Goal: Transaction & Acquisition: Purchase product/service

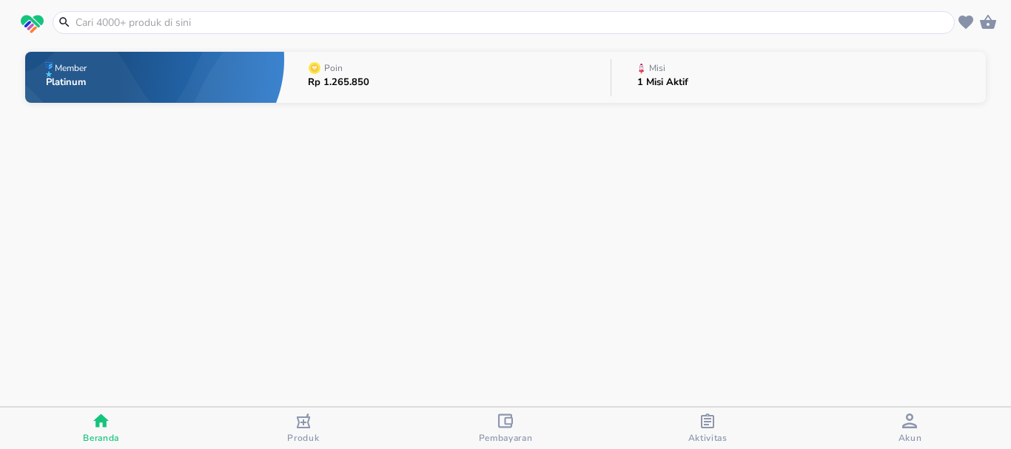
click at [123, 19] on input "text" at bounding box center [512, 23] width 877 height 16
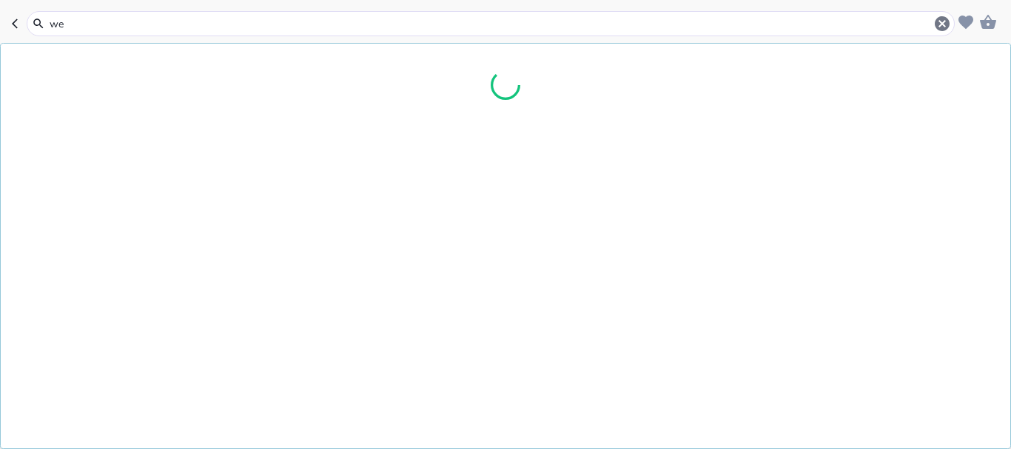
type input "wel"
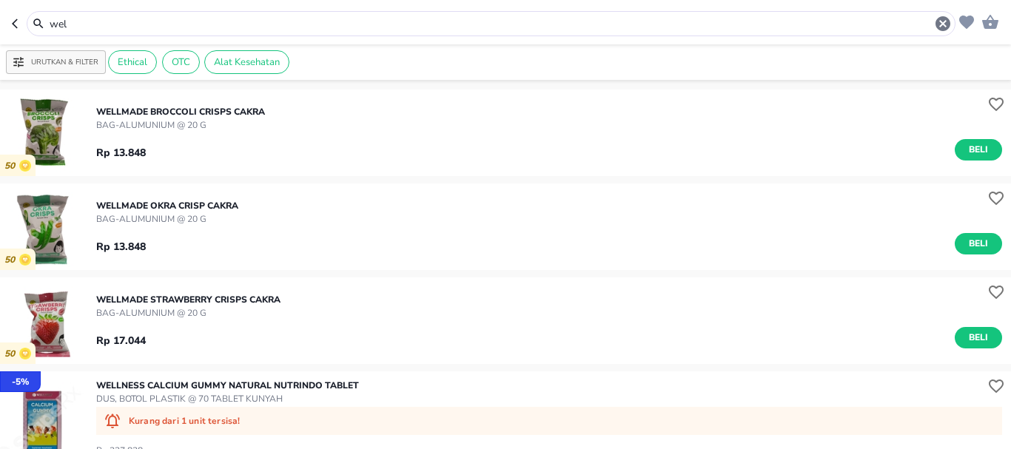
click at [82, 26] on input "wel" at bounding box center [491, 24] width 886 height 16
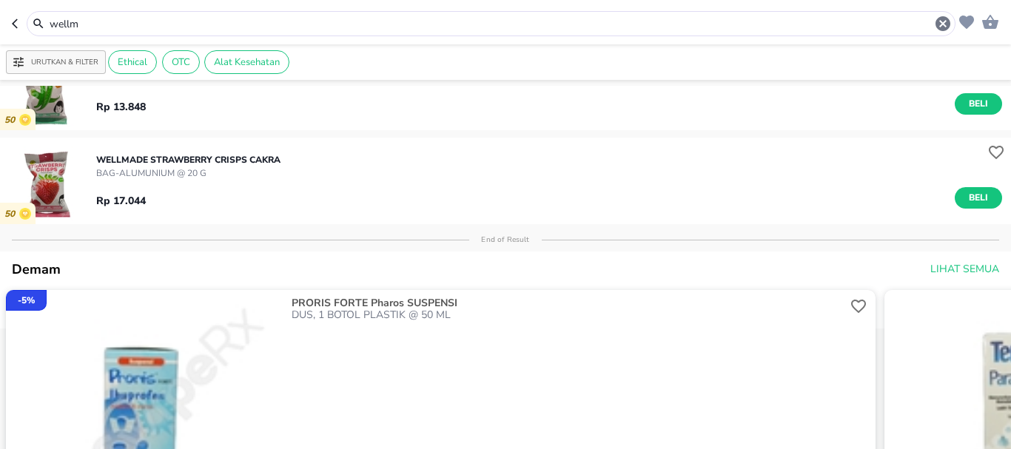
scroll to position [296, 0]
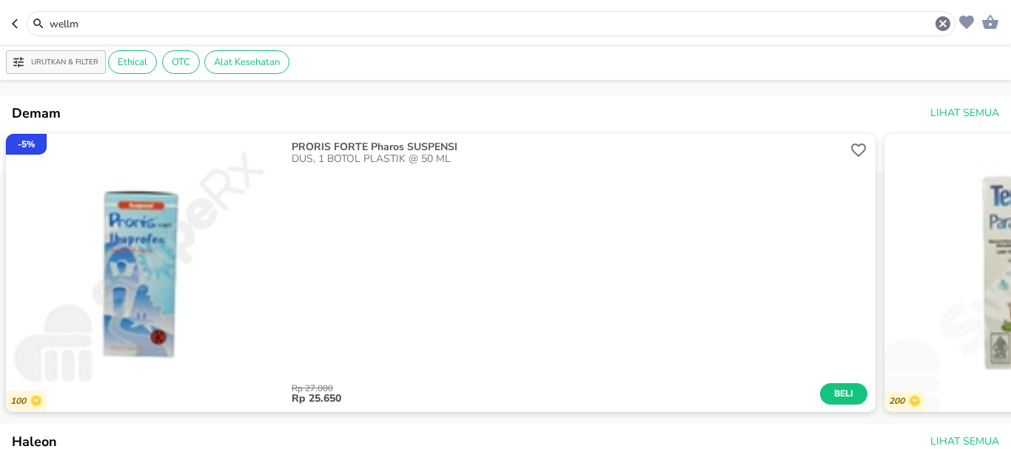
click at [98, 27] on input "wellm" at bounding box center [491, 24] width 886 height 16
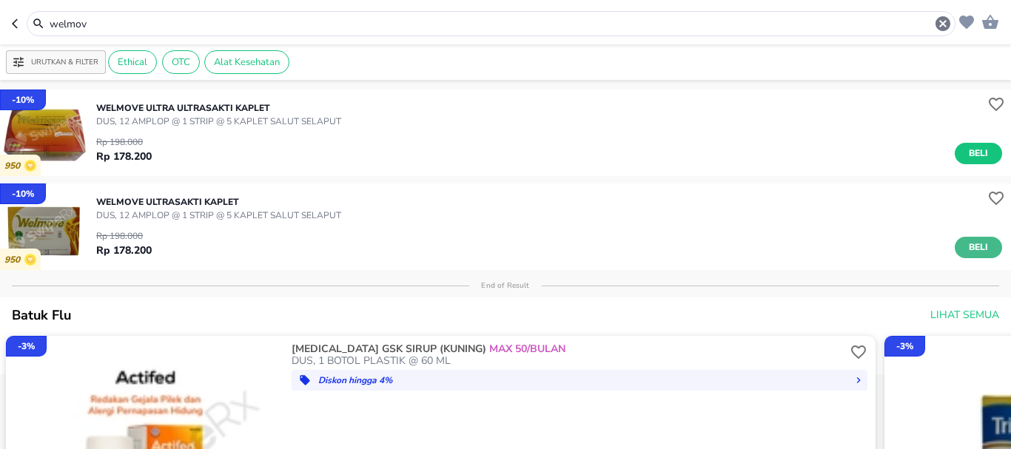
click at [987, 247] on button "Beli" at bounding box center [977, 247] width 47 height 21
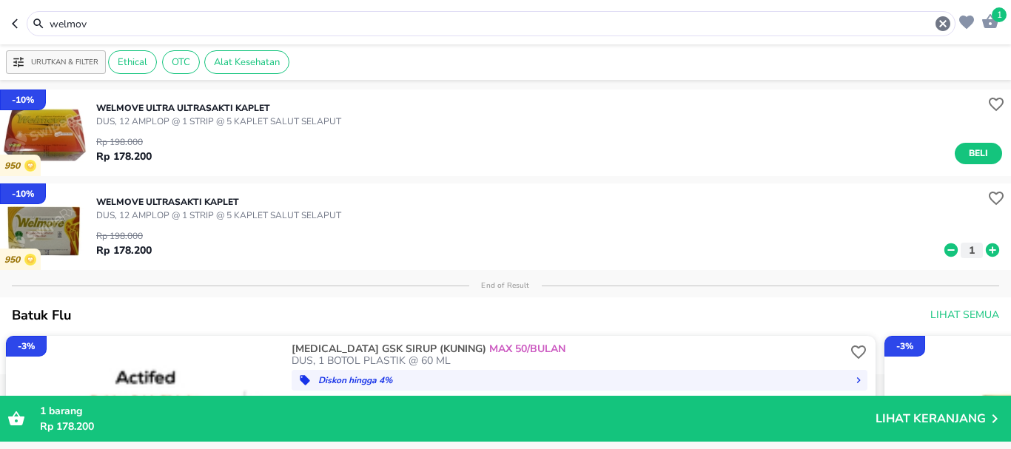
drag, startPoint x: 25, startPoint y: 28, endPoint x: 0, endPoint y: 7, distance: 32.6
click at [0, 28] on header "1 welmov" at bounding box center [505, 22] width 1011 height 44
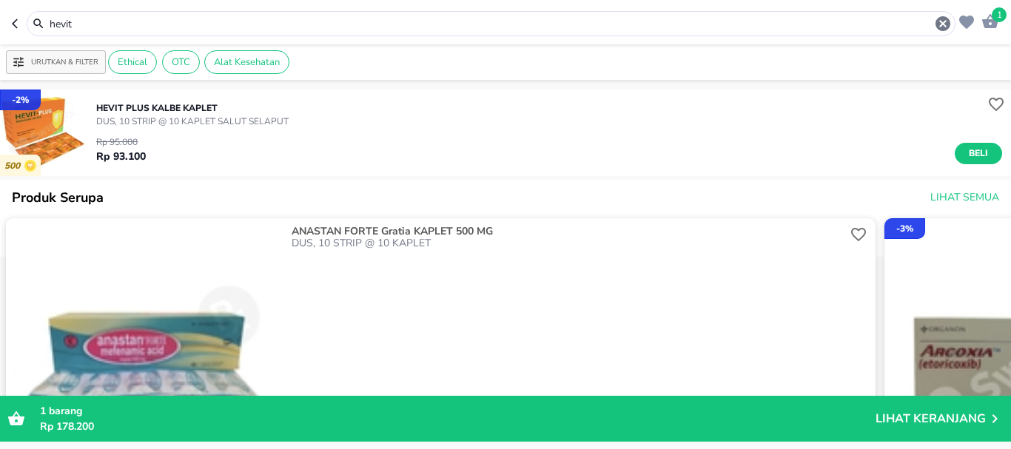
drag, startPoint x: 104, startPoint y: 20, endPoint x: 0, endPoint y: 20, distance: 104.3
click at [0, 20] on header "1 hevit" at bounding box center [505, 22] width 1011 height 44
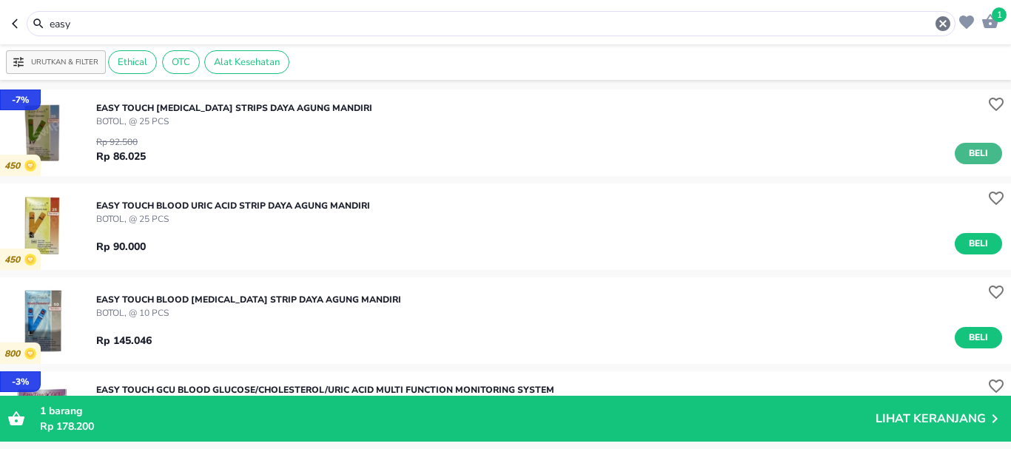
click at [977, 144] on button "Beli" at bounding box center [977, 153] width 47 height 21
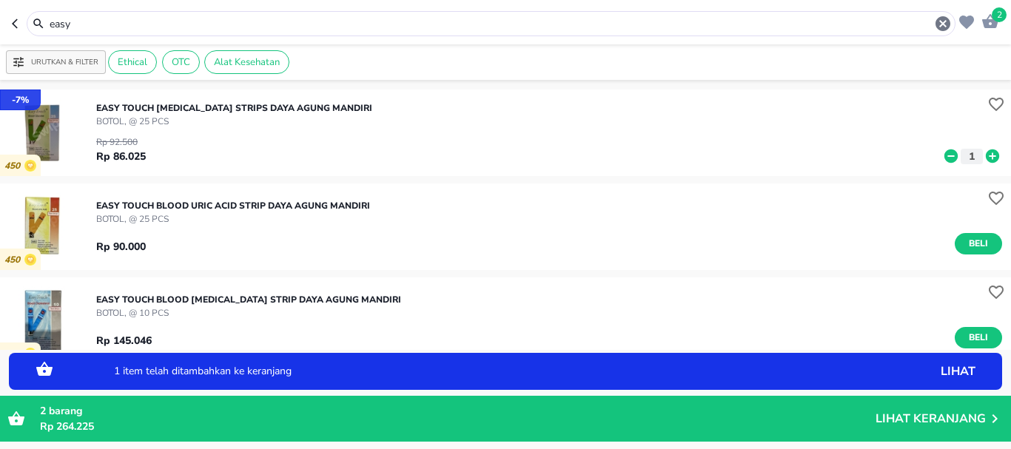
click at [985, 153] on icon at bounding box center [991, 155] width 13 height 13
click at [128, 26] on input "easy" at bounding box center [491, 24] width 886 height 16
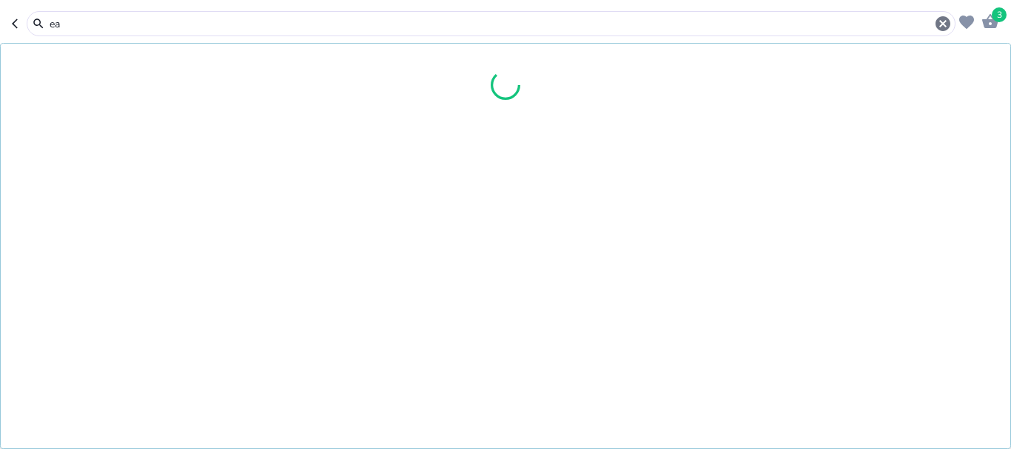
type input "e"
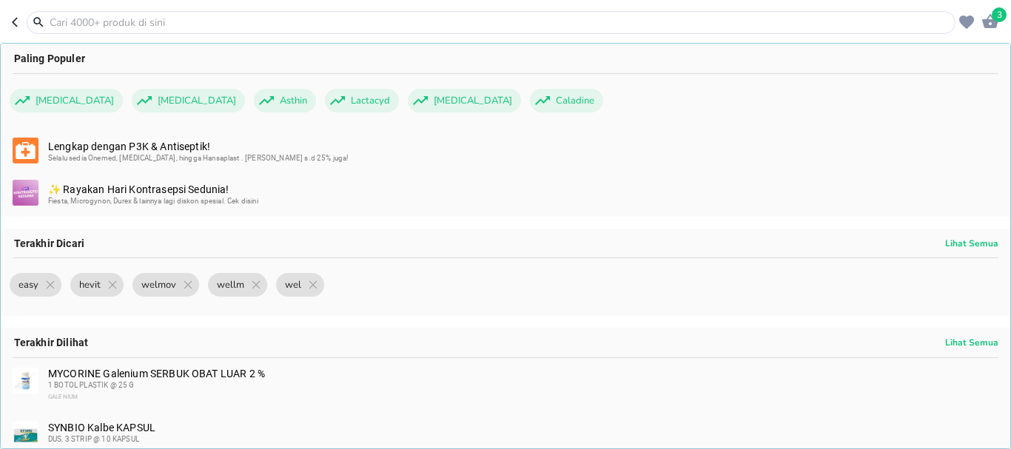
click at [115, 30] on div at bounding box center [491, 22] width 928 height 23
click at [109, 23] on input "text" at bounding box center [499, 23] width 903 height 16
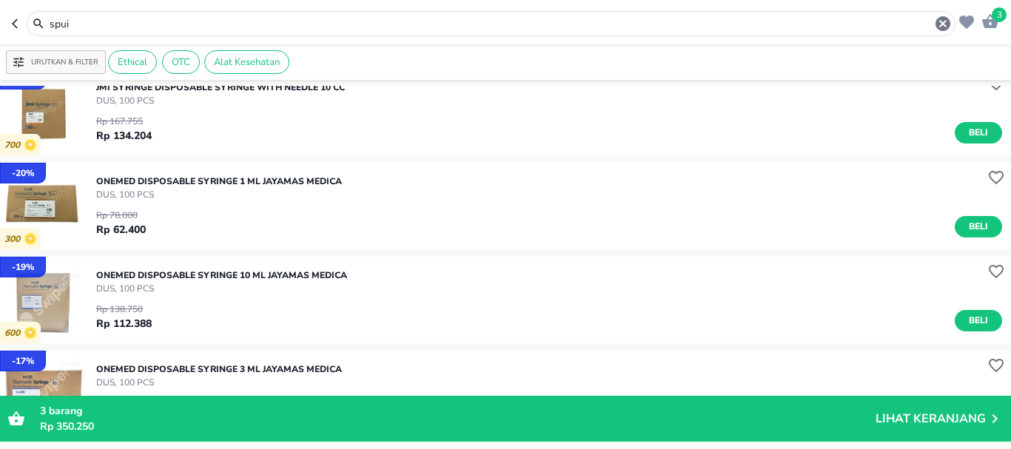
scroll to position [222, 0]
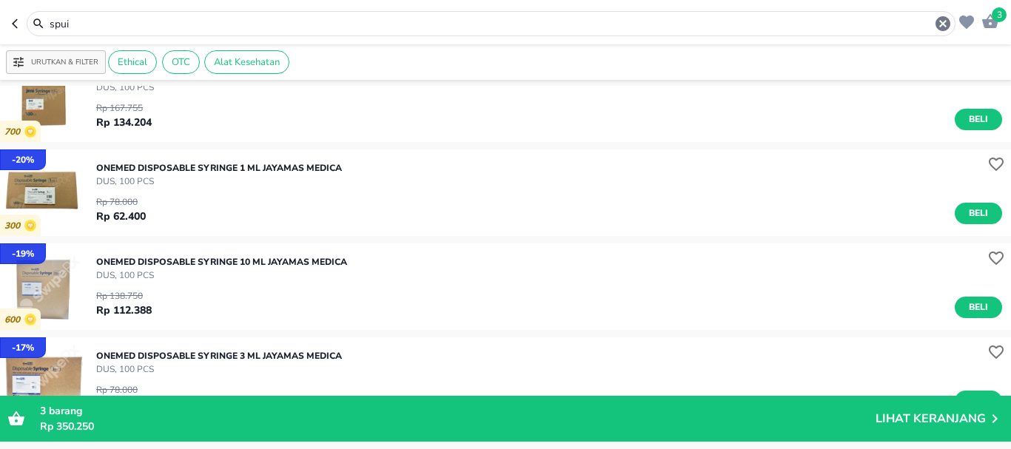
drag, startPoint x: 95, startPoint y: 22, endPoint x: 0, endPoint y: 18, distance: 95.5
click at [0, 21] on header "3 spui" at bounding box center [505, 22] width 1011 height 44
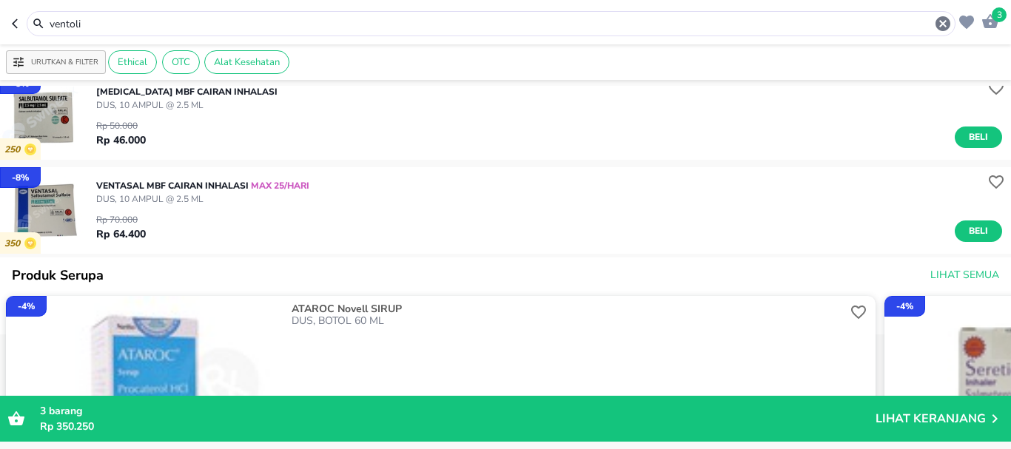
scroll to position [145, 0]
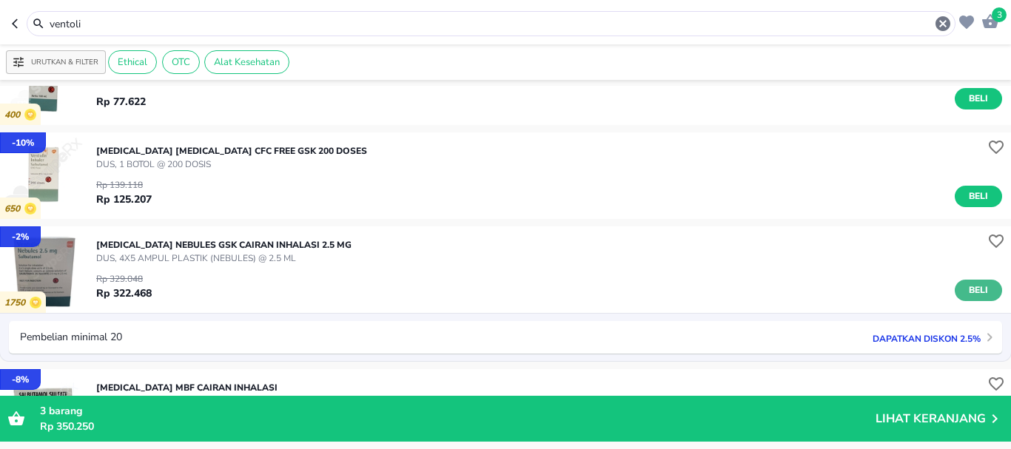
click at [968, 295] on span "Beli" at bounding box center [977, 291] width 25 height 16
drag, startPoint x: 130, startPoint y: 19, endPoint x: 0, endPoint y: 27, distance: 130.5
click at [0, 27] on header "4 ventoli" at bounding box center [505, 22] width 1011 height 44
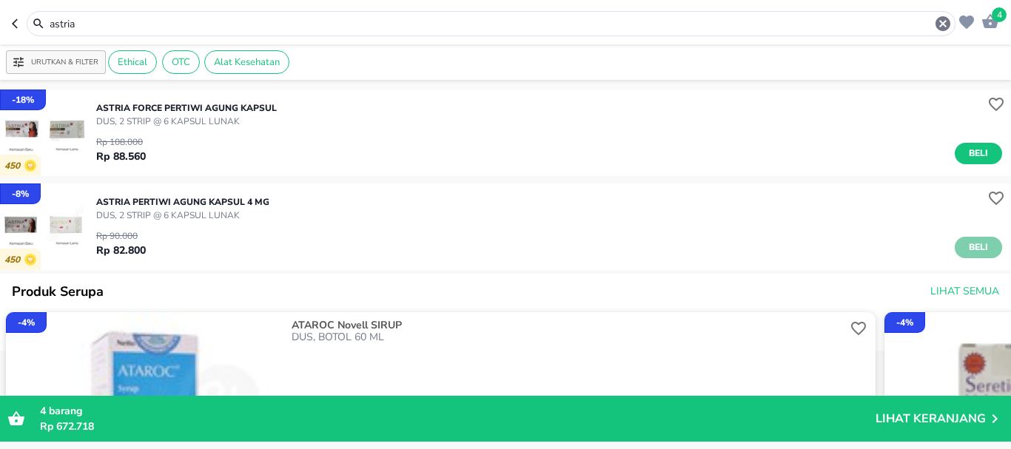
click at [972, 245] on span "Beli" at bounding box center [977, 248] width 25 height 16
drag, startPoint x: 120, startPoint y: 13, endPoint x: 0, endPoint y: 21, distance: 120.2
click at [0, 23] on header "5 astria" at bounding box center [505, 22] width 1011 height 44
drag, startPoint x: 87, startPoint y: 21, endPoint x: 0, endPoint y: 27, distance: 87.4
click at [0, 27] on header "5 astria" at bounding box center [505, 22] width 1011 height 44
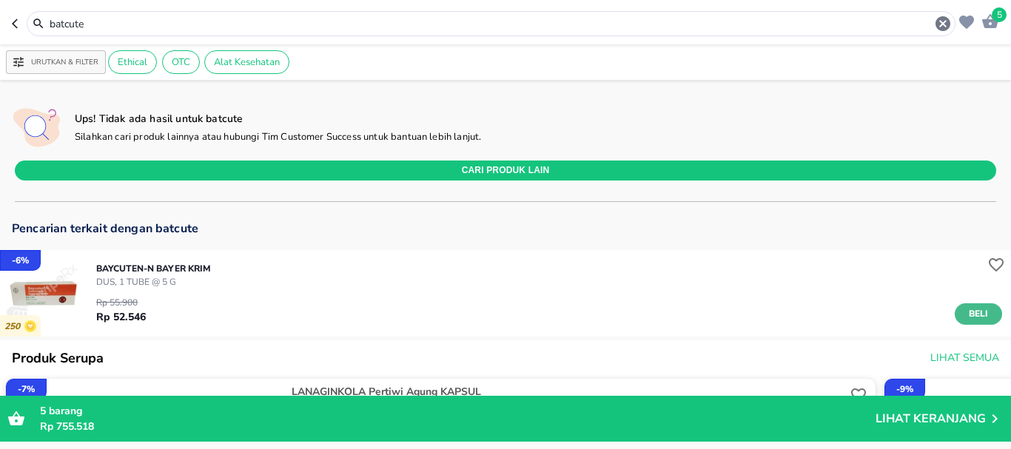
click at [985, 314] on button "Beli" at bounding box center [977, 313] width 47 height 21
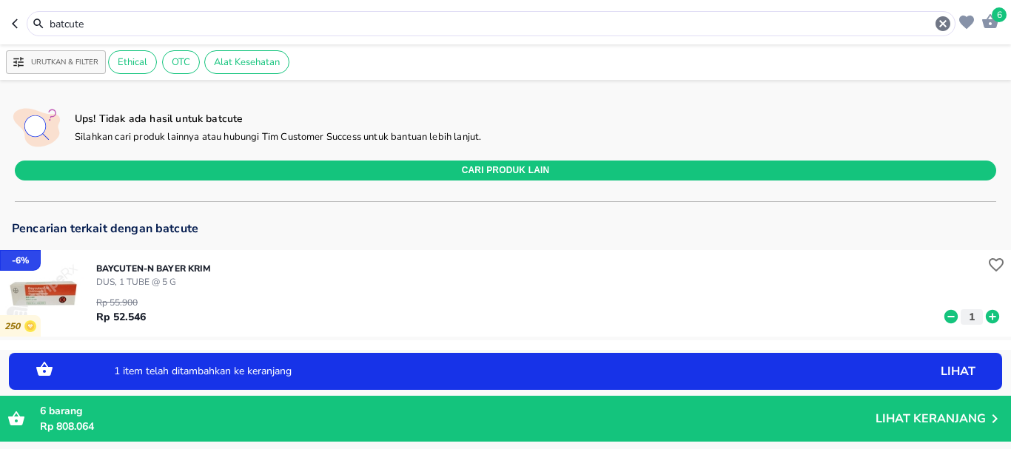
click at [985, 314] on icon at bounding box center [991, 316] width 13 height 13
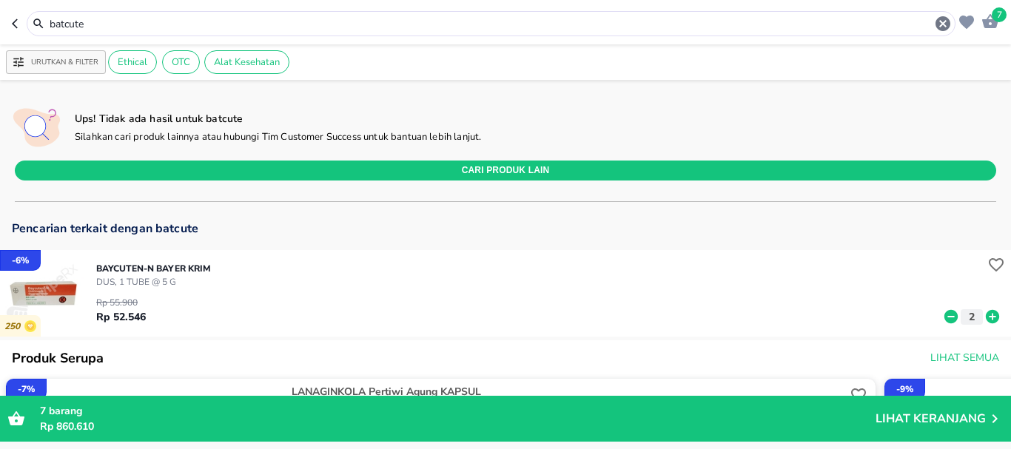
drag, startPoint x: 124, startPoint y: 19, endPoint x: 33, endPoint y: 26, distance: 91.2
click at [36, 26] on div "batcute" at bounding box center [490, 24] width 921 height 18
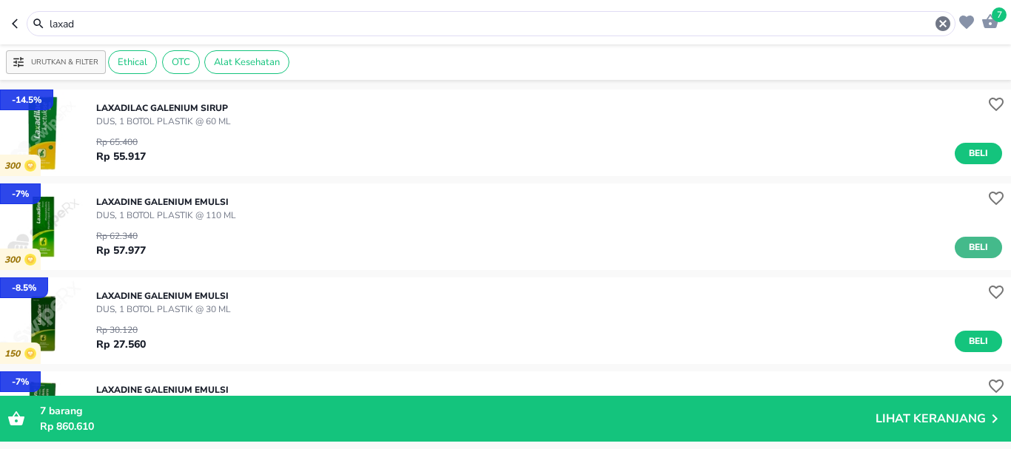
click at [981, 251] on button "Beli" at bounding box center [977, 247] width 47 height 21
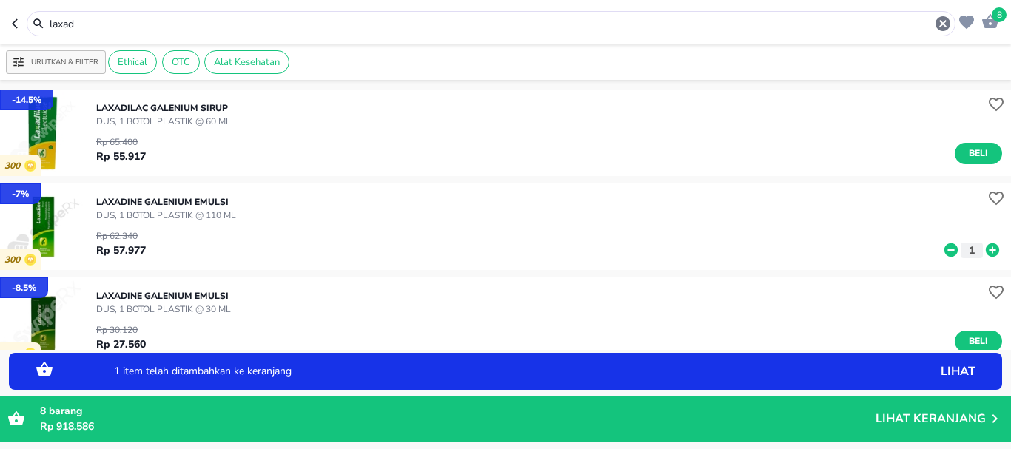
click at [982, 248] on icon at bounding box center [991, 250] width 19 height 16
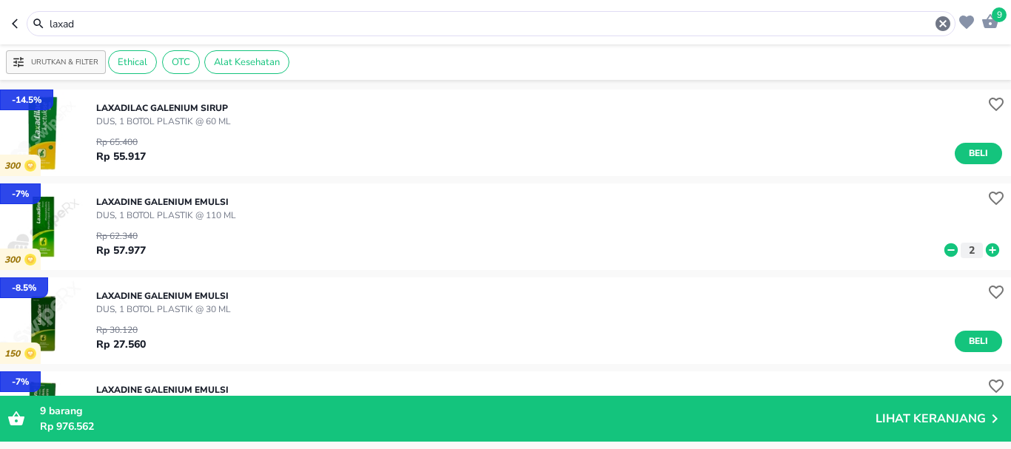
drag, startPoint x: 90, startPoint y: 26, endPoint x: 0, endPoint y: 24, distance: 90.3
click at [0, 27] on header "9 laxad" at bounding box center [505, 22] width 1011 height 44
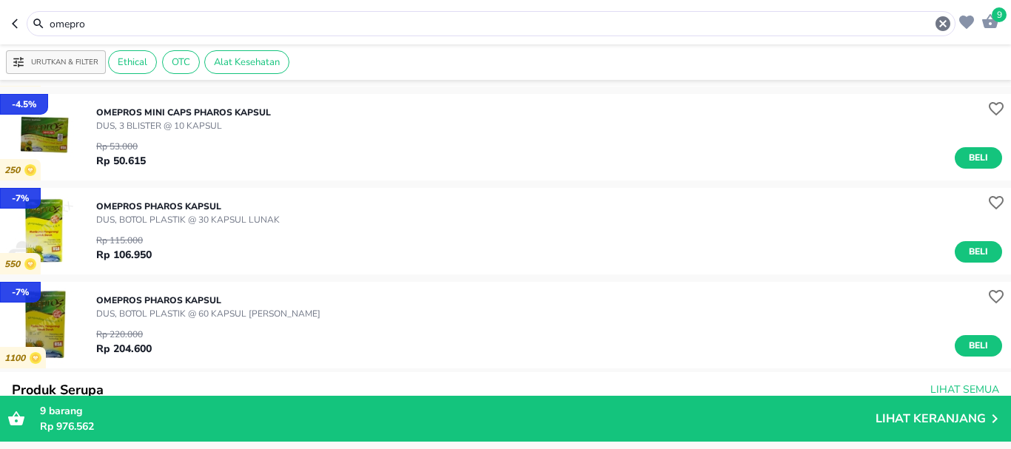
scroll to position [148, 0]
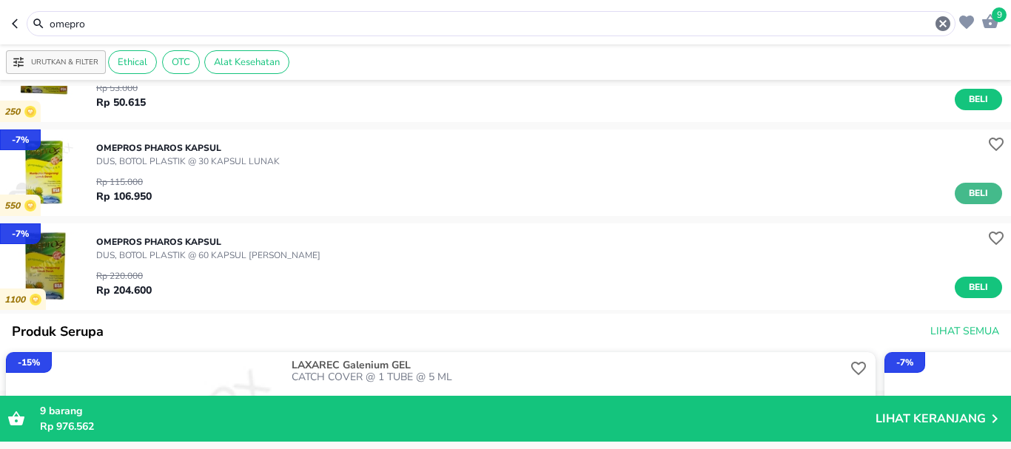
click at [971, 195] on span "Beli" at bounding box center [977, 194] width 25 height 16
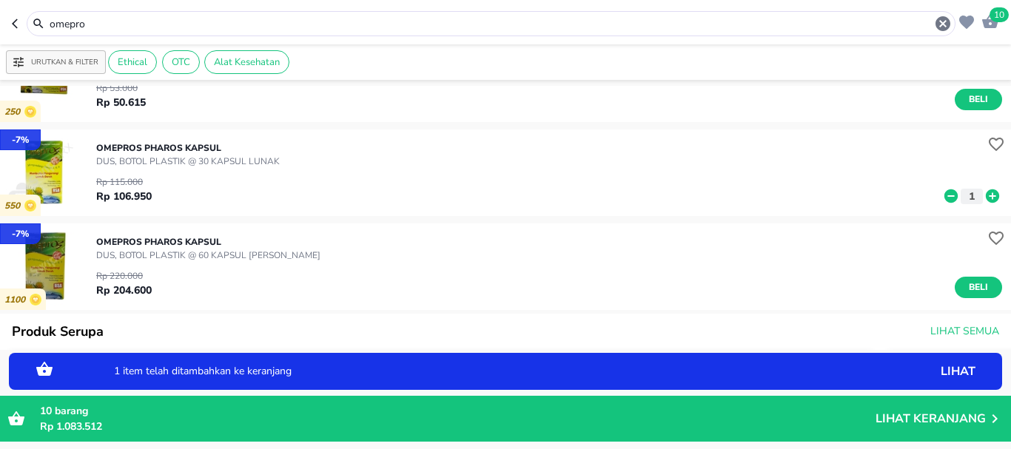
click at [985, 190] on icon at bounding box center [991, 195] width 13 height 13
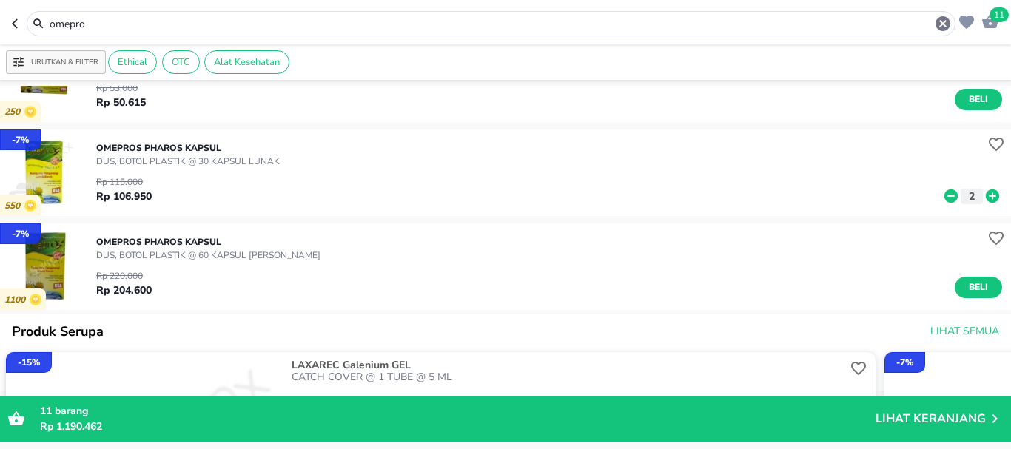
drag, startPoint x: 25, startPoint y: 36, endPoint x: 0, endPoint y: 28, distance: 26.4
click at [0, 40] on header "11 omepro" at bounding box center [505, 22] width 1011 height 44
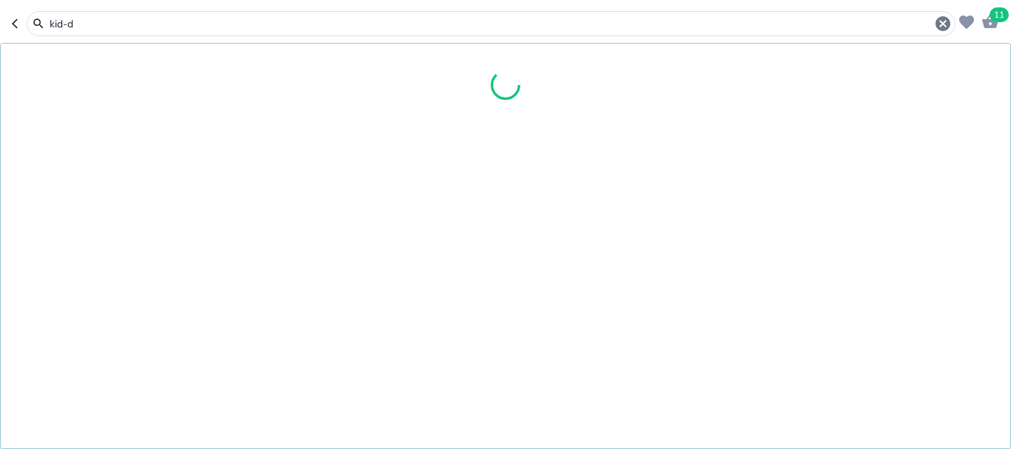
type input "kid-d"
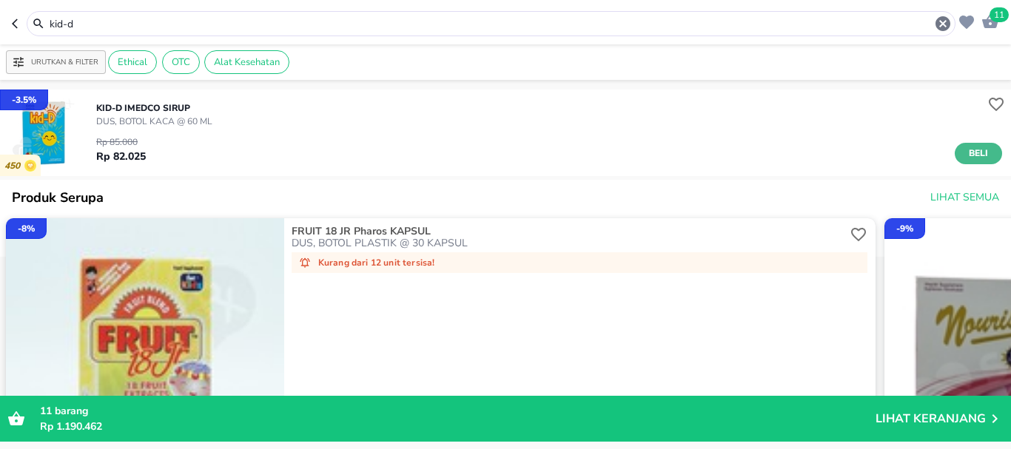
click at [977, 149] on span "Beli" at bounding box center [977, 154] width 25 height 16
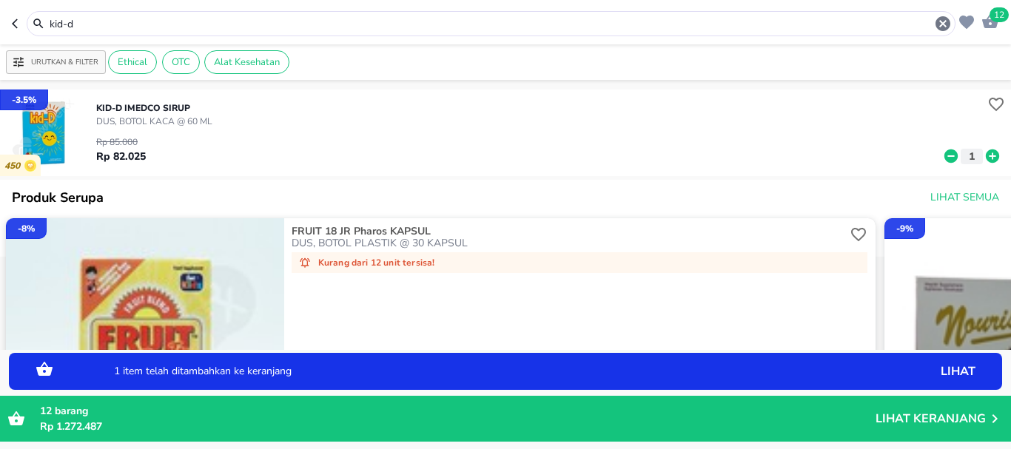
click at [982, 149] on icon at bounding box center [991, 156] width 19 height 16
click at [944, 158] on icon at bounding box center [950, 155] width 13 height 13
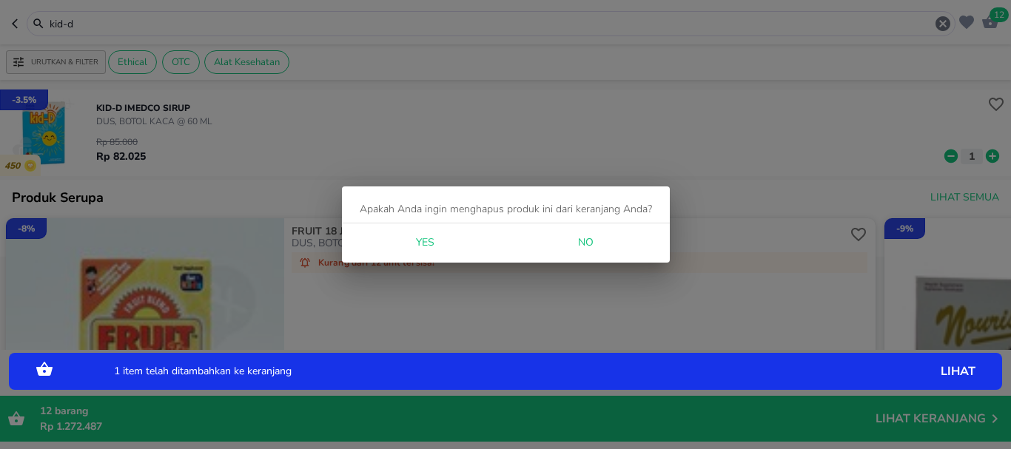
click at [598, 245] on span "No" at bounding box center [586, 243] width 36 height 18
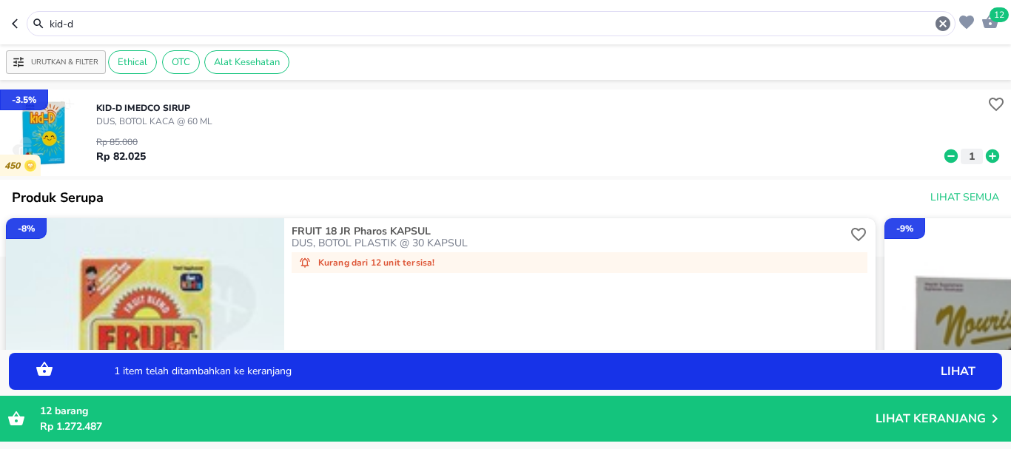
click at [598, 245] on p "DUS, BOTOL PLASTIK @ 30 KAPSUL" at bounding box center [569, 243] width 556 height 12
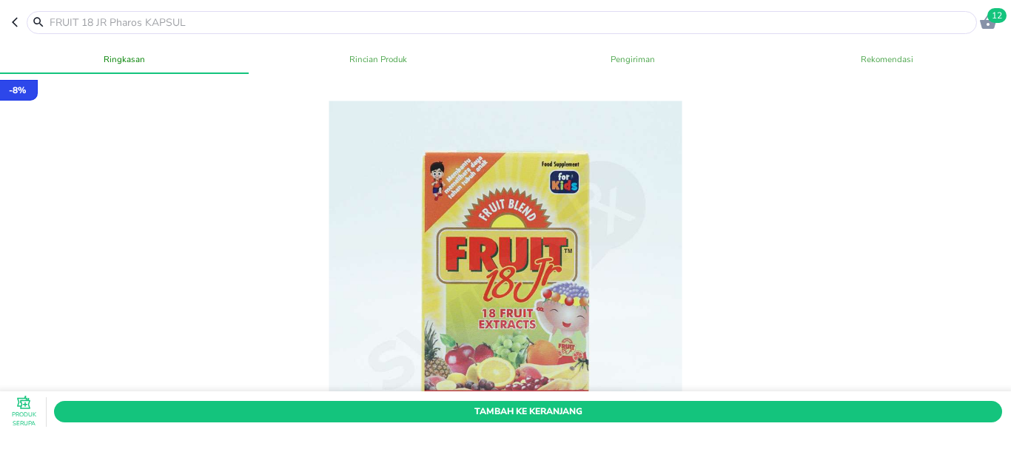
click at [985, 25] on icon "button" at bounding box center [987, 22] width 16 height 14
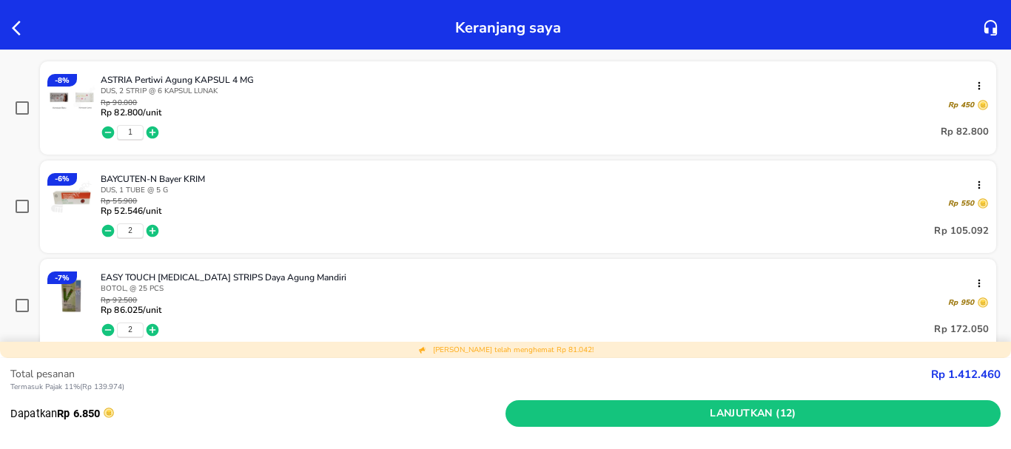
scroll to position [370, 0]
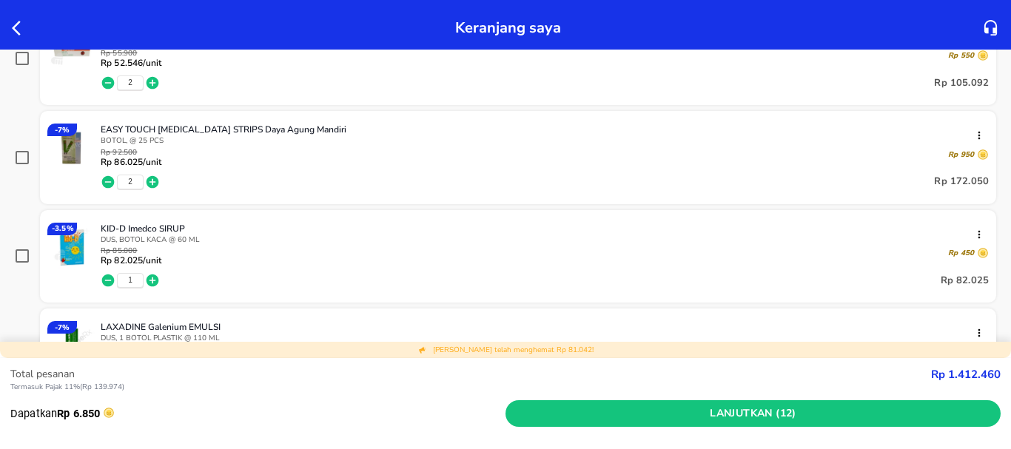
click at [109, 284] on icon "button" at bounding box center [108, 280] width 13 height 13
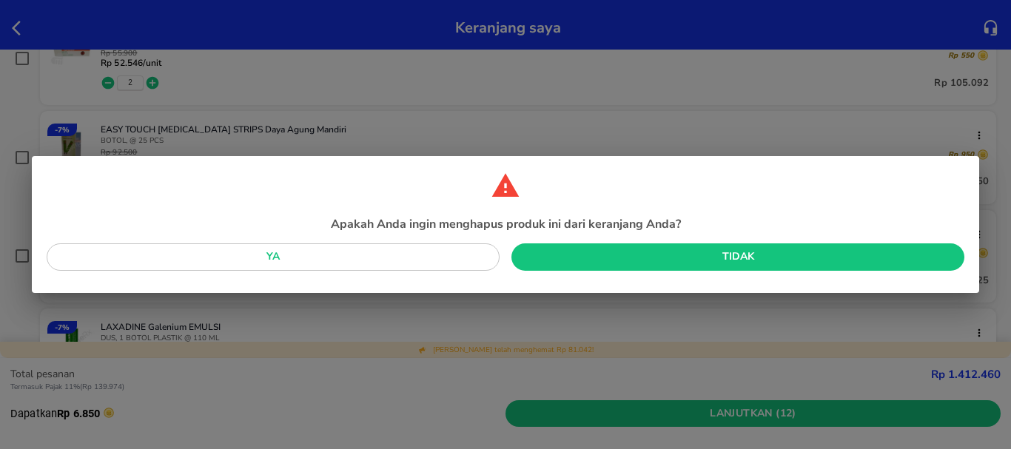
click at [287, 260] on span "Ya" at bounding box center [272, 257] width 429 height 18
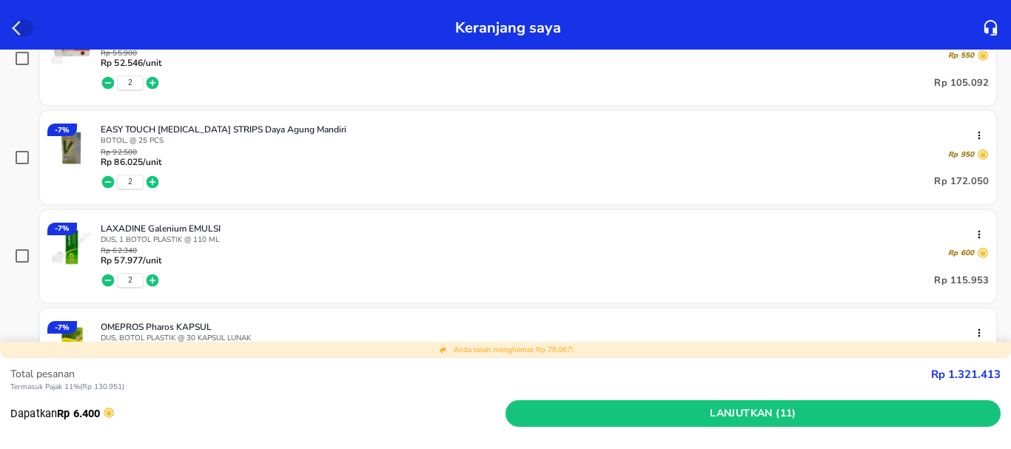
click at [18, 28] on icon "button" at bounding box center [21, 28] width 18 height 18
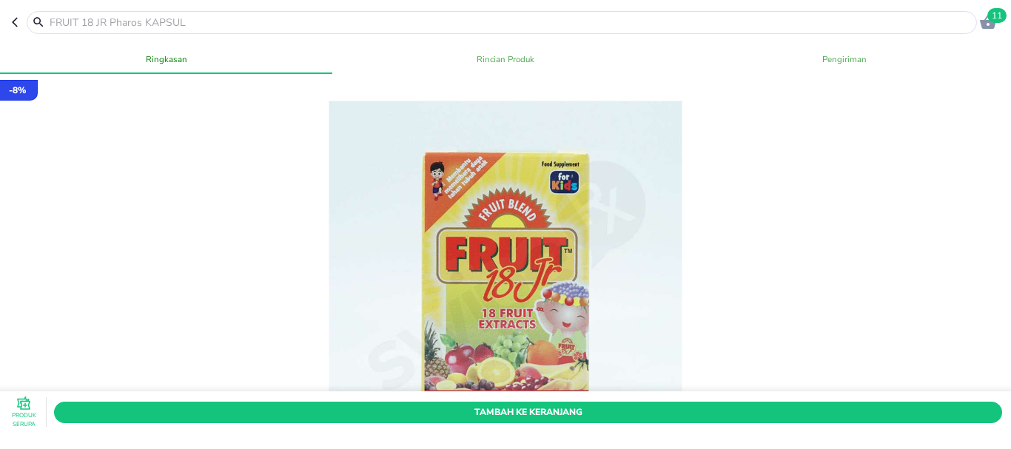
click at [153, 26] on input "text" at bounding box center [510, 23] width 925 height 16
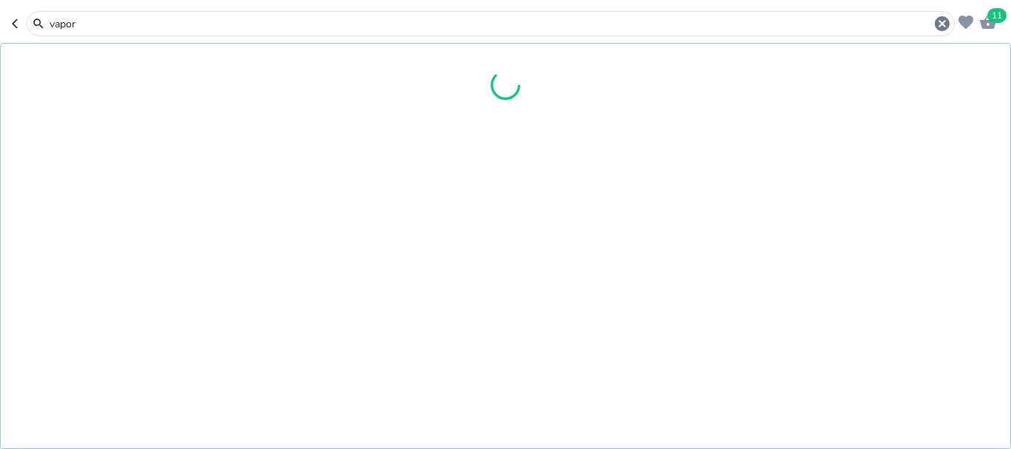
type input "vapori"
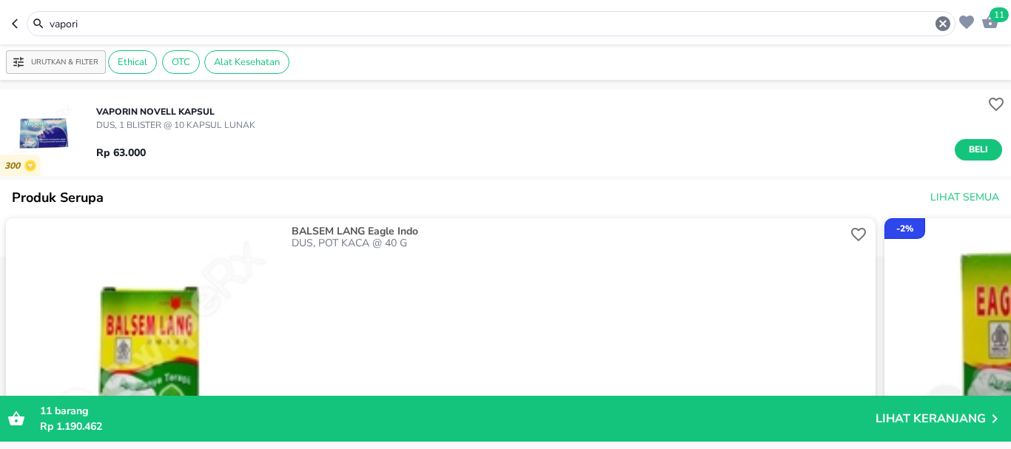
drag, startPoint x: 101, startPoint y: 20, endPoint x: 0, endPoint y: 16, distance: 101.4
click at [0, 19] on header "11 vapori" at bounding box center [505, 22] width 1011 height 44
click at [0, 18] on header "11 vapori" at bounding box center [505, 22] width 1011 height 44
click at [0, 17] on header "11 vapori" at bounding box center [505, 22] width 1011 height 44
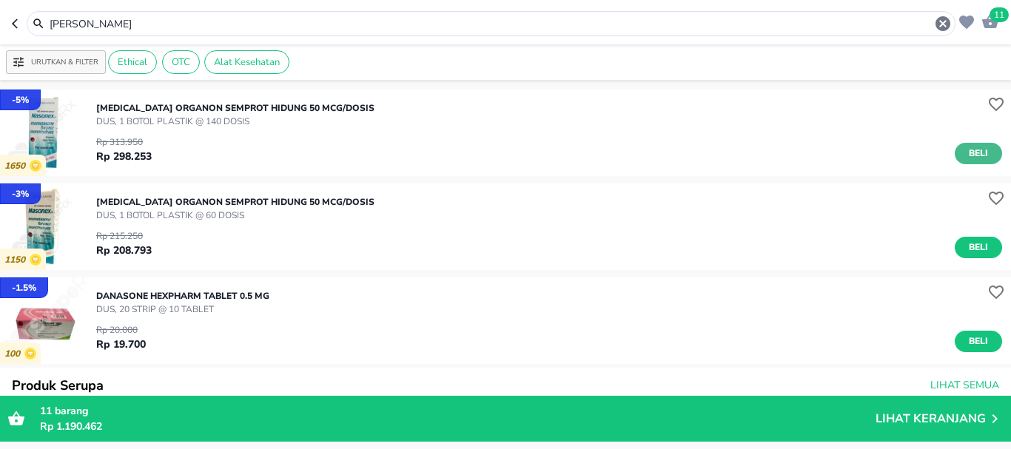
click at [977, 149] on span "Beli" at bounding box center [977, 154] width 25 height 16
drag, startPoint x: 104, startPoint y: 19, endPoint x: 0, endPoint y: 36, distance: 105.7
click at [0, 38] on header "12 [PERSON_NAME]" at bounding box center [505, 22] width 1011 height 44
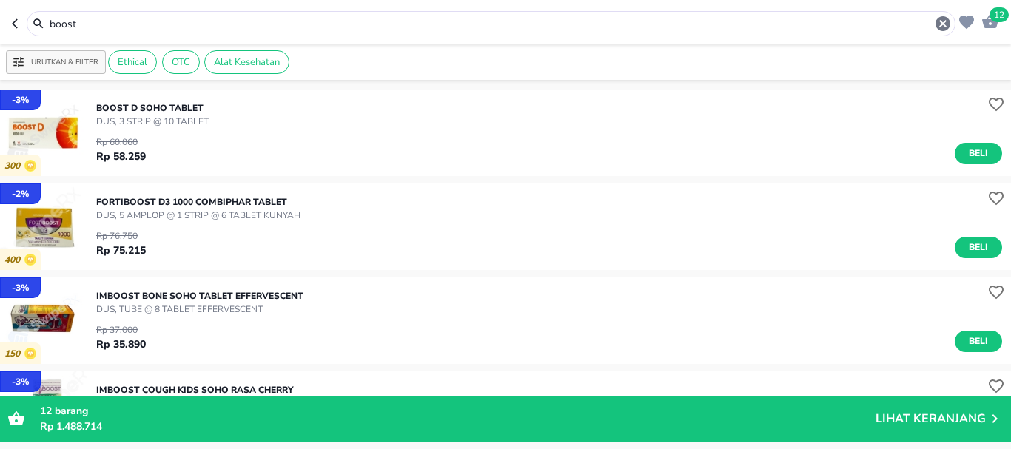
drag, startPoint x: 77, startPoint y: 24, endPoint x: 0, endPoint y: 18, distance: 77.1
click at [0, 19] on header "12 boost" at bounding box center [505, 22] width 1011 height 44
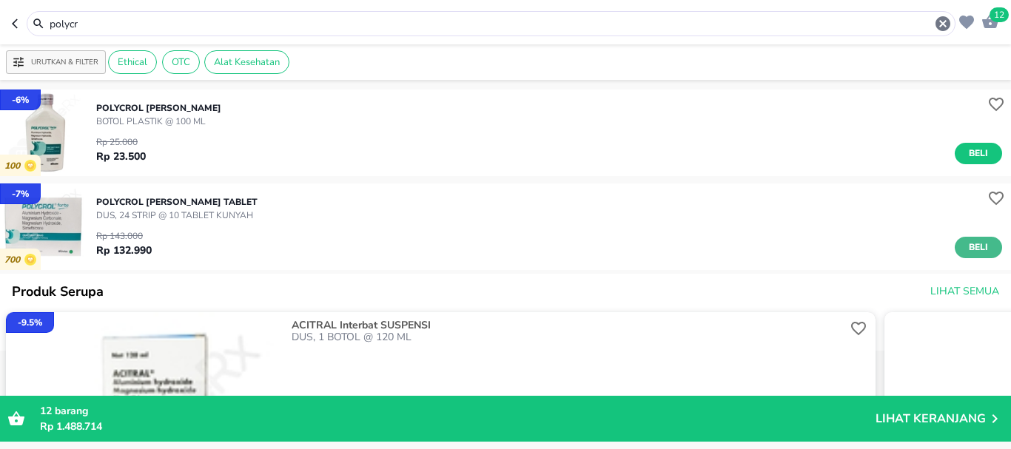
click at [982, 244] on button "Beli" at bounding box center [977, 247] width 47 height 21
drag, startPoint x: 124, startPoint y: 21, endPoint x: 0, endPoint y: 16, distance: 124.4
click at [0, 16] on header "13 polycr" at bounding box center [505, 22] width 1011 height 44
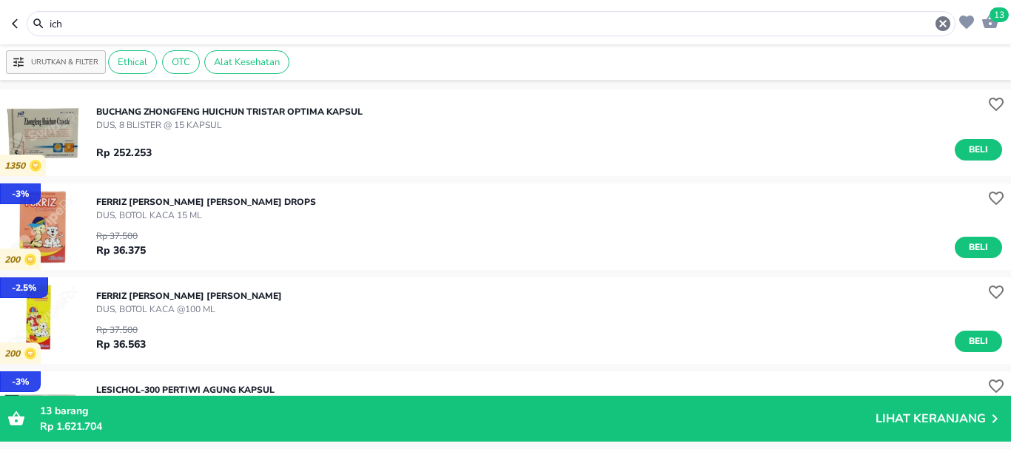
scroll to position [296, 0]
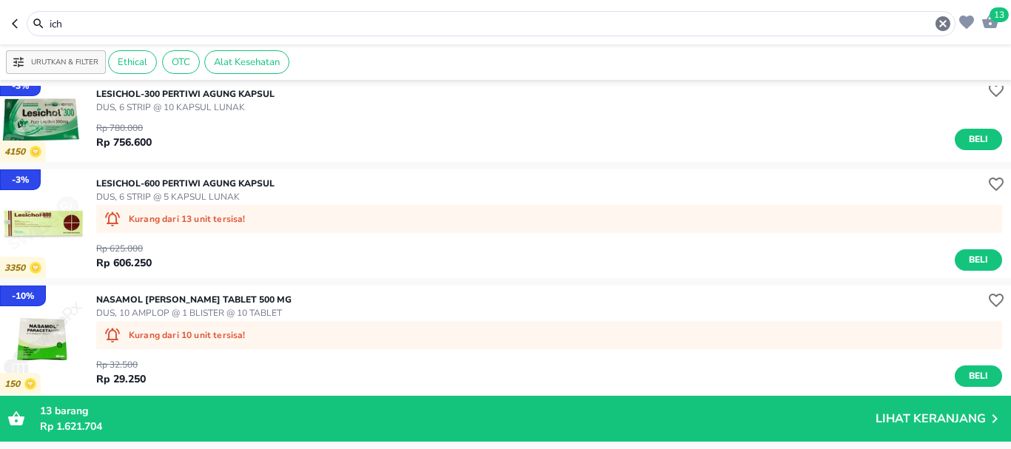
drag, startPoint x: 91, startPoint y: 22, endPoint x: 0, endPoint y: 18, distance: 91.1
click at [0, 20] on header "13 ich" at bounding box center [505, 22] width 1011 height 44
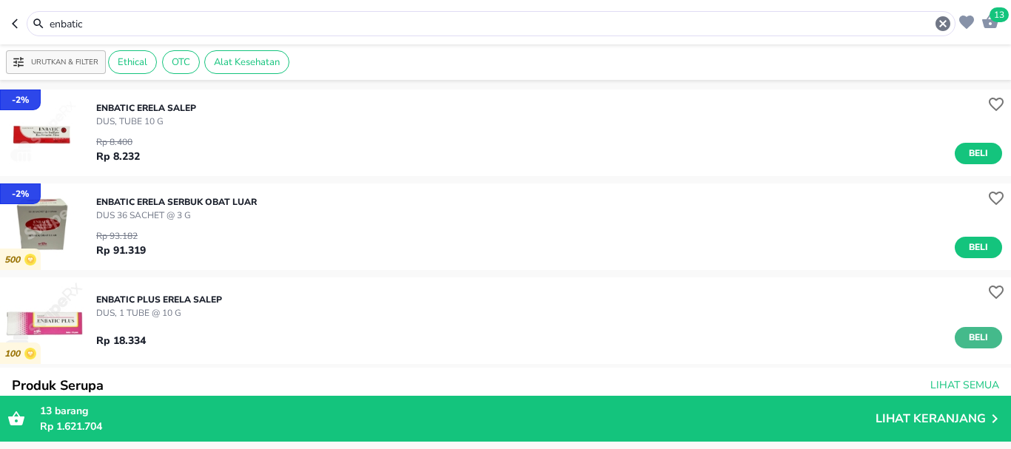
click at [974, 341] on span "Beli" at bounding box center [977, 338] width 25 height 16
click at [129, 33] on header "14 enbatic" at bounding box center [505, 22] width 1011 height 44
click at [128, 33] on div "enbatic" at bounding box center [491, 23] width 928 height 25
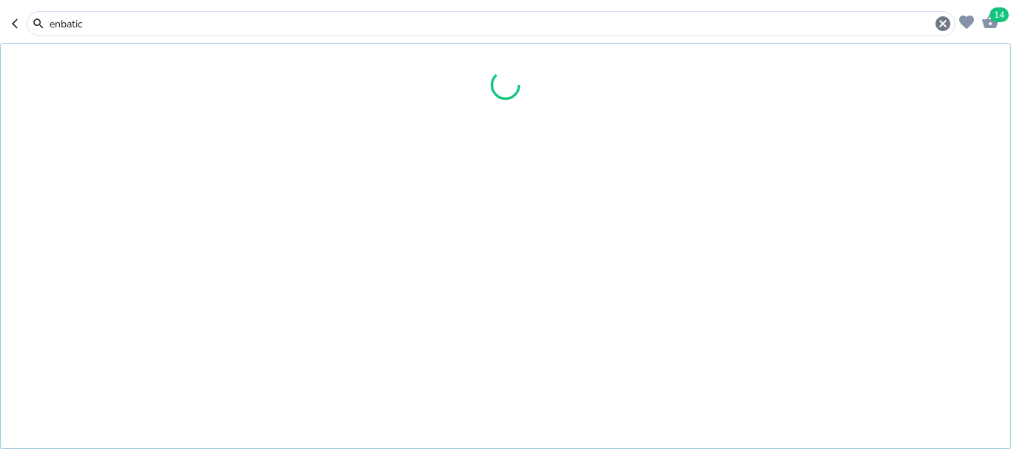
drag, startPoint x: 128, startPoint y: 20, endPoint x: 0, endPoint y: 38, distance: 129.2
click at [0, 38] on header "14 enbatic" at bounding box center [505, 22] width 1011 height 44
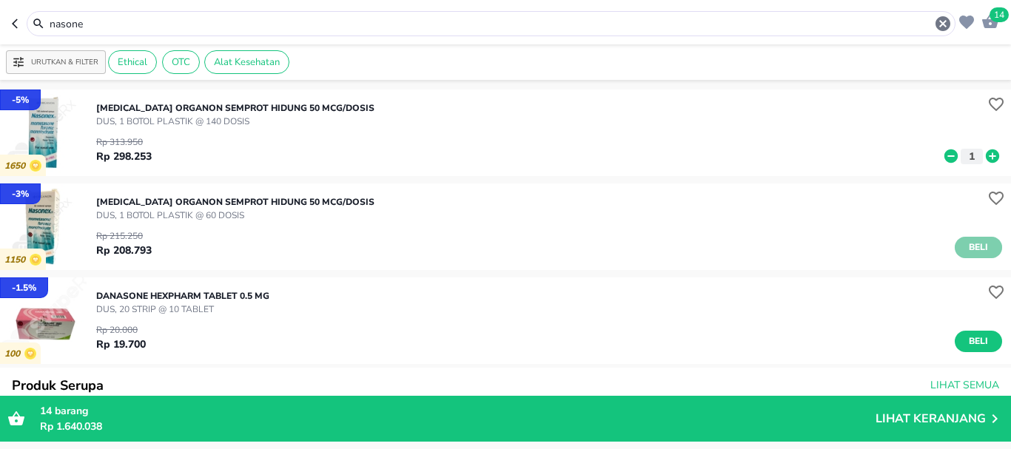
click at [968, 246] on span "Beli" at bounding box center [977, 248] width 25 height 16
drag, startPoint x: 123, startPoint y: 27, endPoint x: 0, endPoint y: 24, distance: 122.8
click at [0, 26] on header "15 nasone" at bounding box center [505, 22] width 1011 height 44
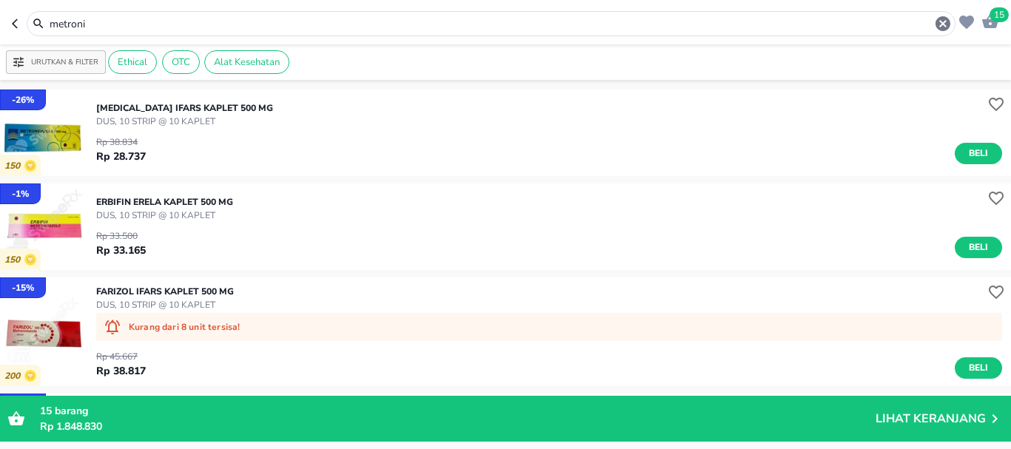
drag, startPoint x: 104, startPoint y: 27, endPoint x: 7, endPoint y: 25, distance: 96.2
click at [13, 29] on div "metroni" at bounding box center [483, 23] width 943 height 25
click at [10, 28] on header "15 metroni" at bounding box center [505, 22] width 1011 height 44
drag, startPoint x: 109, startPoint y: 25, endPoint x: 0, endPoint y: 25, distance: 109.5
click at [0, 25] on header "15 metroni" at bounding box center [505, 22] width 1011 height 44
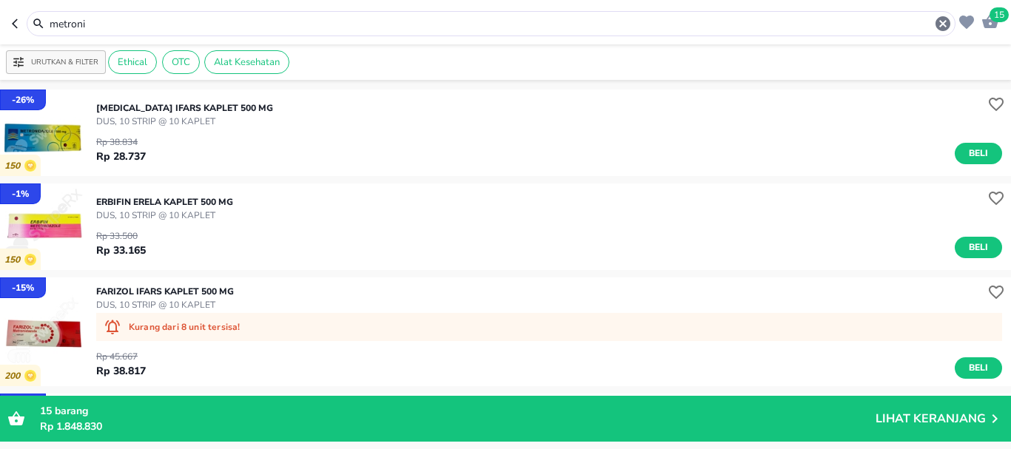
click at [0, 25] on header "15 metroni" at bounding box center [505, 22] width 1011 height 44
drag, startPoint x: 101, startPoint y: 23, endPoint x: 30, endPoint y: 23, distance: 70.3
click at [30, 23] on div "metroni" at bounding box center [490, 24] width 921 height 18
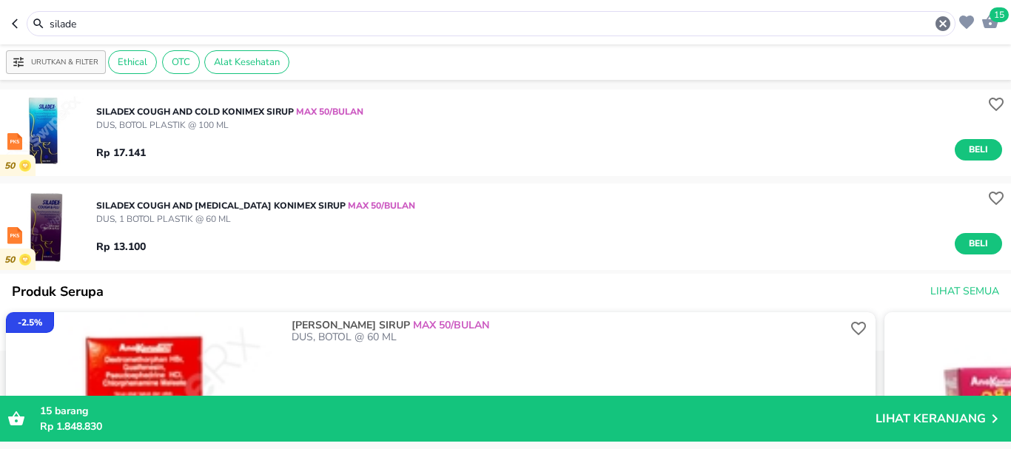
drag, startPoint x: 96, startPoint y: 22, endPoint x: 0, endPoint y: 29, distance: 96.4
click at [0, 29] on header "15 silade" at bounding box center [505, 22] width 1011 height 44
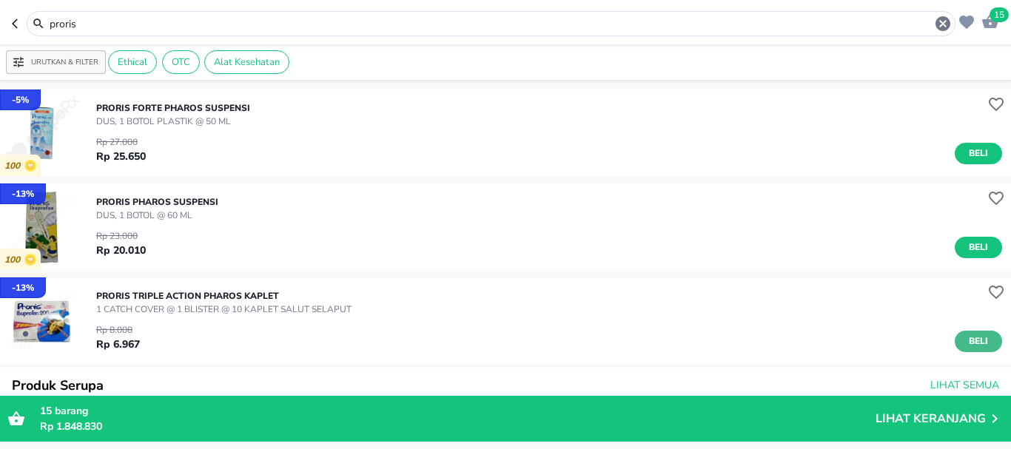
click at [977, 345] on span "Beli" at bounding box center [977, 342] width 25 height 16
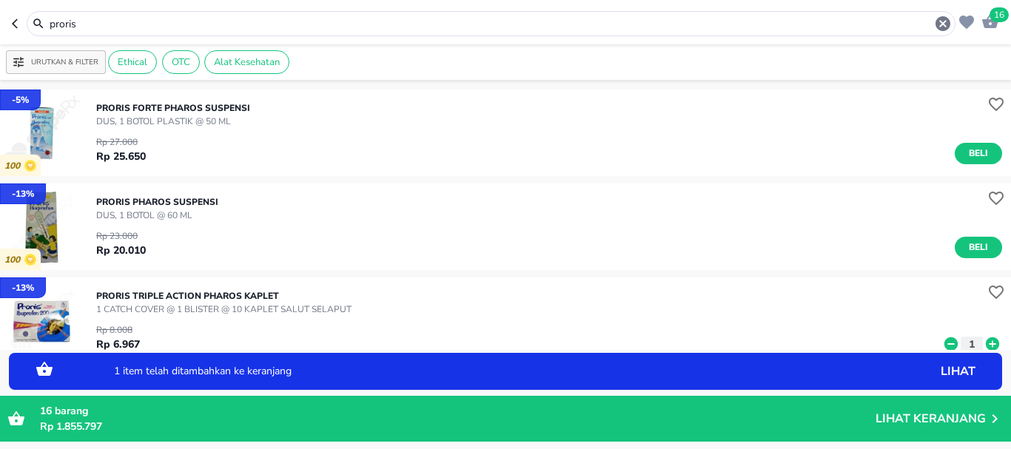
click at [982, 344] on icon at bounding box center [991, 344] width 19 height 16
click at [985, 345] on icon at bounding box center [991, 343] width 13 height 13
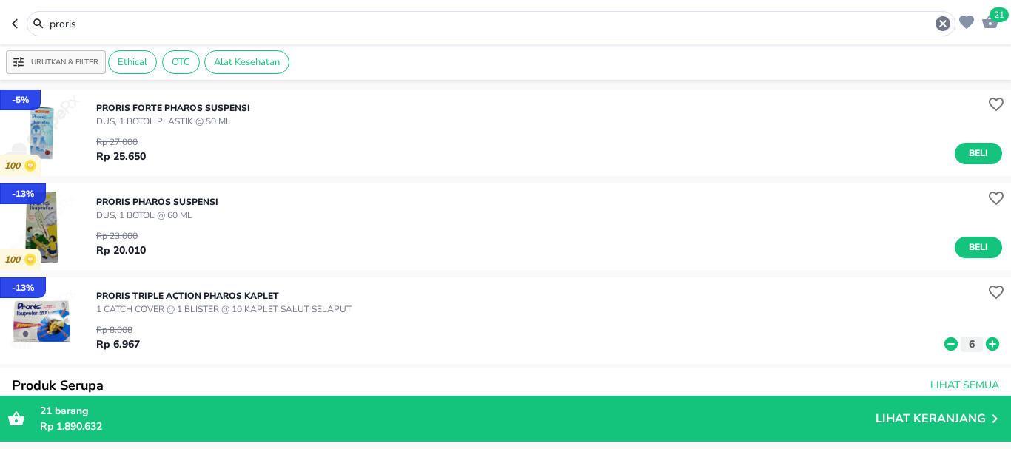
drag, startPoint x: 120, startPoint y: 18, endPoint x: 7, endPoint y: 14, distance: 112.5
click at [10, 15] on header "21 proris" at bounding box center [505, 22] width 1011 height 44
click at [8, 15] on header "21 proris" at bounding box center [505, 22] width 1011 height 44
drag, startPoint x: 124, startPoint y: 26, endPoint x: 0, endPoint y: 25, distance: 123.5
click at [0, 25] on header "21 proris" at bounding box center [505, 22] width 1011 height 44
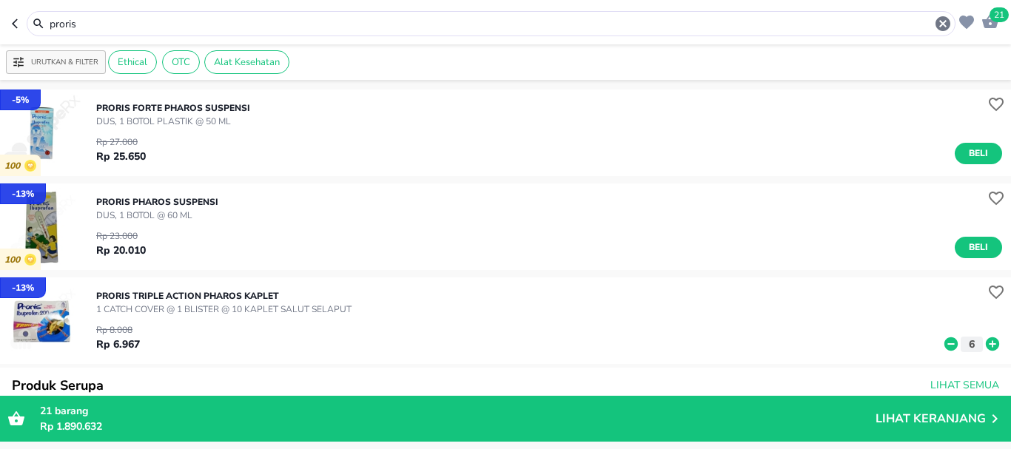
click at [0, 25] on header "21 proris" at bounding box center [505, 22] width 1011 height 44
drag, startPoint x: 98, startPoint y: 20, endPoint x: 0, endPoint y: 21, distance: 98.4
click at [0, 21] on header "21 proris" at bounding box center [505, 22] width 1011 height 44
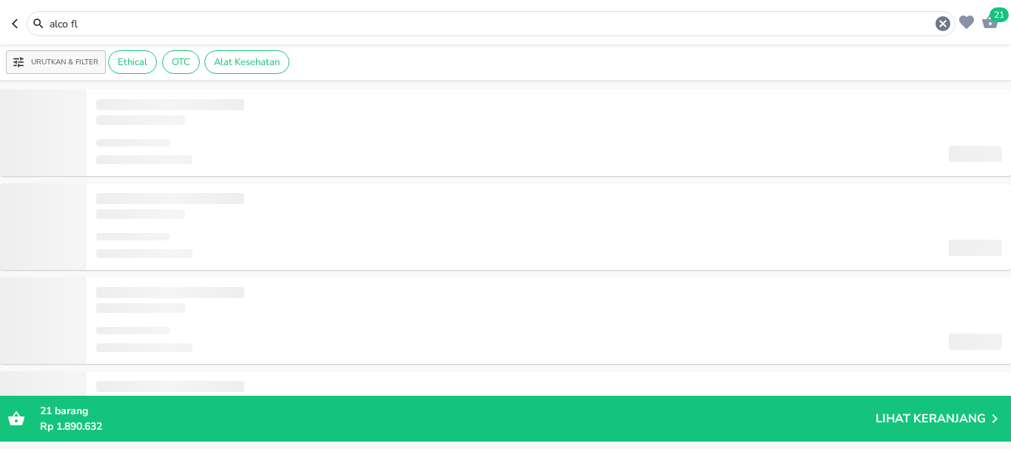
click at [127, 24] on input "alco fl" at bounding box center [491, 24] width 886 height 16
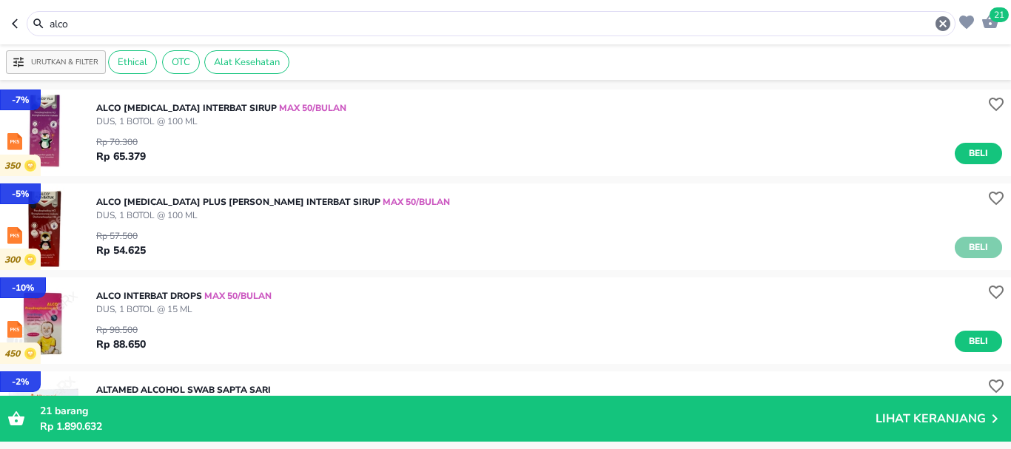
click at [984, 246] on button "Beli" at bounding box center [977, 247] width 47 height 21
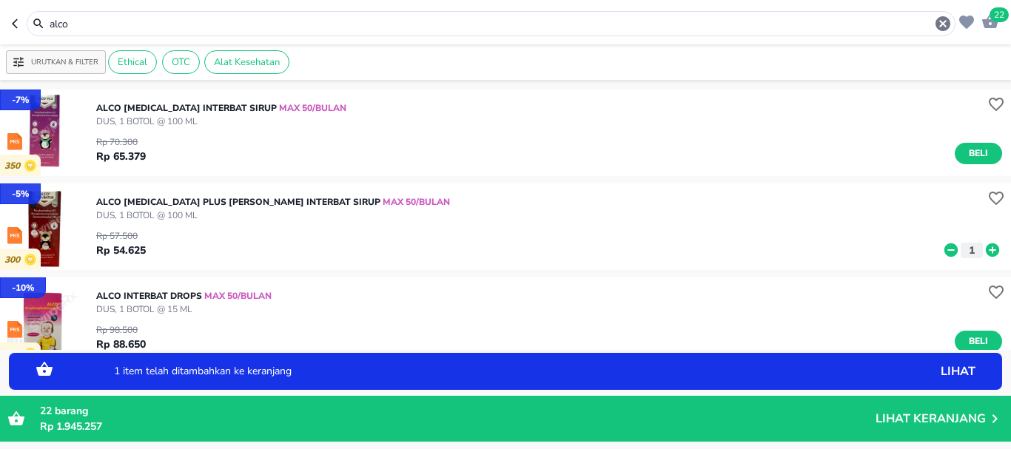
click at [985, 246] on icon at bounding box center [991, 249] width 13 height 13
click at [944, 249] on icon at bounding box center [950, 249] width 13 height 13
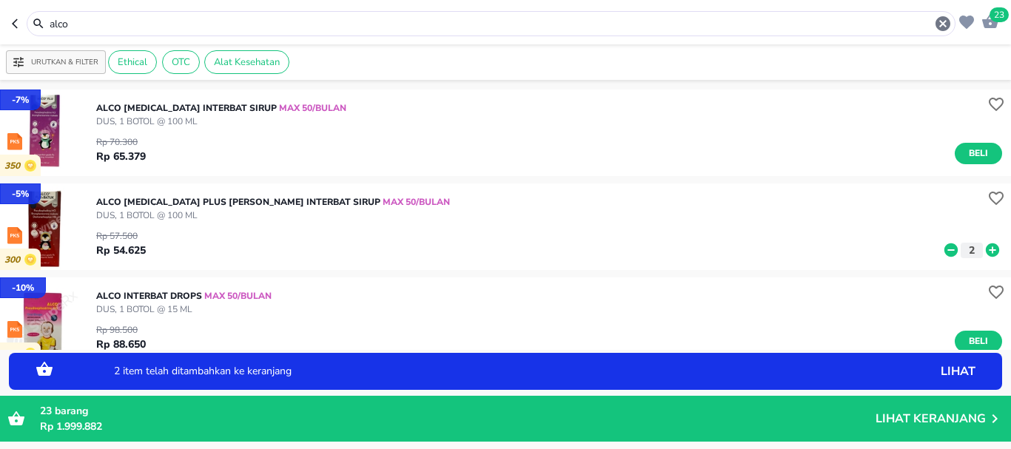
click at [985, 247] on icon at bounding box center [991, 249] width 13 height 13
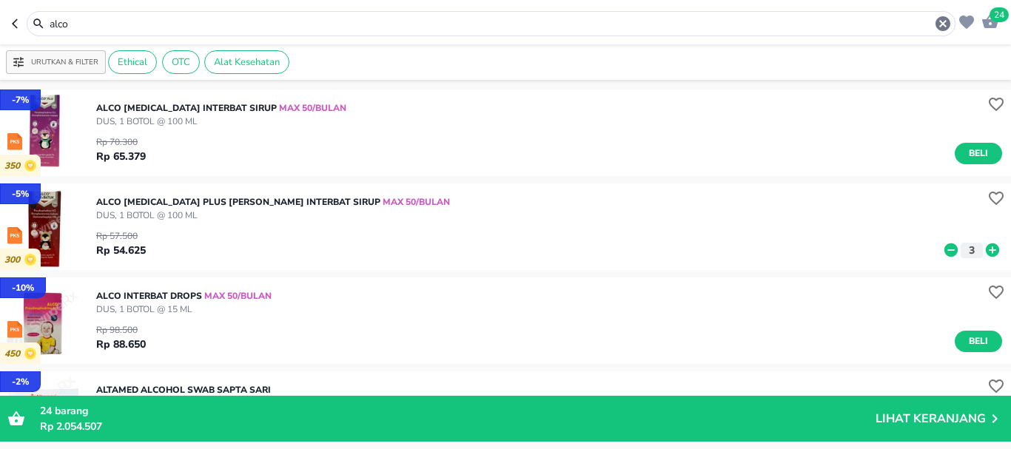
drag, startPoint x: 104, startPoint y: 23, endPoint x: 0, endPoint y: 13, distance: 104.1
click at [0, 13] on header "24 alco" at bounding box center [505, 22] width 1011 height 44
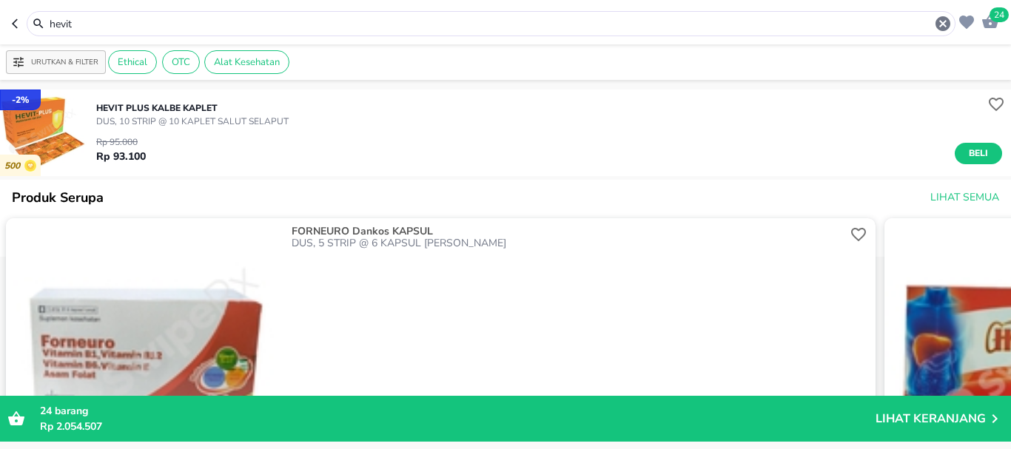
drag, startPoint x: 100, startPoint y: 26, endPoint x: 0, endPoint y: 18, distance: 100.2
click at [0, 18] on header "24 hevit" at bounding box center [505, 22] width 1011 height 44
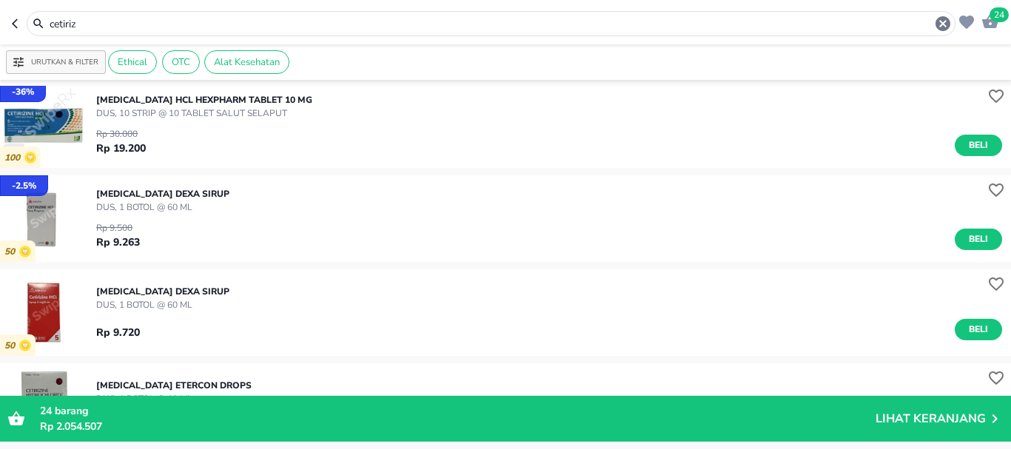
scroll to position [222, 0]
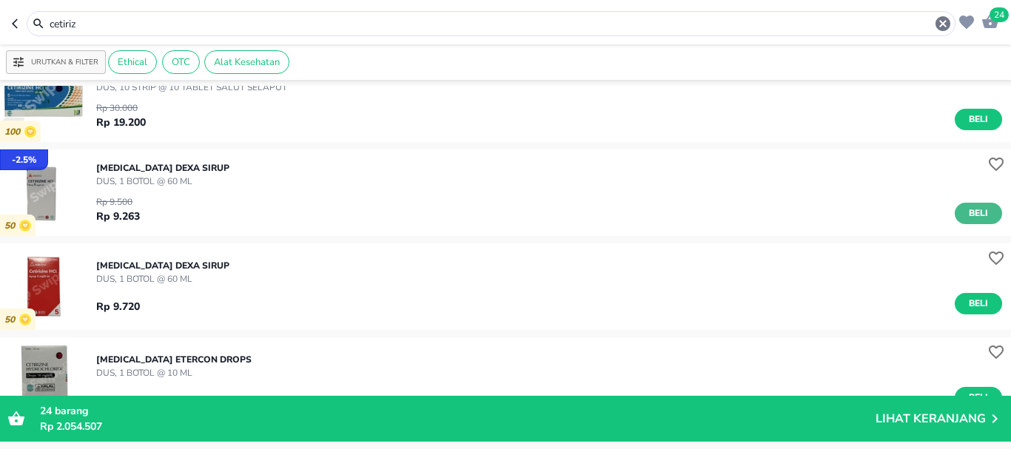
click at [979, 219] on span "Beli" at bounding box center [977, 214] width 25 height 16
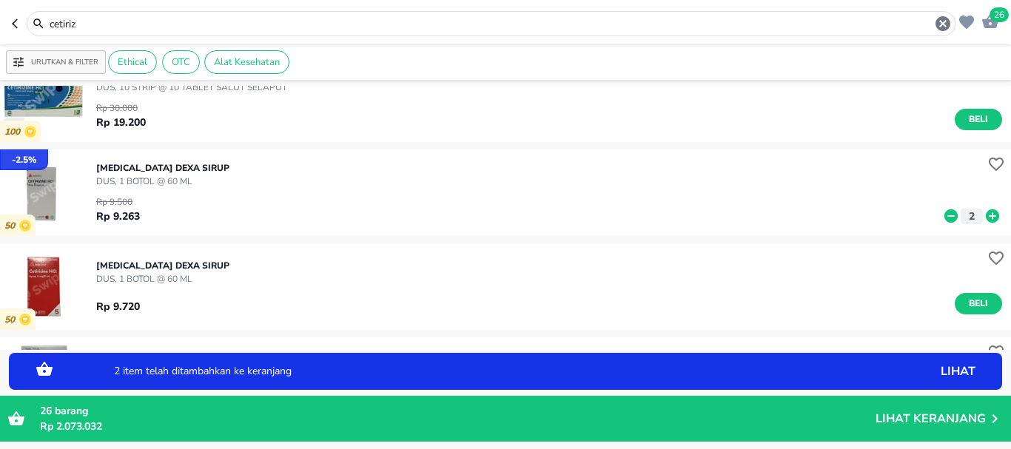
click at [985, 219] on icon at bounding box center [991, 215] width 13 height 13
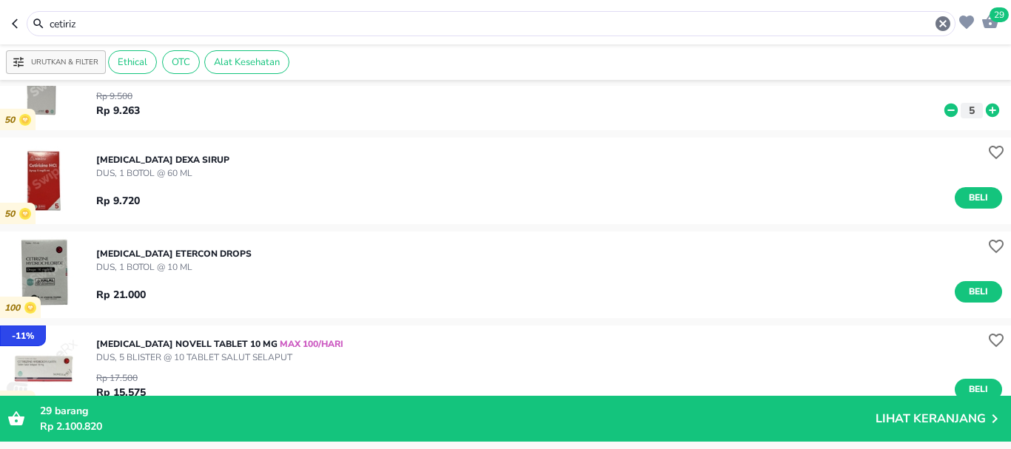
scroll to position [370, 0]
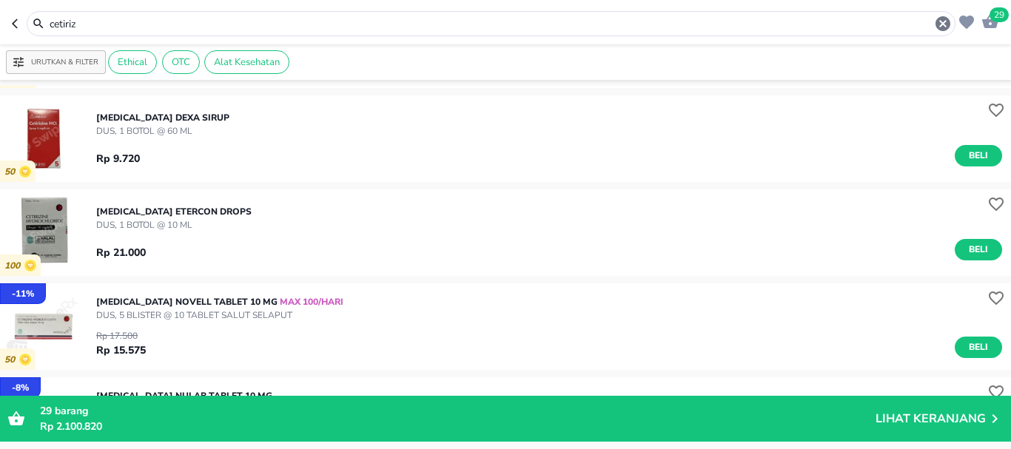
drag, startPoint x: 115, startPoint y: 18, endPoint x: 0, endPoint y: 35, distance: 116.5
click at [0, 33] on header "29 cetiriz" at bounding box center [505, 22] width 1011 height 44
click at [0, 34] on header "29 cetiriz" at bounding box center [505, 22] width 1011 height 44
drag, startPoint x: 101, startPoint y: 19, endPoint x: 1, endPoint y: 24, distance: 100.0
click at [4, 24] on header "29 cetiriz" at bounding box center [505, 22] width 1011 height 44
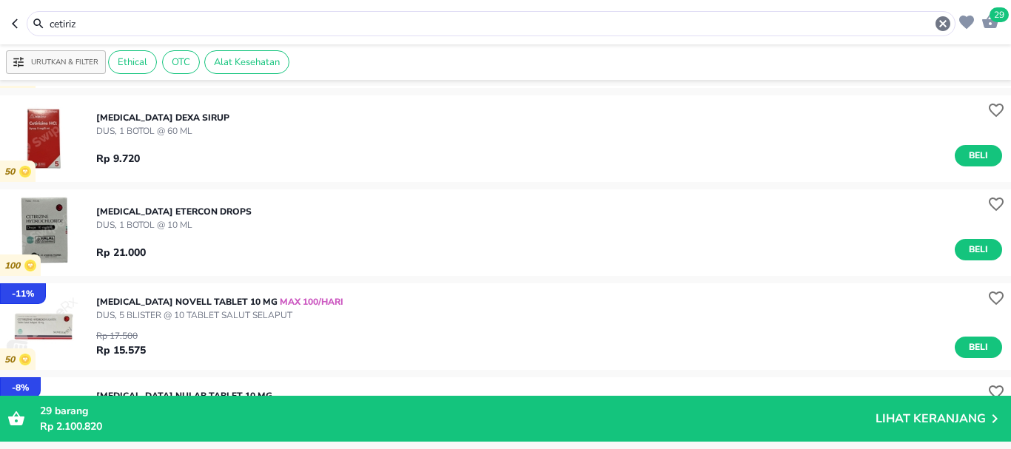
click at [4, 24] on header "29 cetiriz" at bounding box center [505, 22] width 1011 height 44
drag, startPoint x: 58, startPoint y: 22, endPoint x: 1, endPoint y: 22, distance: 57.0
click at [1, 22] on header "29 cetiriz" at bounding box center [505, 22] width 1011 height 44
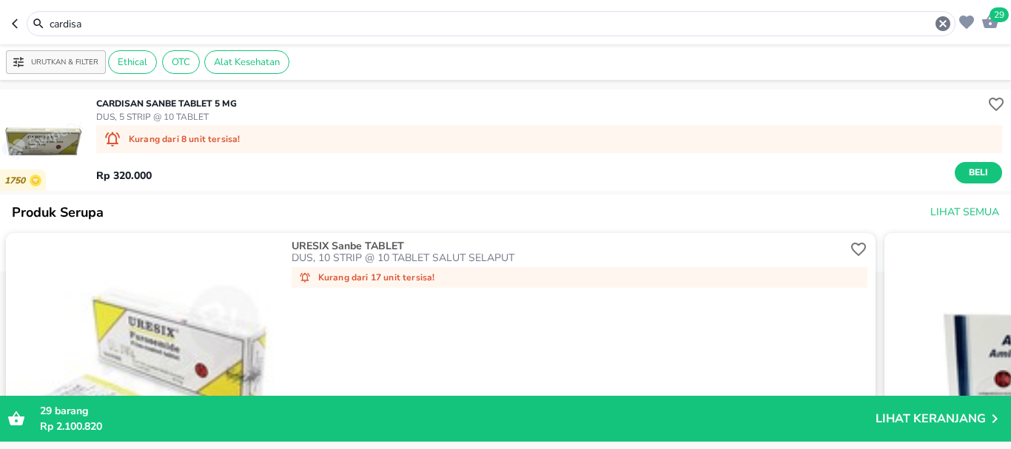
drag, startPoint x: 138, startPoint y: 21, endPoint x: 27, endPoint y: 32, distance: 110.8
click at [34, 34] on div "cardisa" at bounding box center [491, 23] width 928 height 25
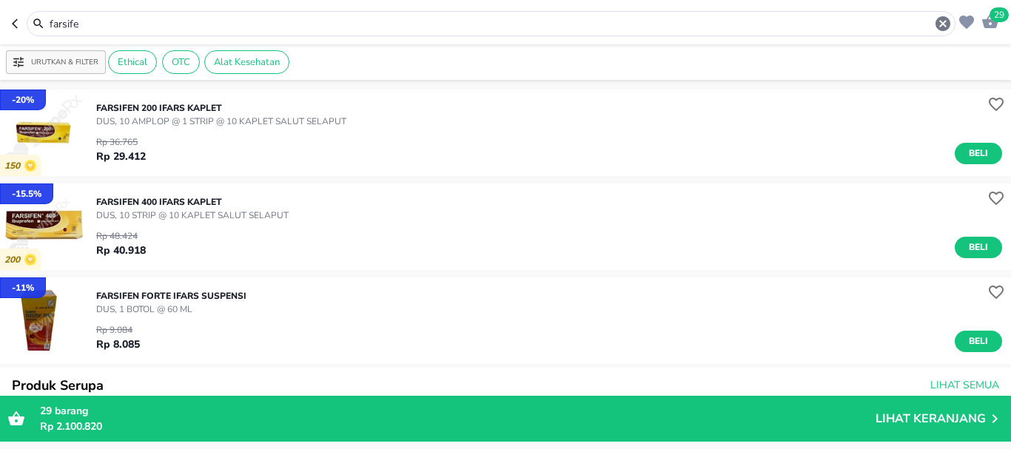
drag, startPoint x: 48, startPoint y: 26, endPoint x: 0, endPoint y: 21, distance: 48.4
click at [0, 29] on header "29 farsife" at bounding box center [505, 22] width 1011 height 44
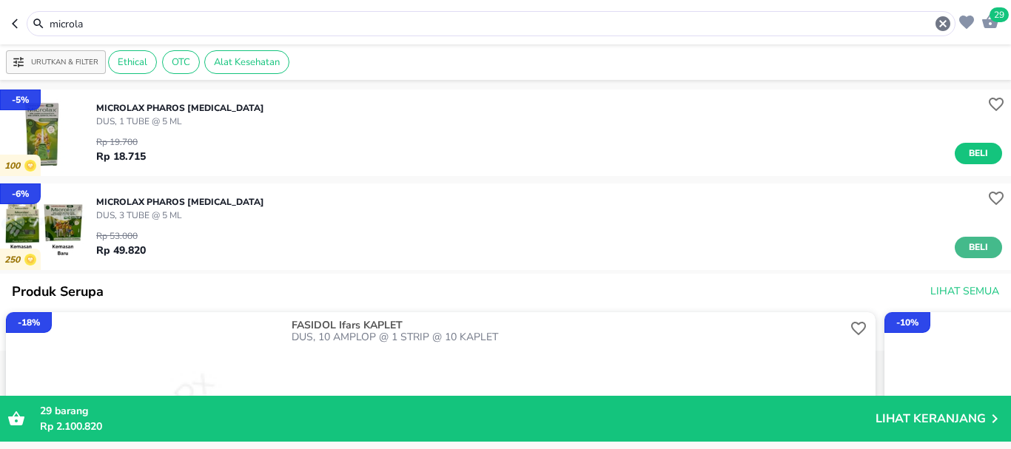
click at [974, 257] on button "Beli" at bounding box center [977, 247] width 47 height 21
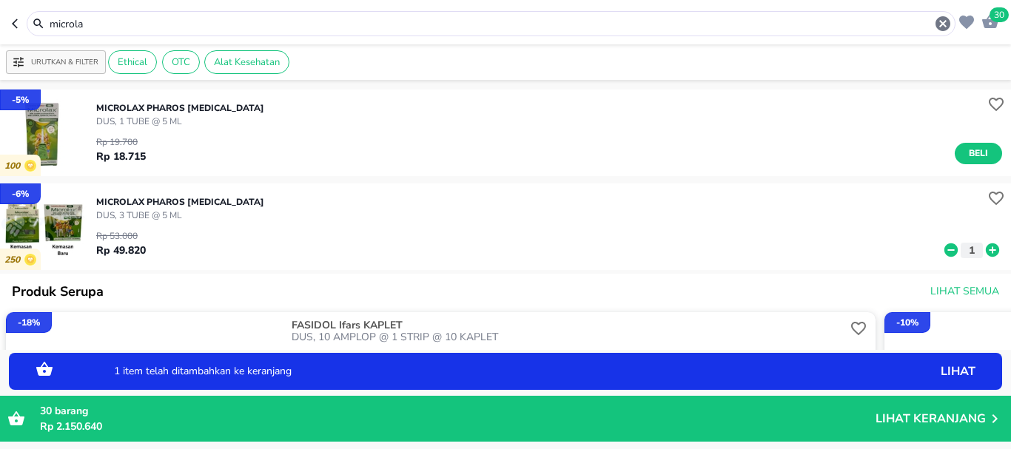
click at [982, 250] on icon at bounding box center [991, 250] width 19 height 16
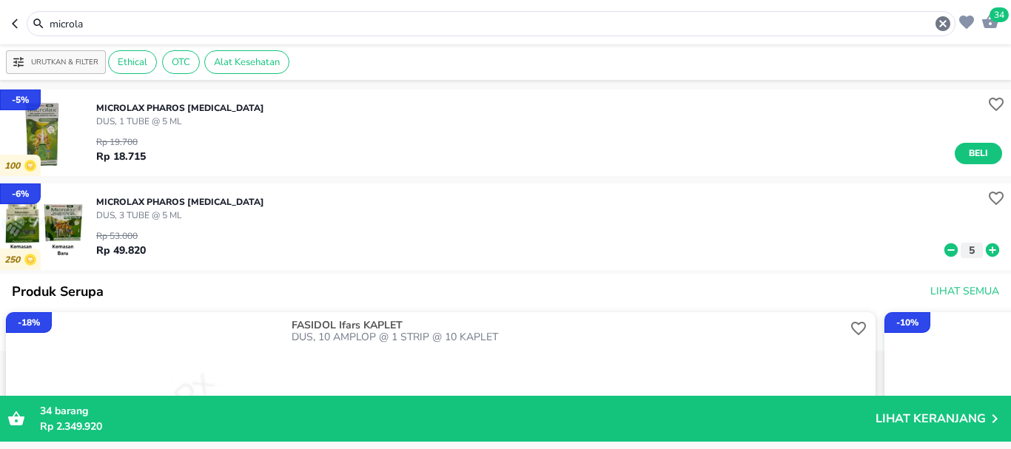
drag, startPoint x: 120, startPoint y: 24, endPoint x: 0, endPoint y: 23, distance: 119.8
click at [0, 24] on header "34 microla" at bounding box center [505, 22] width 1011 height 44
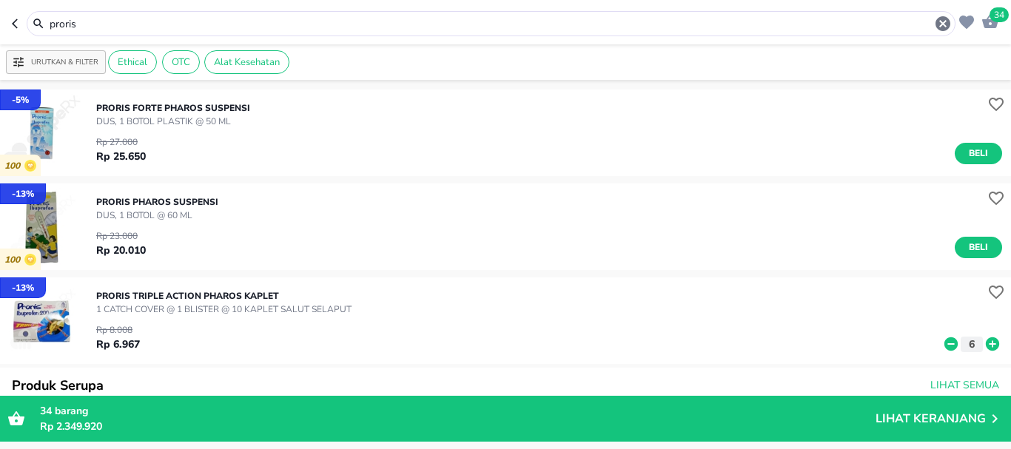
drag, startPoint x: 75, startPoint y: 24, endPoint x: 0, endPoint y: 10, distance: 76.2
click at [0, 9] on header "34 proris" at bounding box center [505, 22] width 1011 height 44
drag, startPoint x: 110, startPoint y: 29, endPoint x: 0, endPoint y: 24, distance: 110.3
click at [0, 24] on header "34 proris" at bounding box center [505, 22] width 1011 height 44
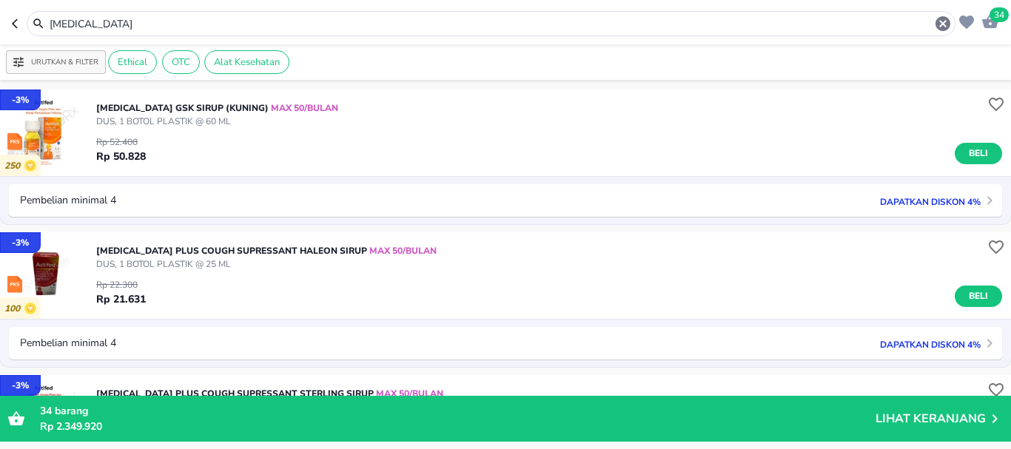
click at [895, 196] on p "Dapatkan diskon 4%" at bounding box center [926, 201] width 108 height 14
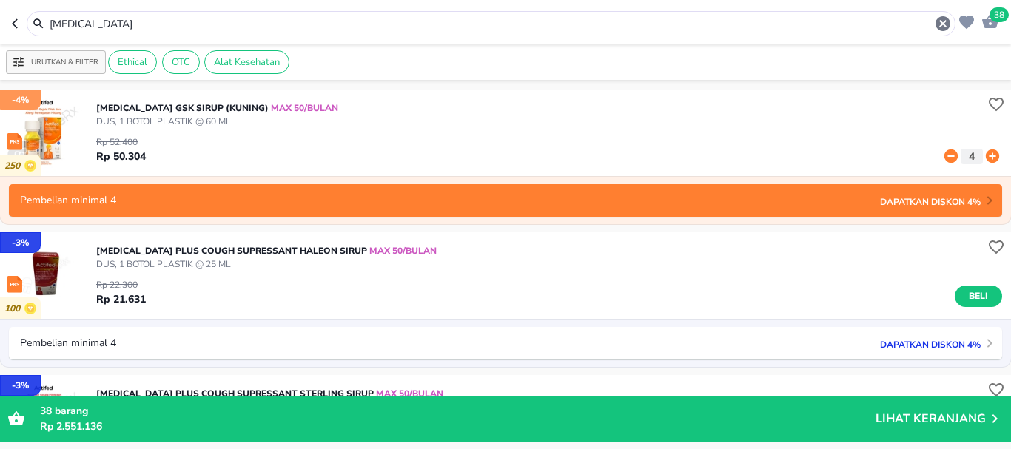
drag, startPoint x: 109, startPoint y: 22, endPoint x: 0, endPoint y: 11, distance: 109.3
click at [0, 20] on header "38 [MEDICAL_DATA]" at bounding box center [505, 22] width 1011 height 44
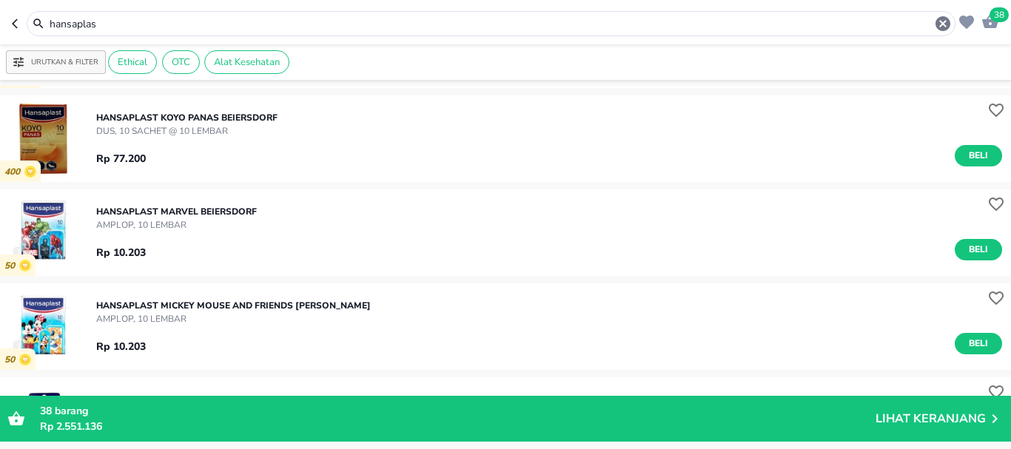
scroll to position [1701, 0]
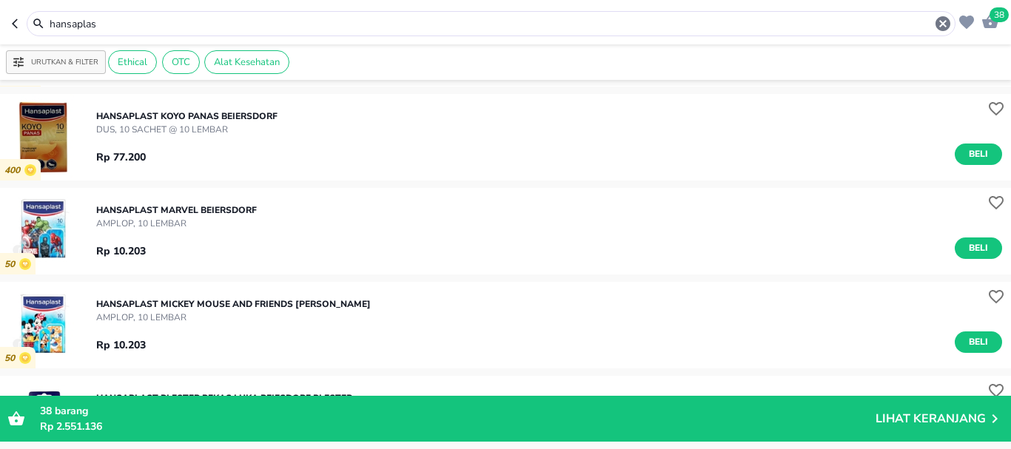
click at [134, 24] on input "hansaplas" at bounding box center [491, 24] width 886 height 16
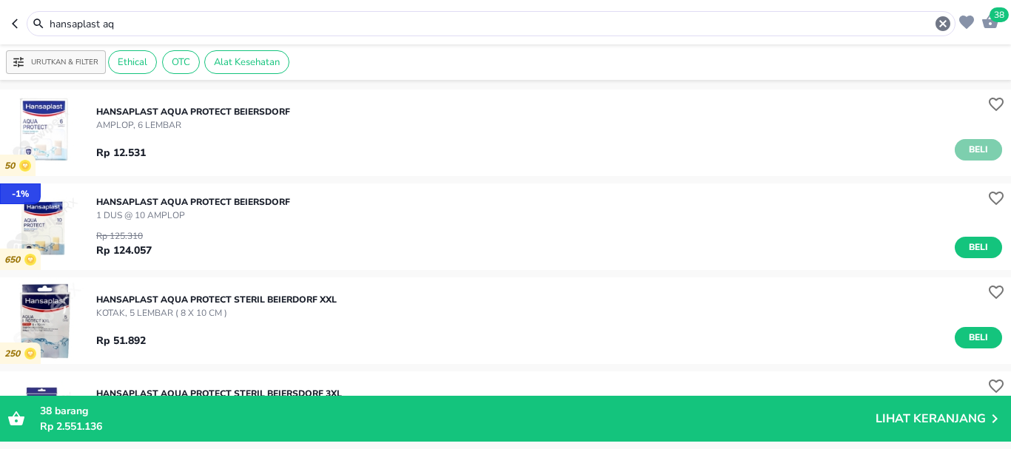
click at [985, 149] on button "Beli" at bounding box center [977, 149] width 47 height 21
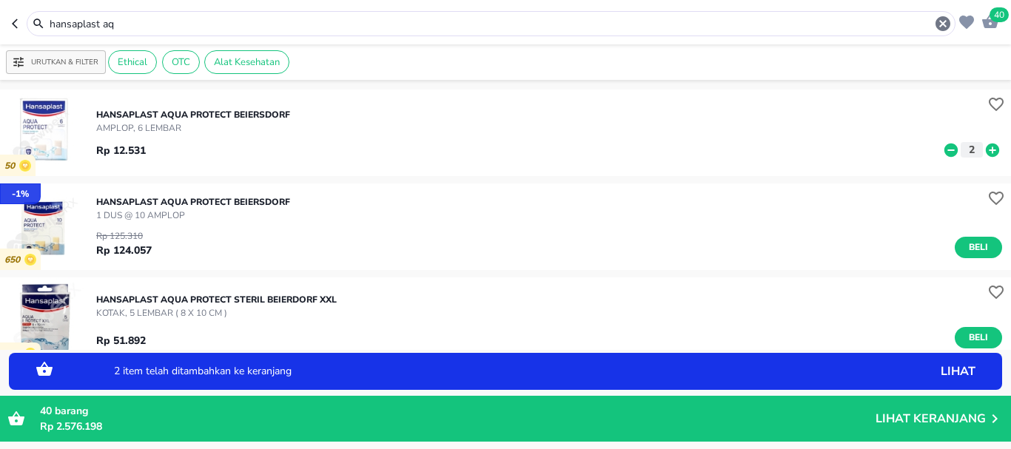
click at [985, 149] on icon at bounding box center [991, 149] width 13 height 13
drag, startPoint x: 96, startPoint y: 22, endPoint x: 0, endPoint y: 24, distance: 96.2
click at [0, 24] on header "41 hansaplast aq" at bounding box center [505, 22] width 1011 height 44
click at [0, 22] on header "41 hansaplast aq" at bounding box center [505, 22] width 1011 height 44
click at [985, 149] on icon at bounding box center [991, 149] width 13 height 13
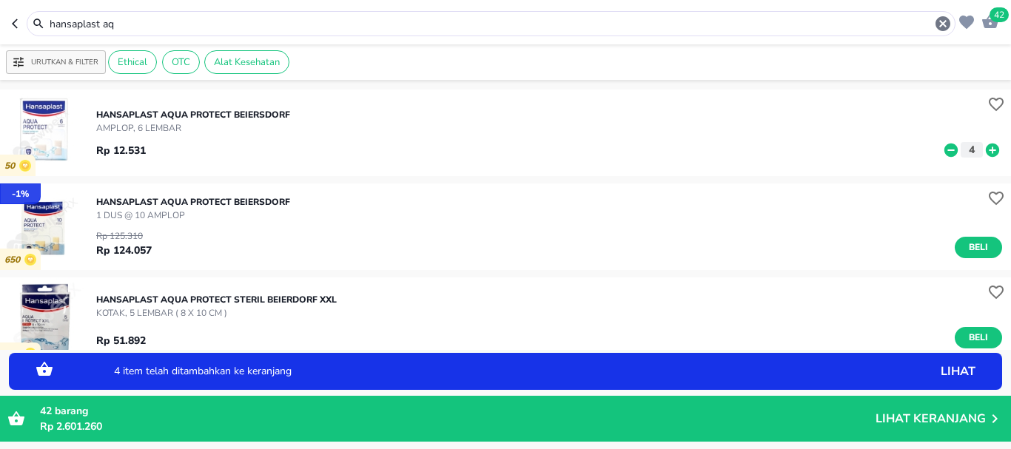
click at [985, 149] on icon at bounding box center [991, 149] width 13 height 13
drag, startPoint x: 135, startPoint y: 27, endPoint x: 0, endPoint y: 18, distance: 134.9
click at [0, 18] on header "43 hansaplast aq" at bounding box center [505, 22] width 1011 height 44
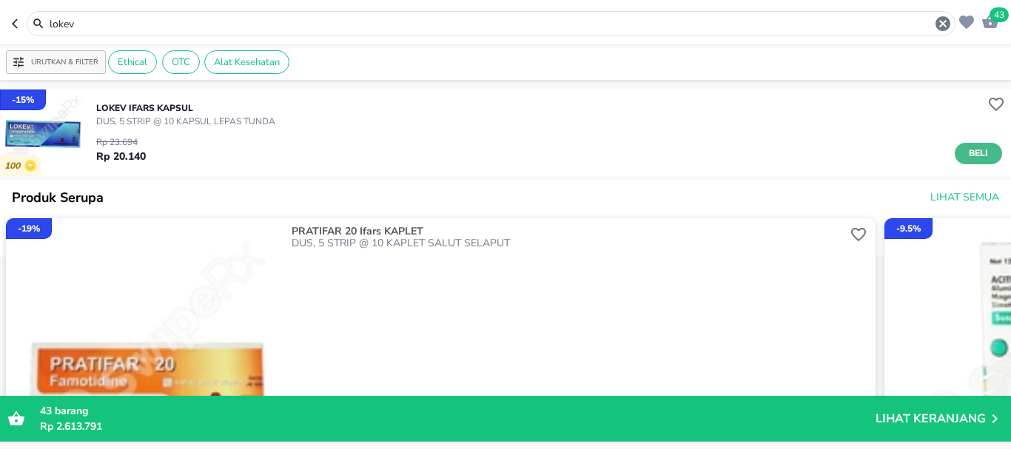
click at [982, 155] on button "Beli" at bounding box center [977, 153] width 47 height 21
drag, startPoint x: 41, startPoint y: 27, endPoint x: 0, endPoint y: 22, distance: 40.9
click at [0, 23] on header "44 lokev" at bounding box center [505, 22] width 1011 height 44
click at [0, 22] on header "44 lokev" at bounding box center [505, 22] width 1011 height 44
drag, startPoint x: 122, startPoint y: 21, endPoint x: 114, endPoint y: 18, distance: 8.4
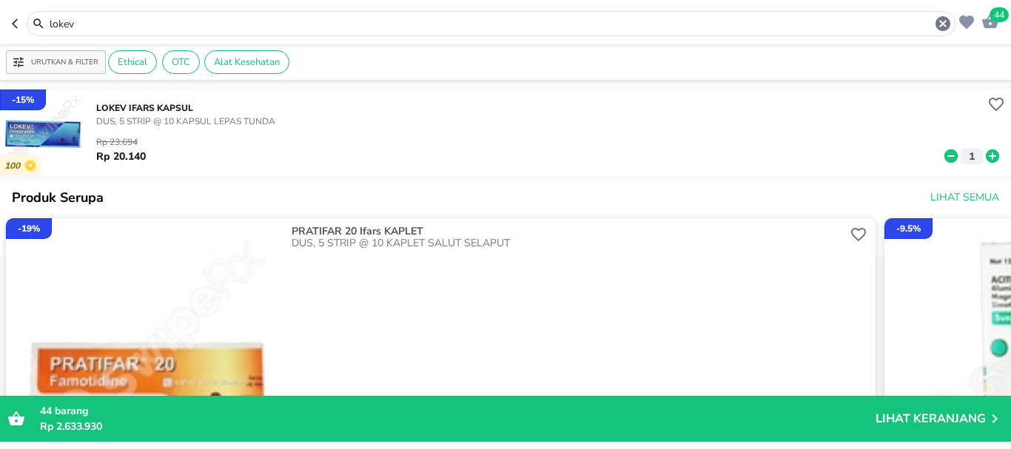
click at [15, 13] on div "lokev" at bounding box center [483, 23] width 943 height 25
click at [15, 13] on button "button" at bounding box center [19, 23] width 15 height 25
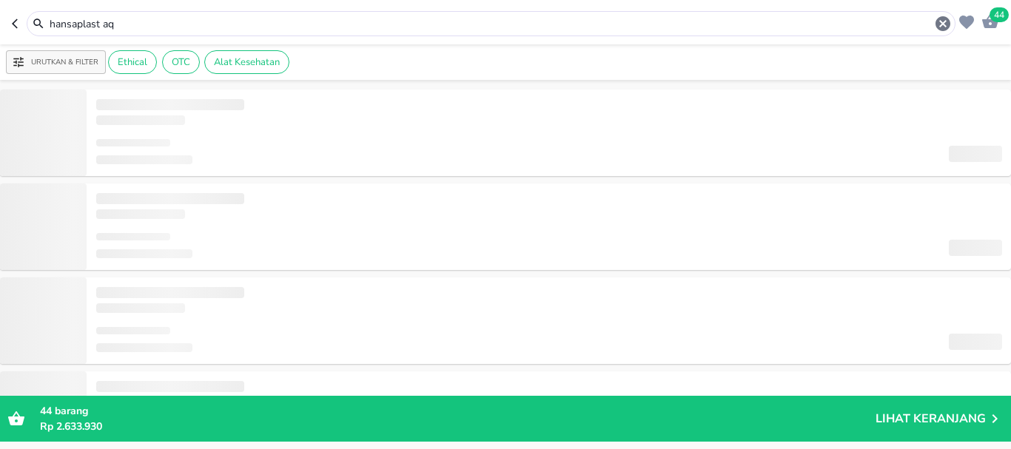
drag, startPoint x: 114, startPoint y: 18, endPoint x: 0, endPoint y: 27, distance: 114.2
click at [0, 27] on header "44 hansaplast aq" at bounding box center [505, 22] width 1011 height 44
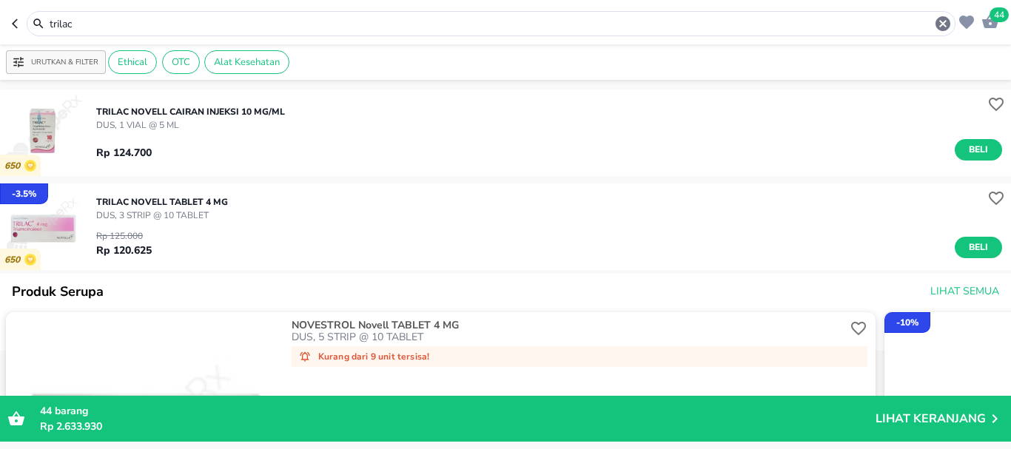
drag, startPoint x: 109, startPoint y: 19, endPoint x: 0, endPoint y: 25, distance: 108.9
click at [0, 25] on header "44 trilac" at bounding box center [505, 22] width 1011 height 44
drag, startPoint x: 115, startPoint y: 31, endPoint x: 0, endPoint y: 19, distance: 115.3
click at [0, 27] on header "44 trilac" at bounding box center [505, 22] width 1011 height 44
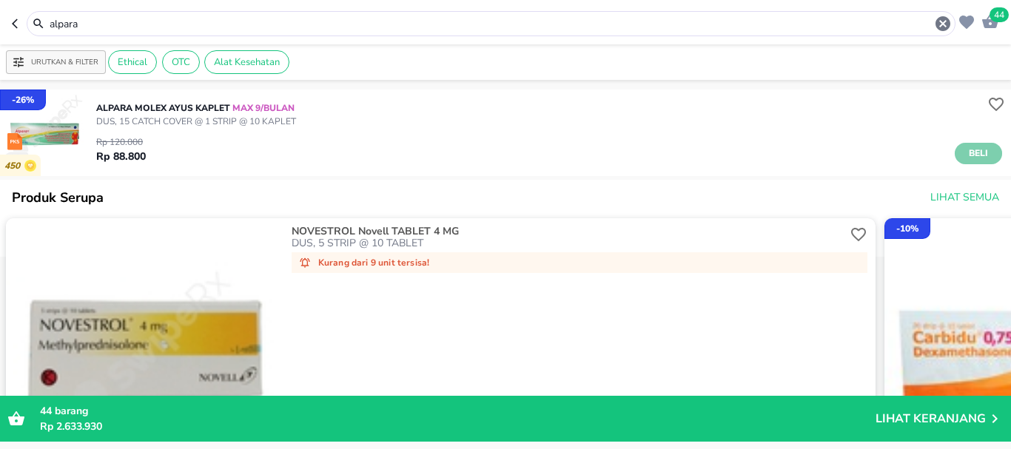
drag, startPoint x: 974, startPoint y: 157, endPoint x: 800, endPoint y: 283, distance: 214.6
click at [974, 158] on span "Beli" at bounding box center [977, 154] width 25 height 16
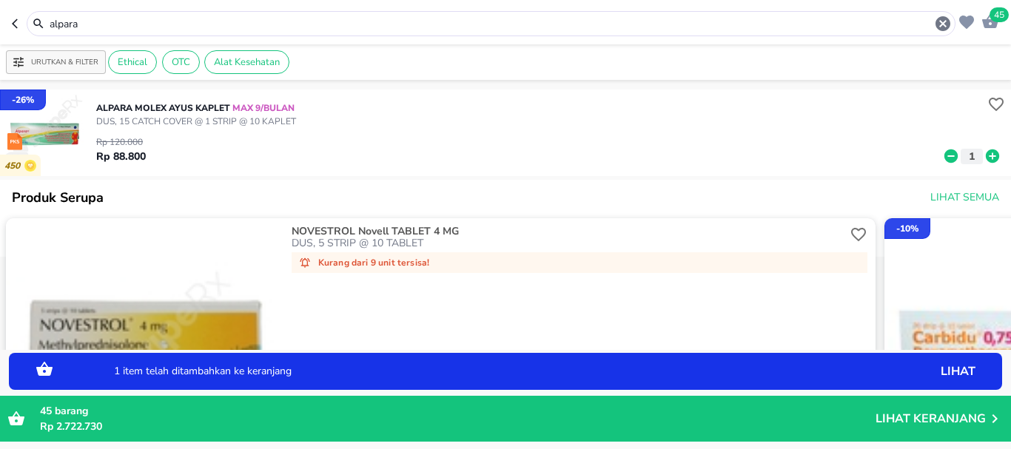
drag, startPoint x: 107, startPoint y: 23, endPoint x: 0, endPoint y: 44, distance: 109.4
click at [0, 49] on div "45 alpara Urutkan & Filter Ethical OTC Alat Kesehatan - 26 % 450 ALPARA Molex A…" at bounding box center [505, 224] width 1011 height 449
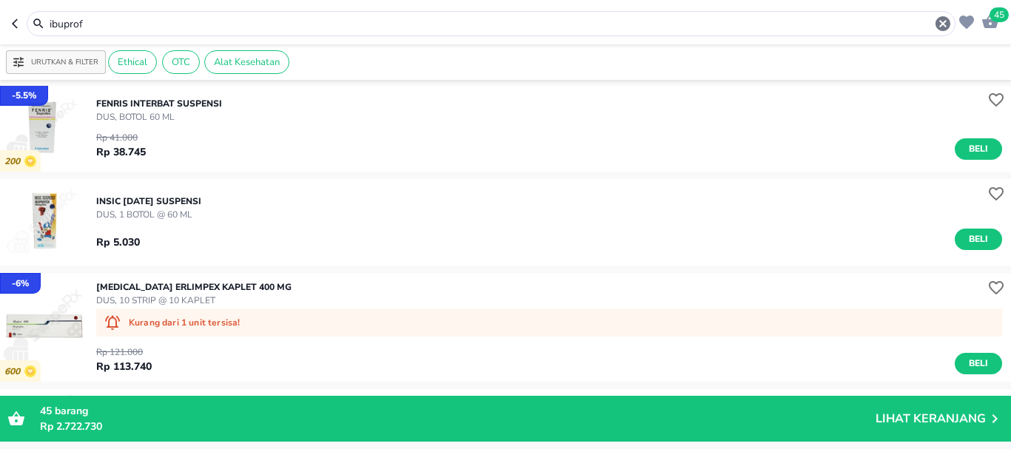
scroll to position [222, 0]
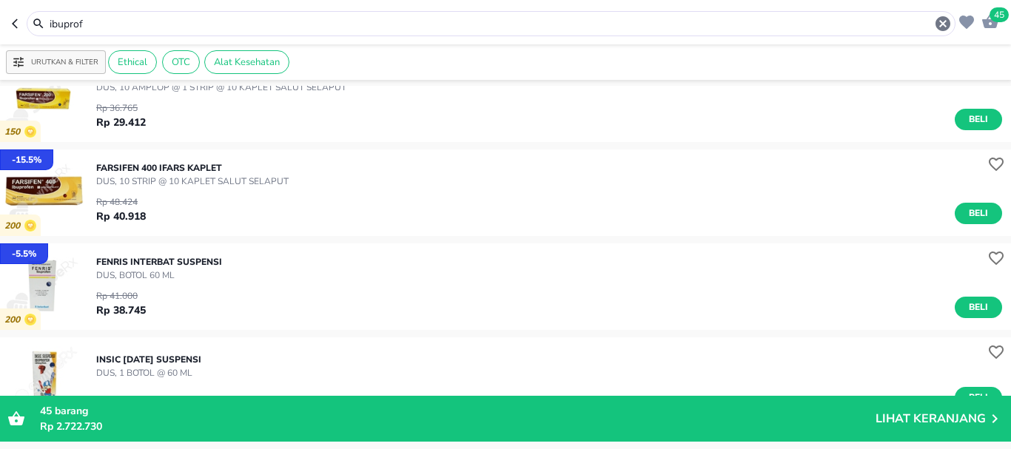
drag, startPoint x: 98, startPoint y: 27, endPoint x: 0, endPoint y: 24, distance: 98.4
click at [0, 24] on header "45 ibuprof" at bounding box center [505, 22] width 1011 height 44
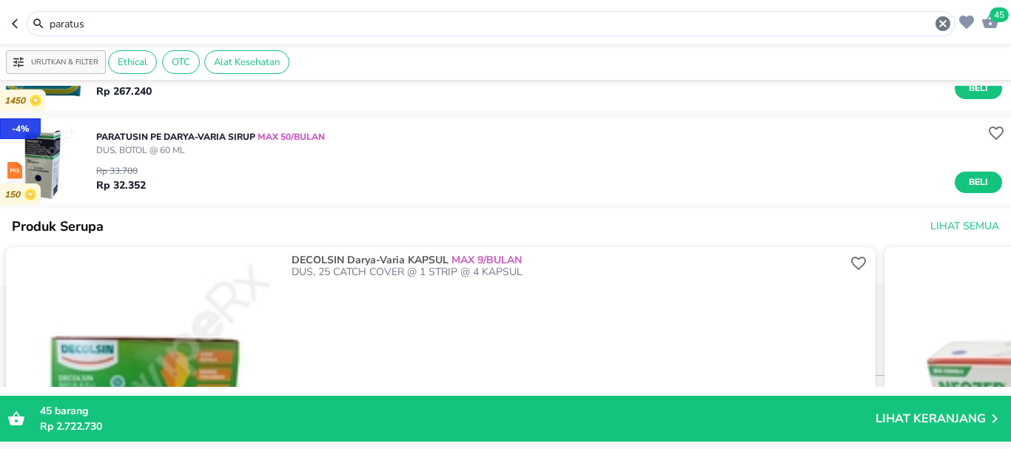
scroll to position [10, 0]
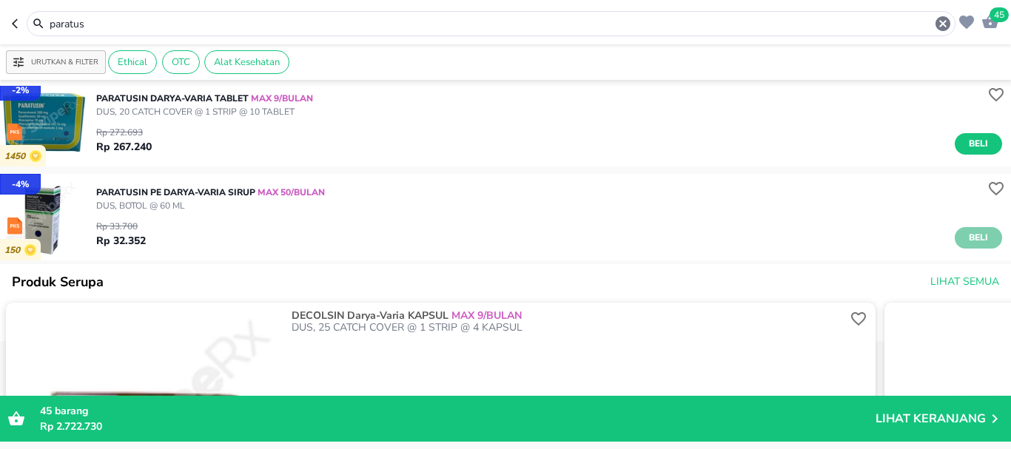
click at [965, 239] on span "Beli" at bounding box center [977, 238] width 25 height 16
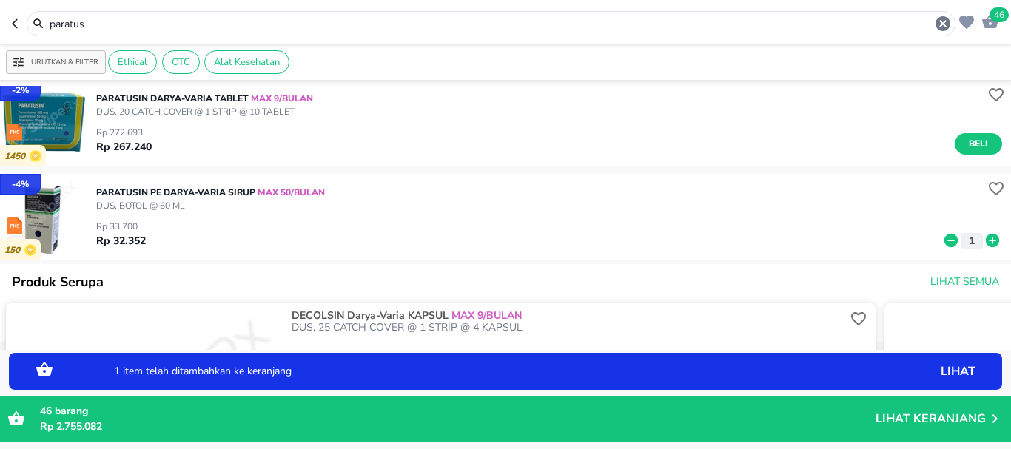
click at [985, 243] on icon at bounding box center [991, 240] width 13 height 13
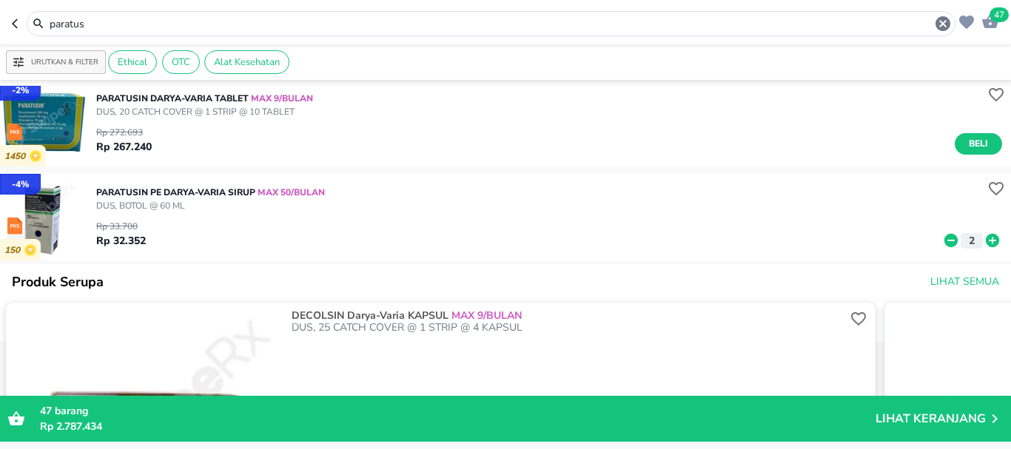
drag, startPoint x: 98, startPoint y: 22, endPoint x: 0, endPoint y: 5, distance: 99.9
click at [0, 5] on header "47 paratus" at bounding box center [505, 22] width 1011 height 44
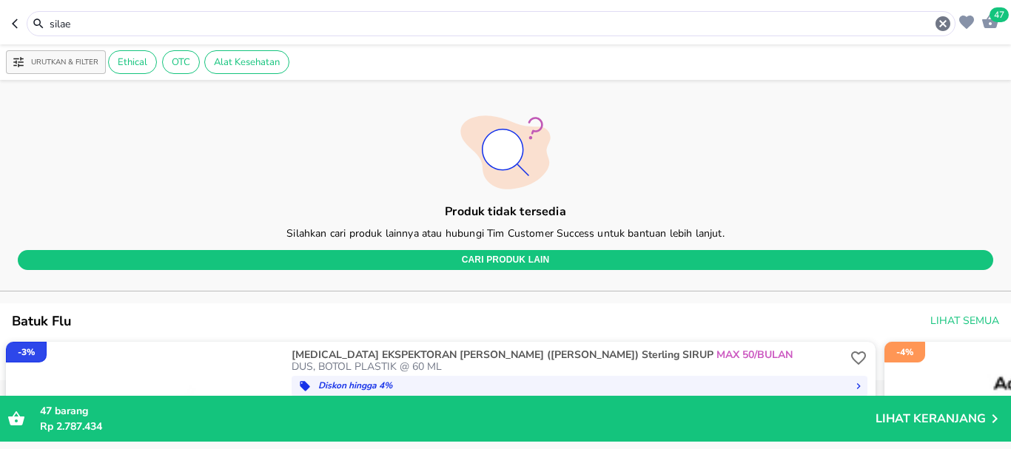
click at [135, 26] on input "silae" at bounding box center [491, 24] width 886 height 16
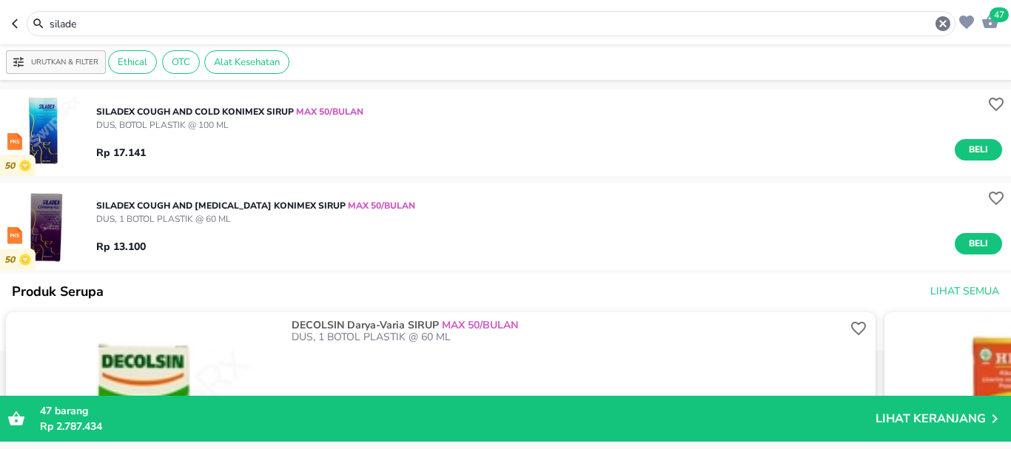
drag, startPoint x: 95, startPoint y: 26, endPoint x: 0, endPoint y: -5, distance: 99.7
click at [0, 0] on html "Halo Apotek Sendang Bunda, selamat datang! 47 silade Urutkan & Filter Ethical O…" at bounding box center [505, 0] width 1011 height 0
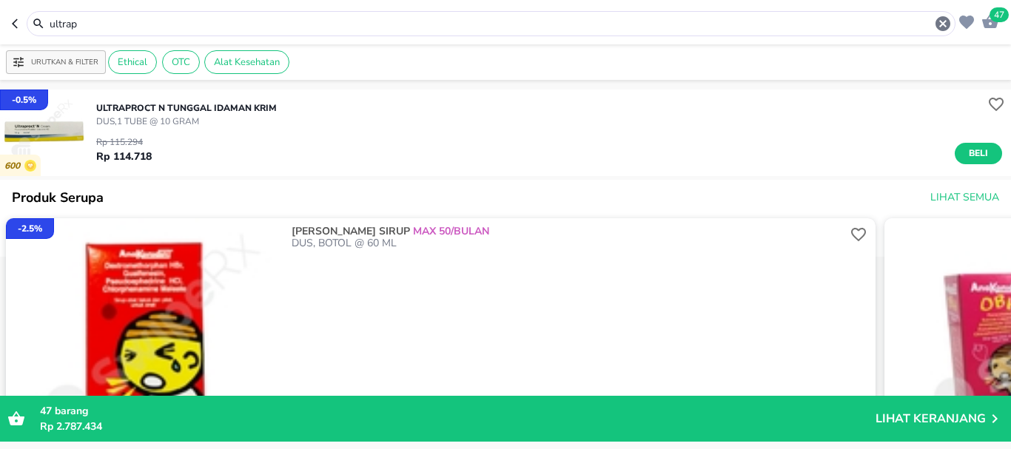
drag, startPoint x: 84, startPoint y: 24, endPoint x: 0, endPoint y: 1, distance: 87.4
click at [0, 8] on header "47 ultrap" at bounding box center [505, 22] width 1011 height 44
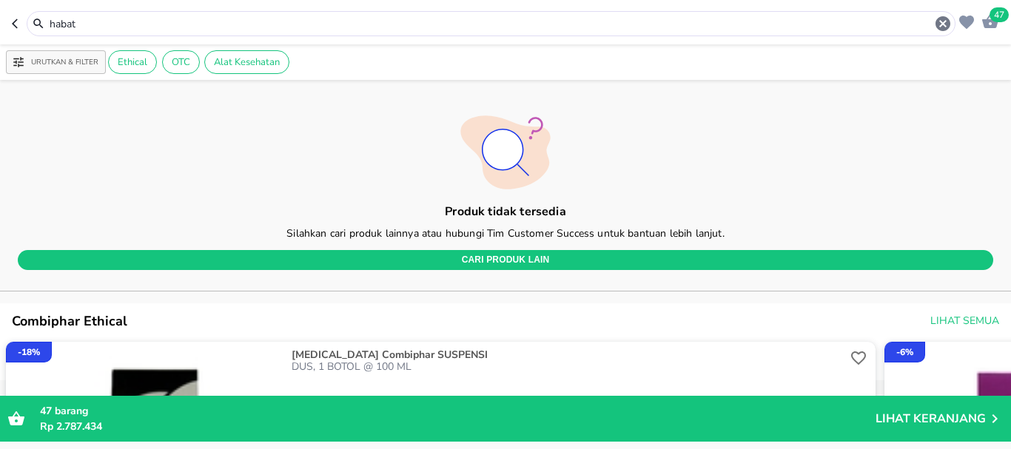
drag, startPoint x: 103, startPoint y: 14, endPoint x: 0, endPoint y: 46, distance: 107.6
click at [0, 46] on div "47 habat Urutkan & Filter Ethical OTC Alat Kesehatan Produk tidak tersedia Sila…" at bounding box center [505, 224] width 1011 height 449
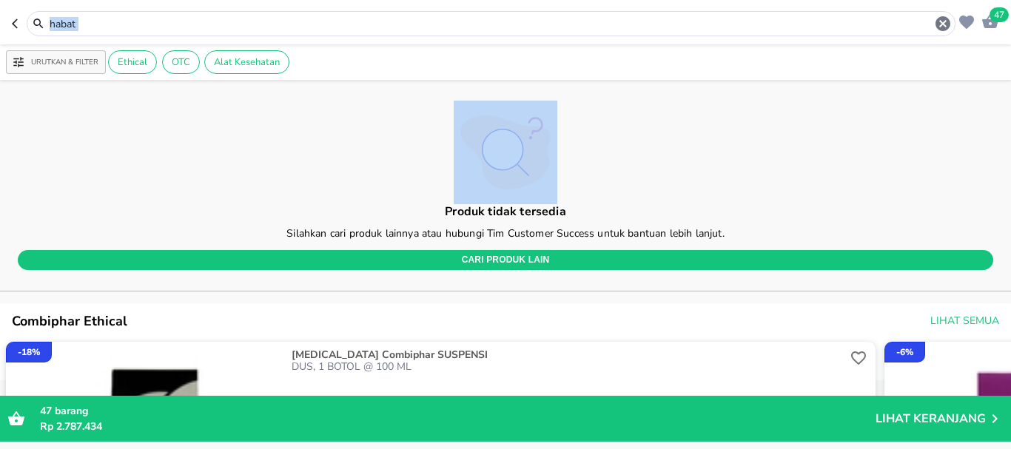
click at [0, 48] on div "Urutkan & Filter Ethical OTC Alat Kesehatan" at bounding box center [505, 62] width 1011 height 36
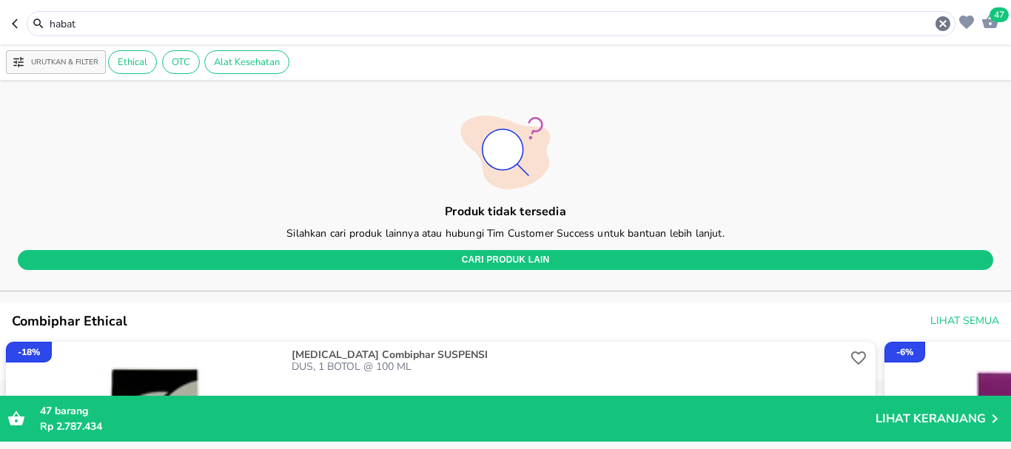
drag, startPoint x: 101, startPoint y: 24, endPoint x: 0, endPoint y: 29, distance: 101.5
click at [0, 30] on header "47 habat" at bounding box center [505, 22] width 1011 height 44
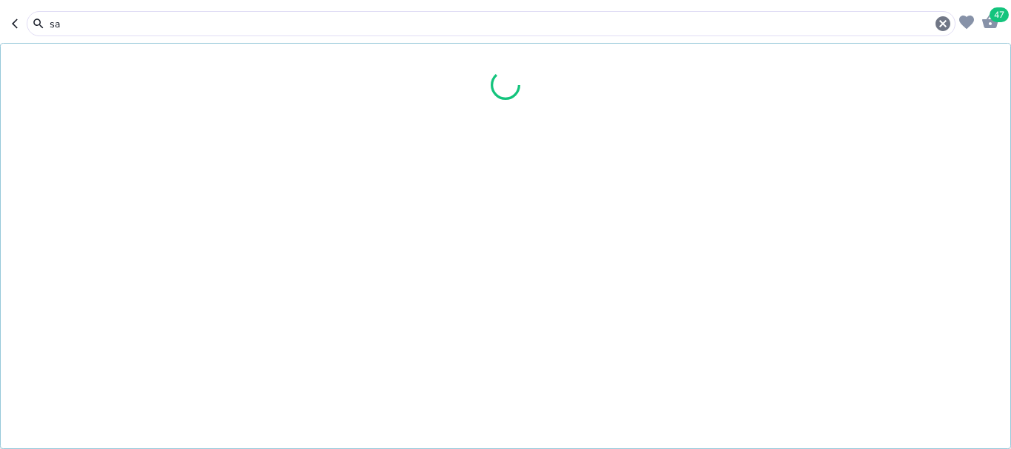
type input "s"
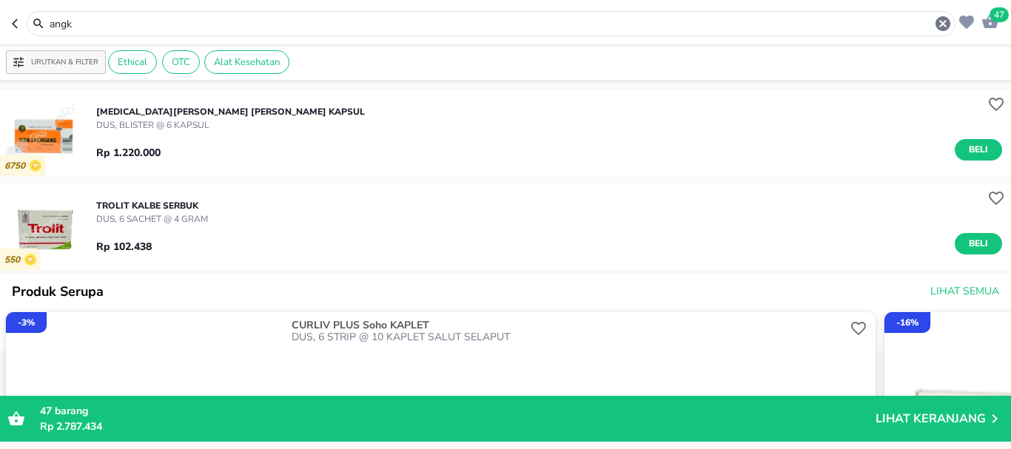
drag, startPoint x: 91, startPoint y: 26, endPoint x: 0, endPoint y: 23, distance: 91.0
click at [0, 23] on header "47 angk" at bounding box center [505, 22] width 1011 height 44
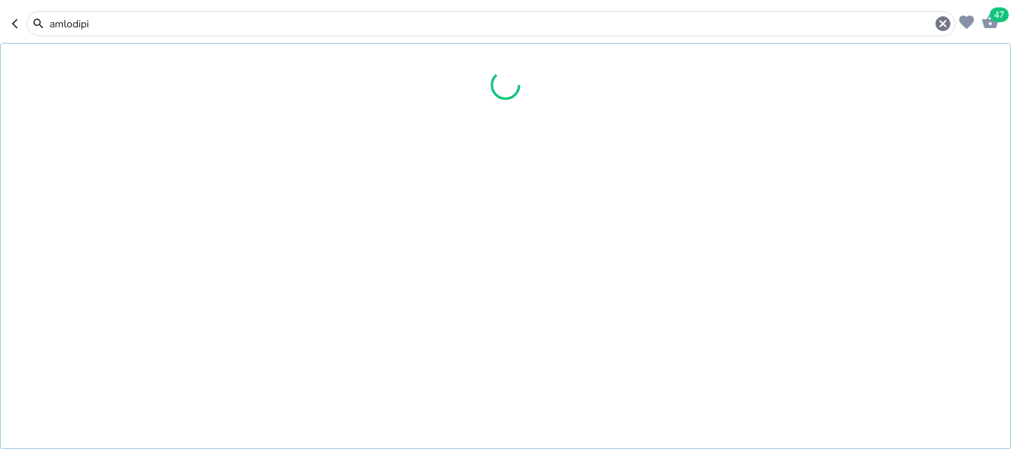
type input "amlodipi"
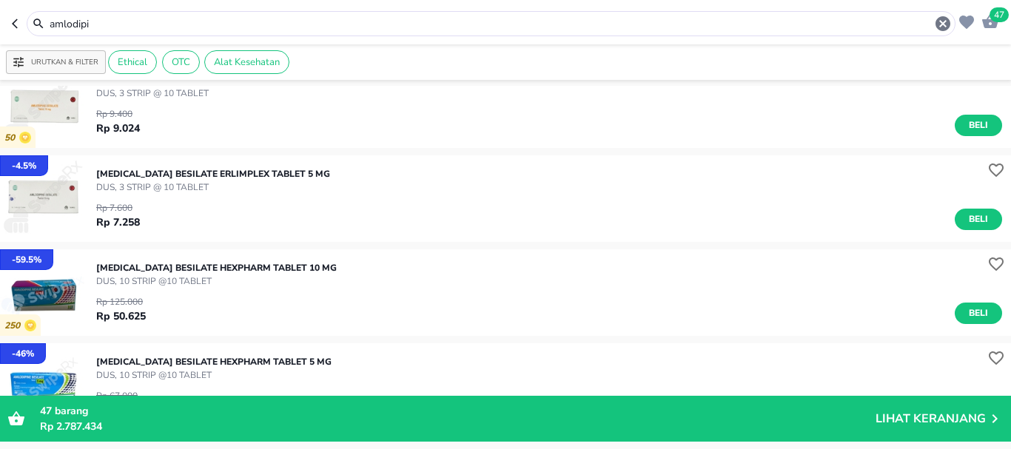
scroll to position [222, 0]
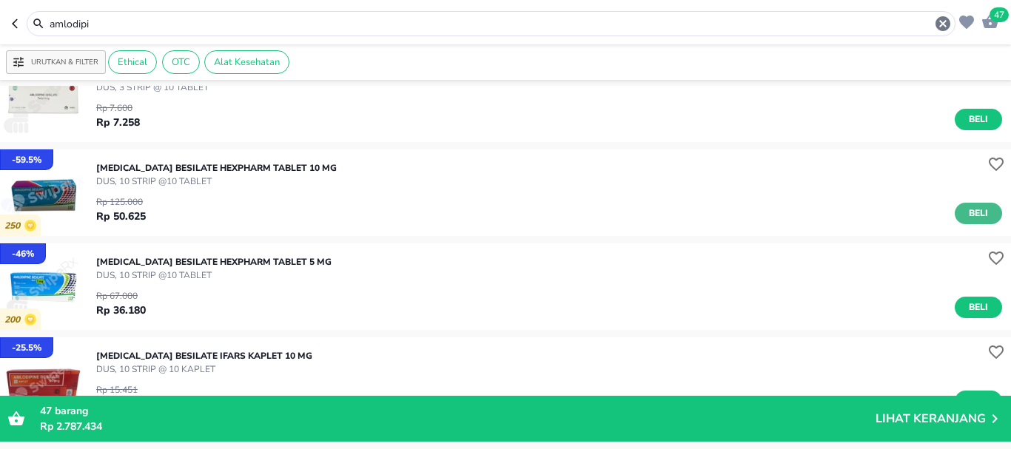
click at [979, 209] on button "Beli" at bounding box center [977, 213] width 47 height 21
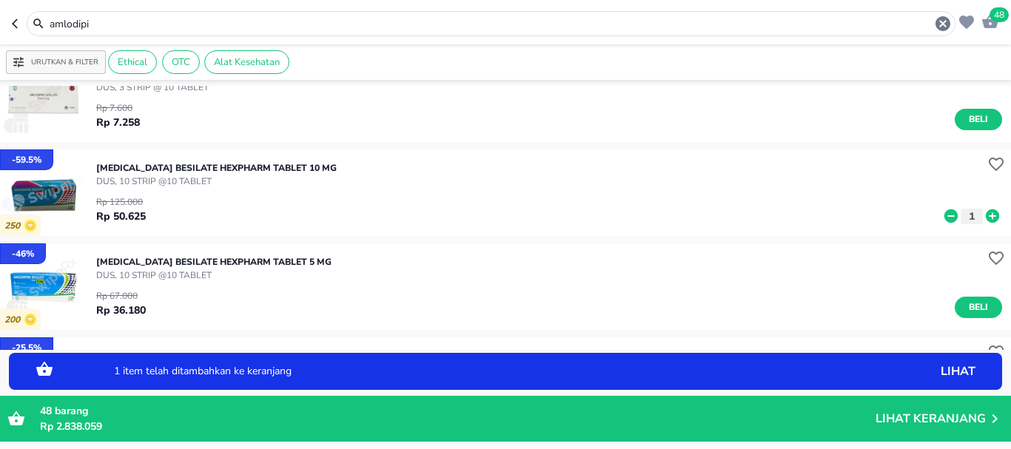
click at [982, 216] on icon at bounding box center [991, 216] width 19 height 16
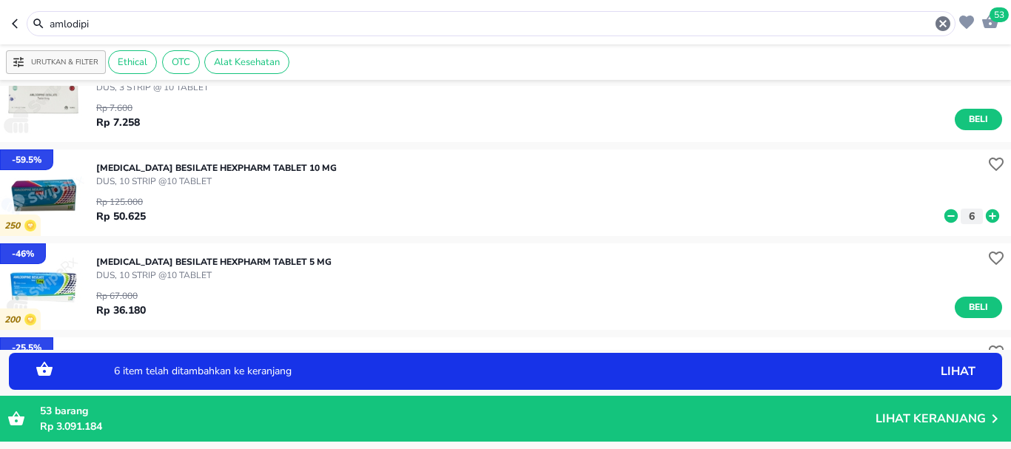
click at [982, 216] on icon at bounding box center [991, 216] width 19 height 16
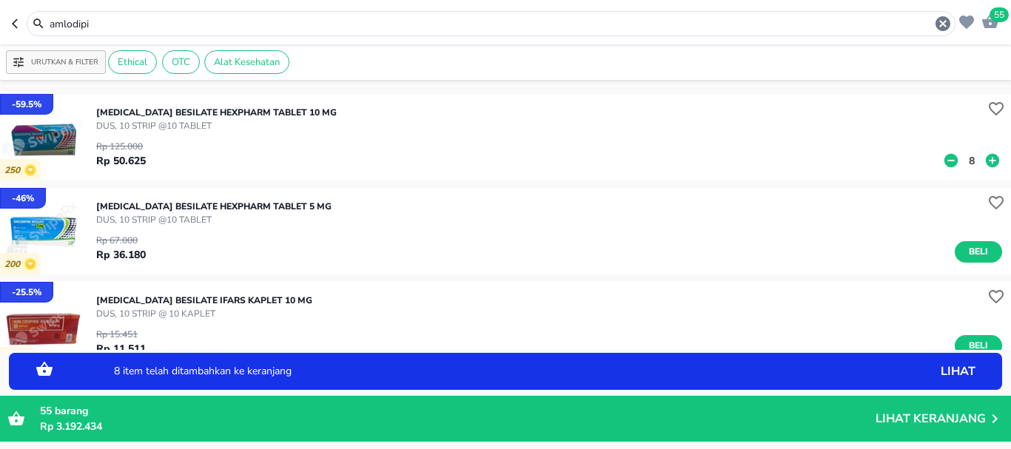
scroll to position [370, 0]
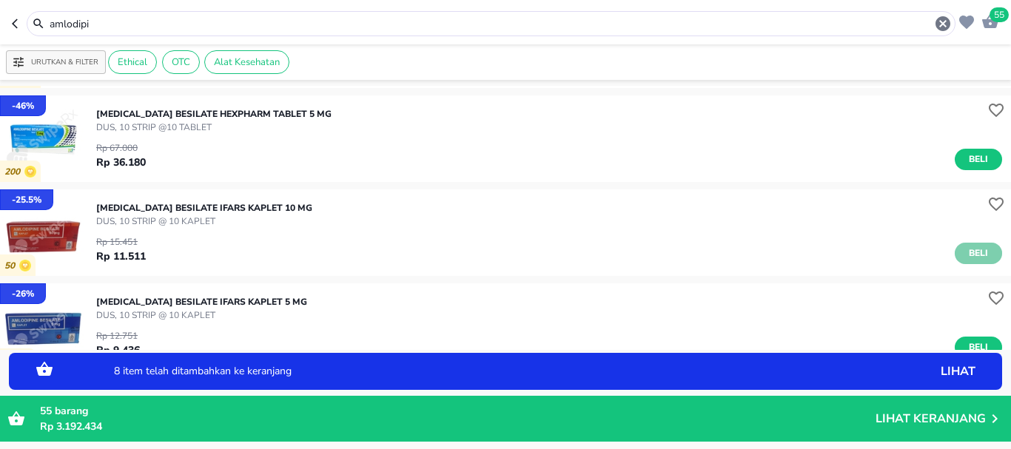
click at [975, 243] on button "Beli" at bounding box center [977, 253] width 47 height 21
click at [985, 252] on icon at bounding box center [991, 255] width 13 height 13
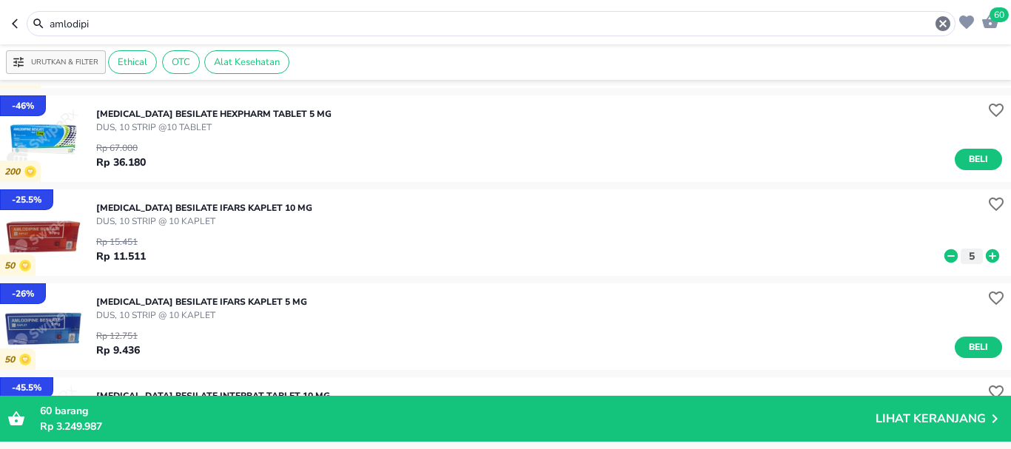
click at [1001, 22] on span "60" at bounding box center [998, 14] width 19 height 15
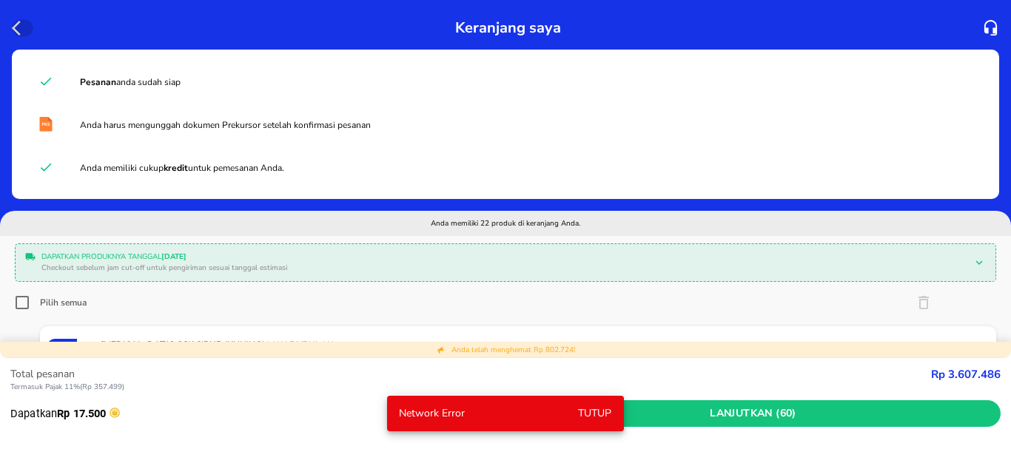
click at [12, 29] on icon "button" at bounding box center [21, 28] width 18 height 18
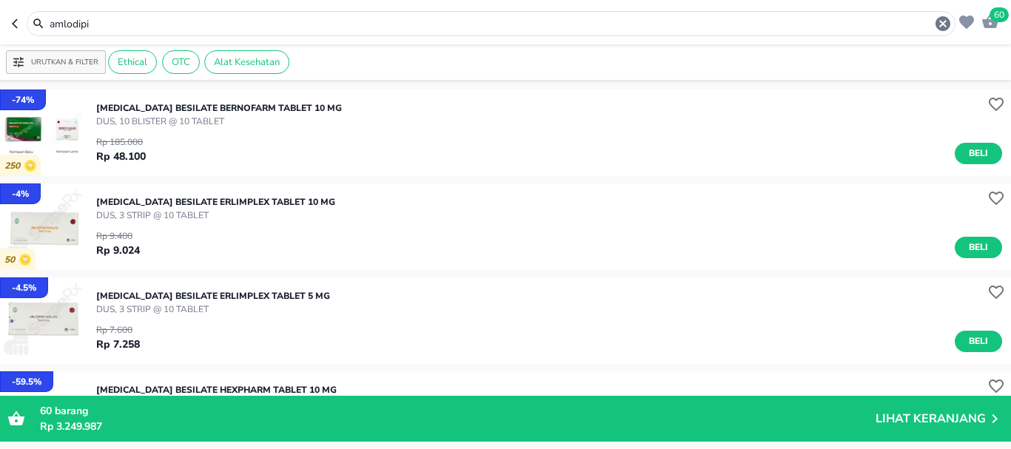
drag, startPoint x: 115, startPoint y: 23, endPoint x: 0, endPoint y: 13, distance: 115.1
click at [0, 13] on header "60 amlodipi" at bounding box center [505, 22] width 1011 height 44
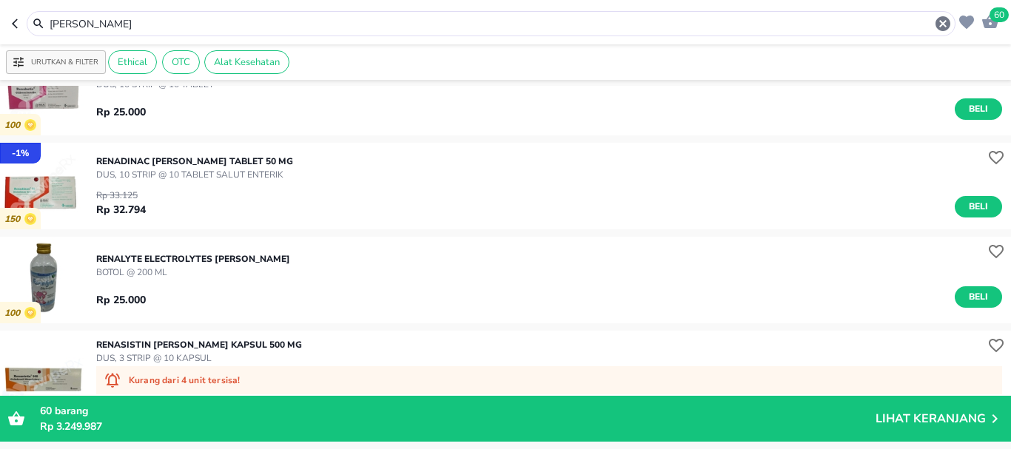
scroll to position [74, 0]
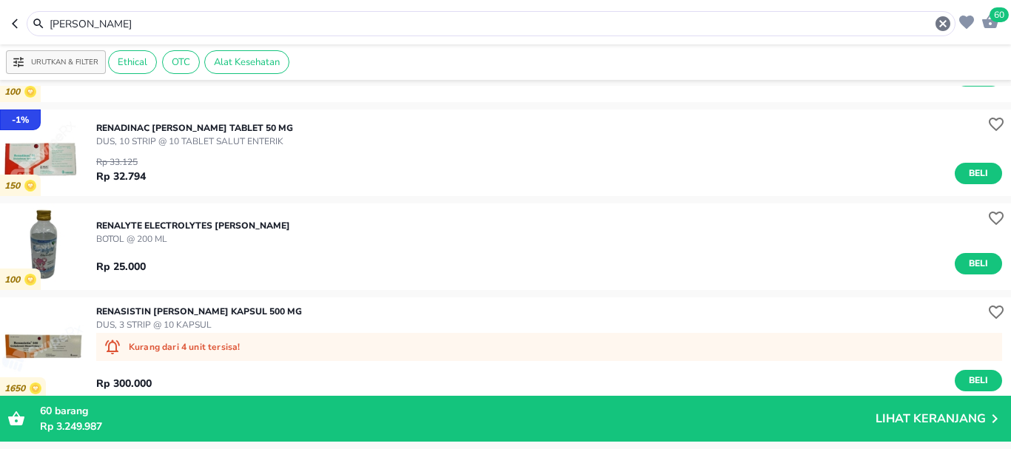
drag, startPoint x: 123, startPoint y: 21, endPoint x: 0, endPoint y: 60, distance: 128.9
click at [0, 60] on div "60 [PERSON_NAME] Urutkan & Filter Ethical OTC Alat Kesehatan 100 RENABETIC [PER…" at bounding box center [505, 224] width 1011 height 449
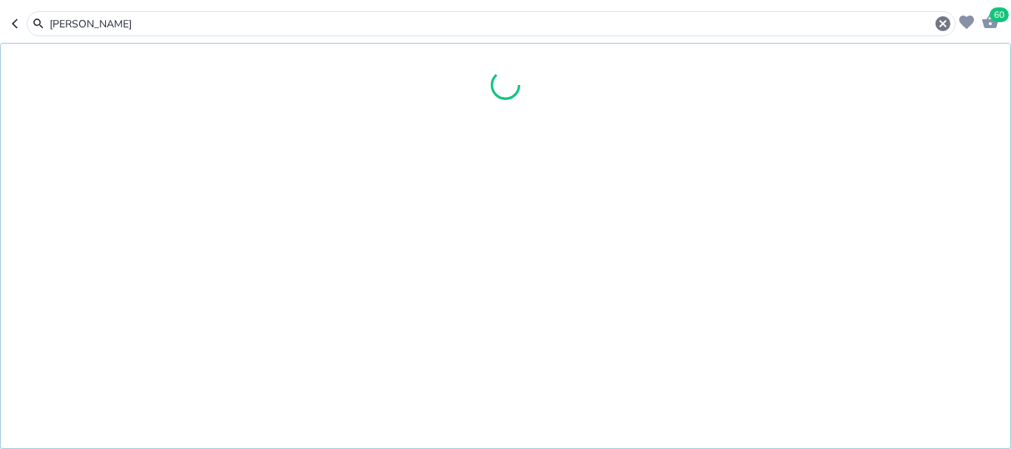
type input "[PERSON_NAME]"
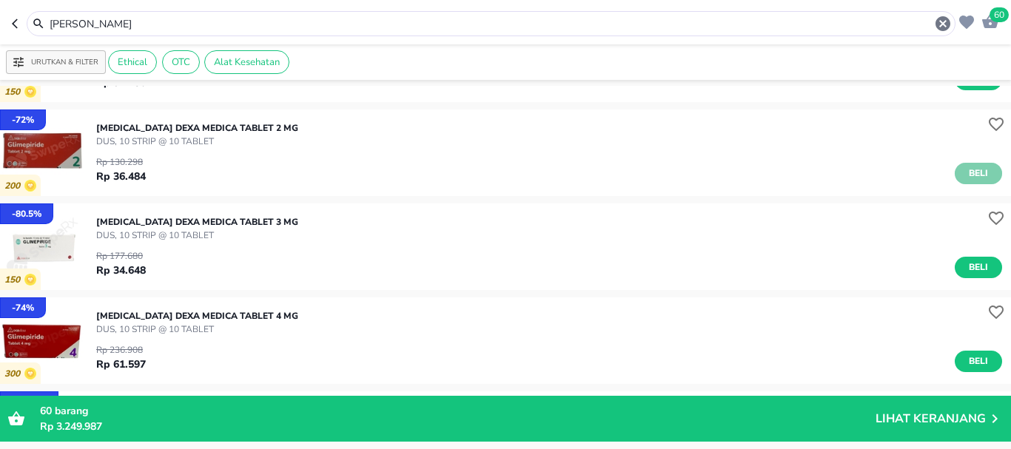
click at [977, 172] on span "Beli" at bounding box center [977, 174] width 25 height 16
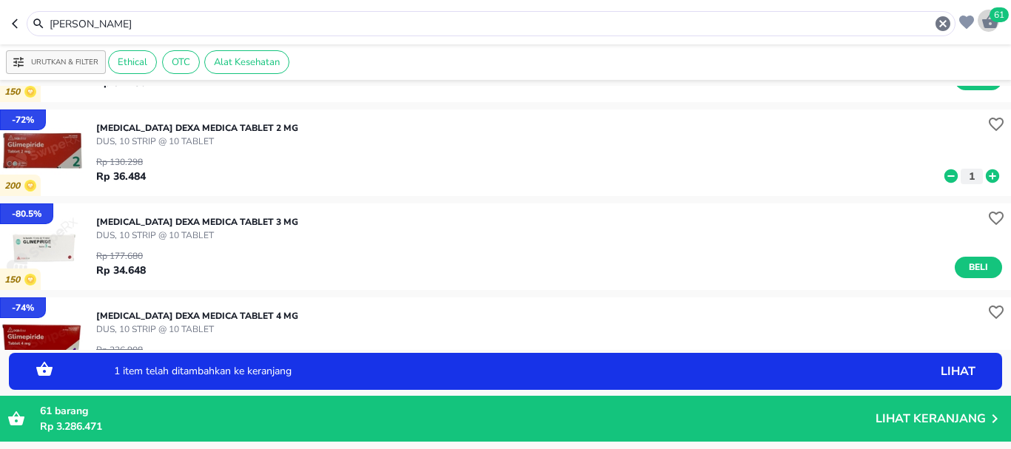
click at [993, 27] on icon "button" at bounding box center [990, 21] width 16 height 14
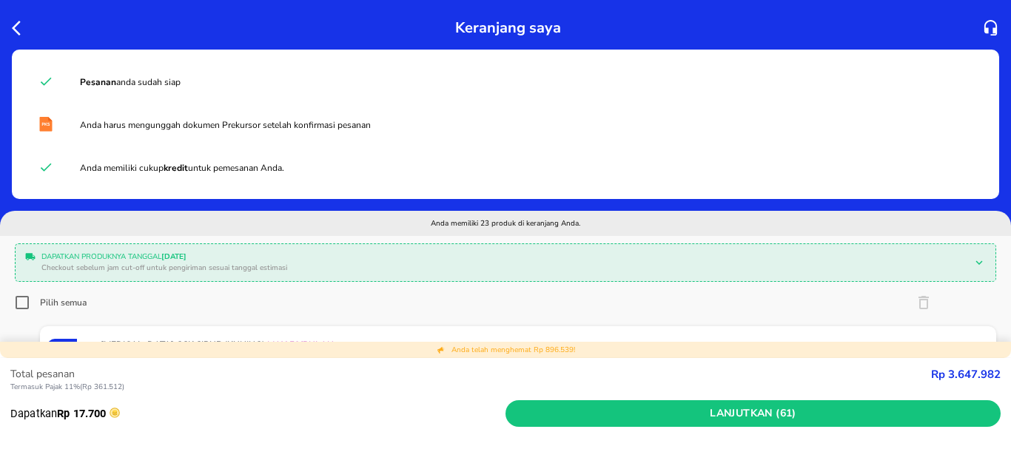
click at [22, 24] on icon "button" at bounding box center [21, 28] width 18 height 18
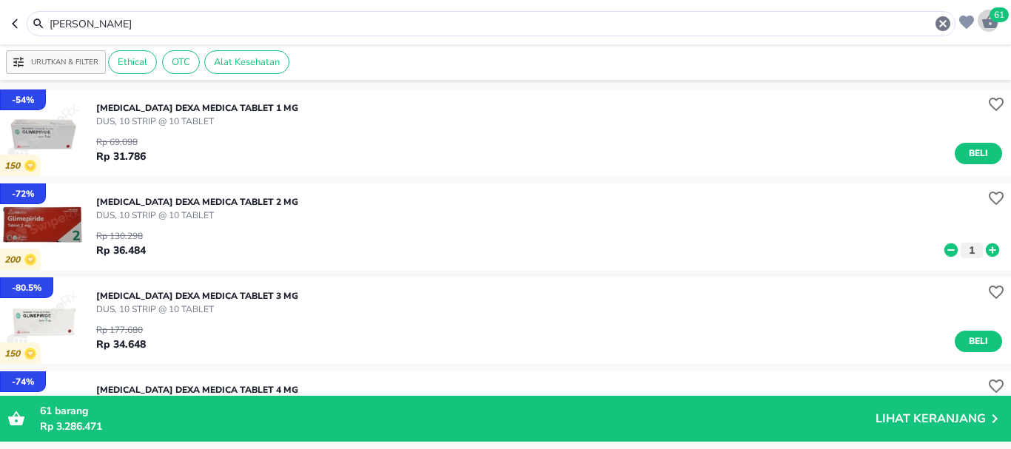
click at [994, 16] on span "61" at bounding box center [998, 14] width 19 height 15
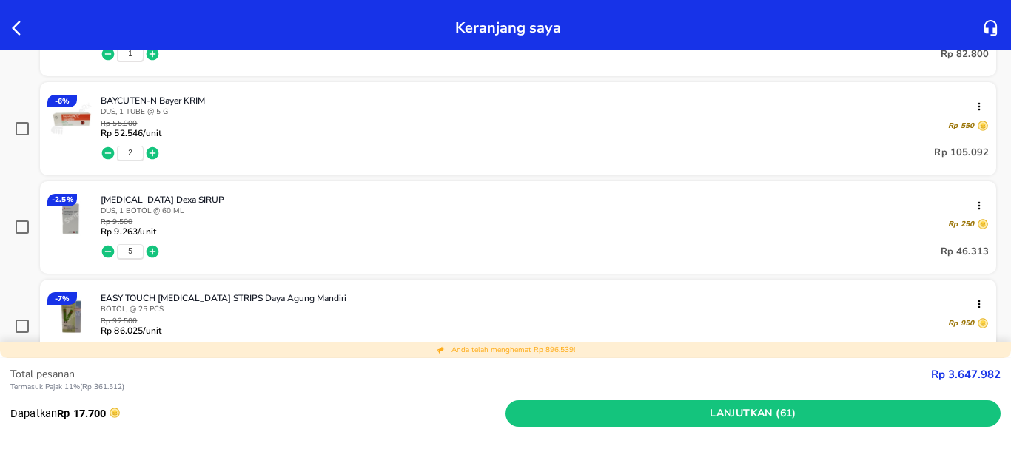
scroll to position [814, 0]
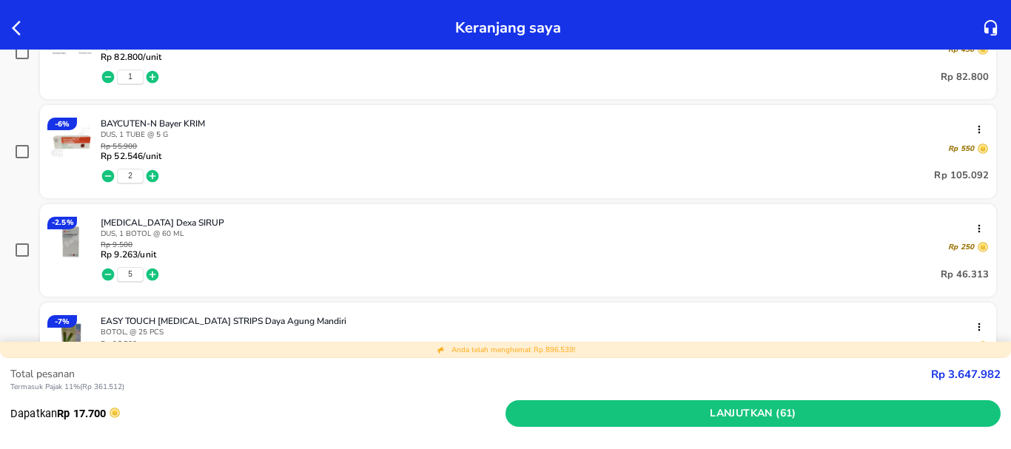
click at [151, 178] on icon "button" at bounding box center [152, 175] width 13 height 13
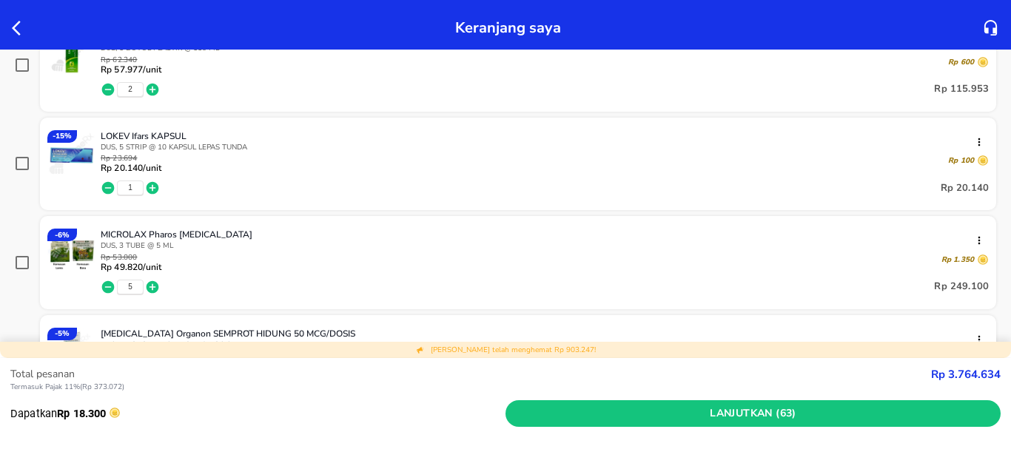
scroll to position [1406, 0]
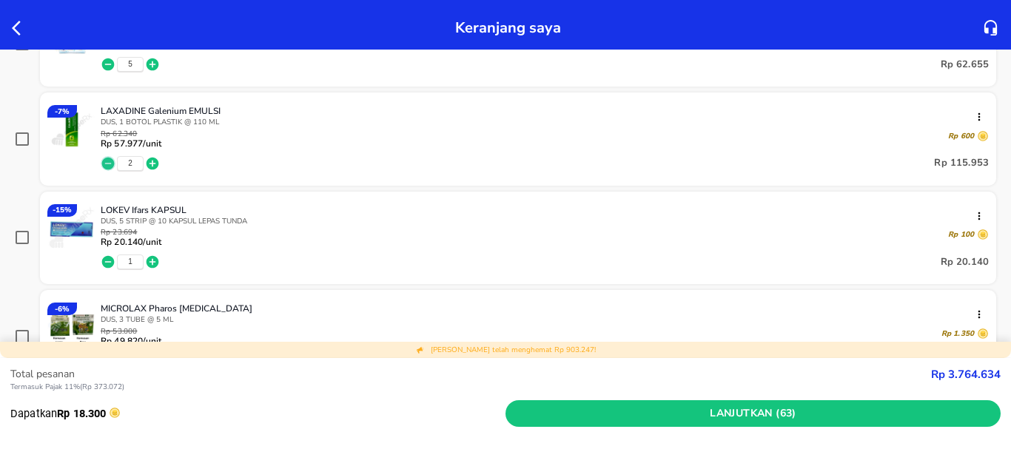
click at [108, 163] on icon "button" at bounding box center [108, 163] width 15 height 15
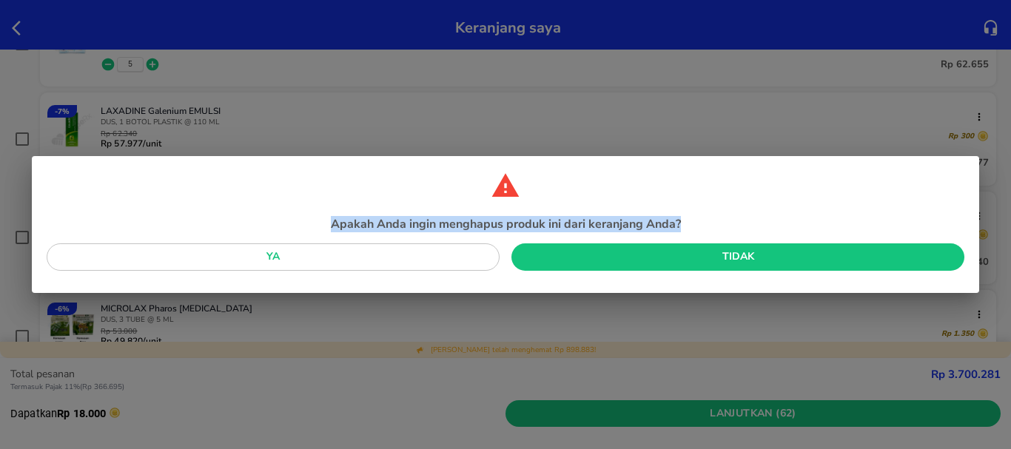
click at [326, 264] on span "Ya" at bounding box center [272, 257] width 429 height 18
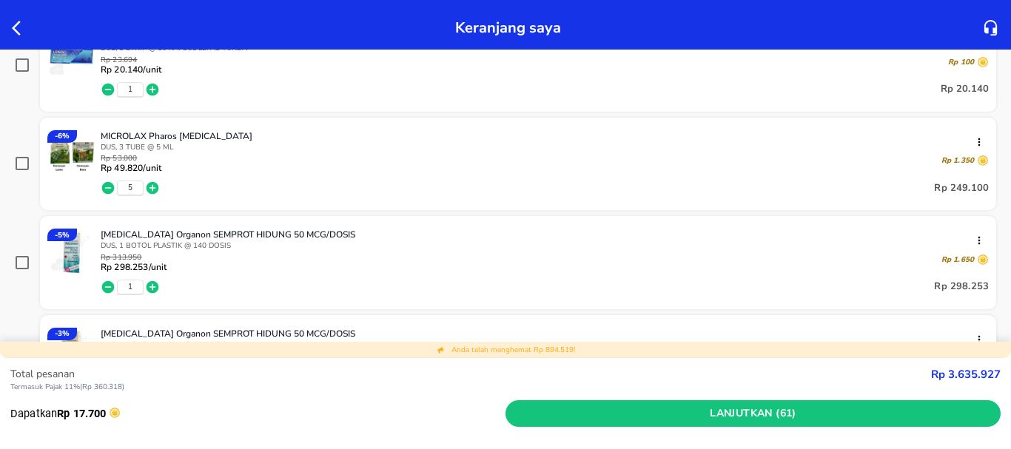
scroll to position [1554, 0]
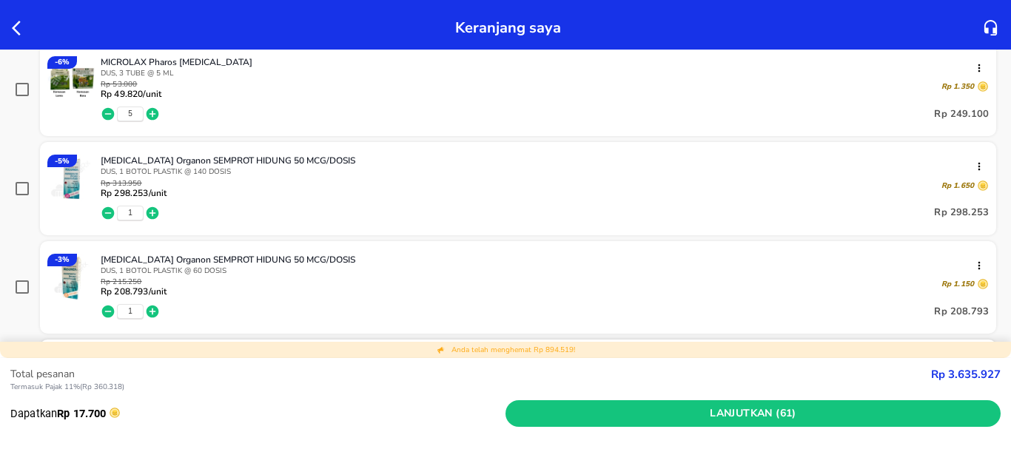
click at [108, 115] on icon "button" at bounding box center [108, 114] width 13 height 13
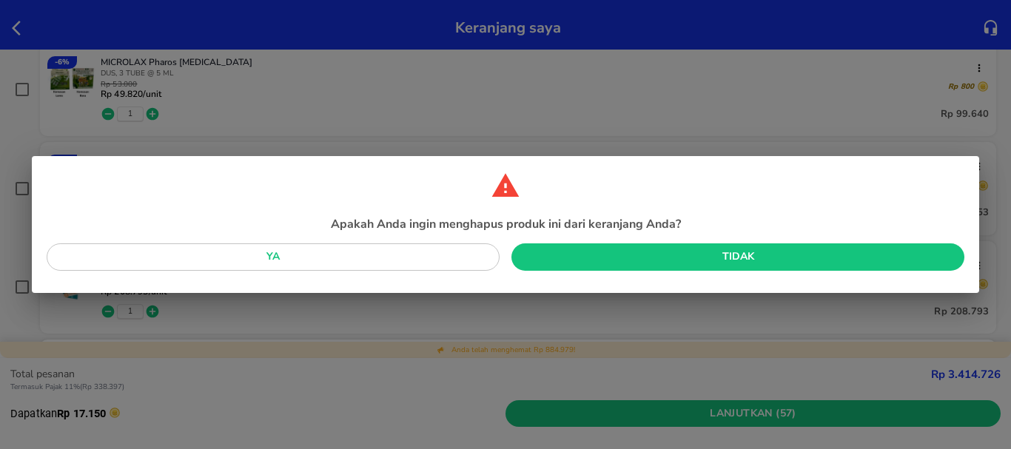
click at [108, 115] on div "Apakah Anda ingin menghapus produk ini dari keranjang Anda? Ya Tidak" at bounding box center [505, 224] width 1011 height 449
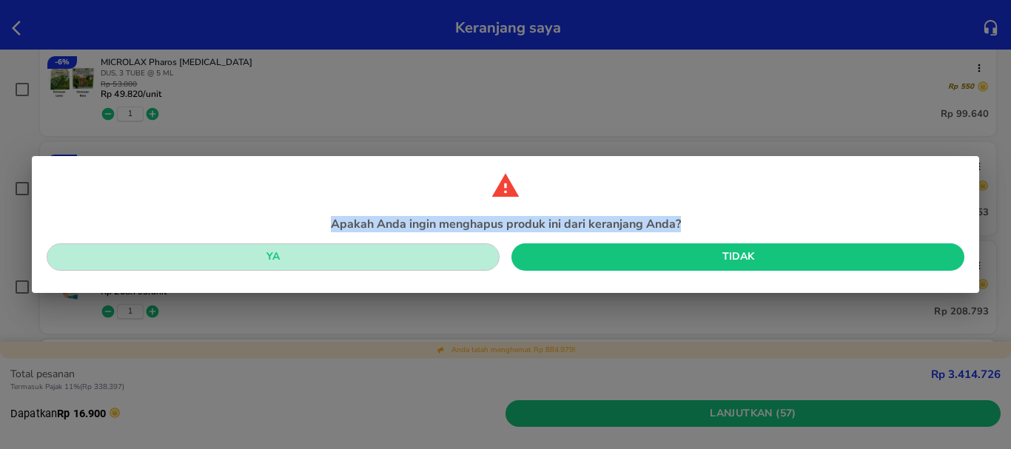
click at [358, 256] on span "Ya" at bounding box center [272, 257] width 429 height 18
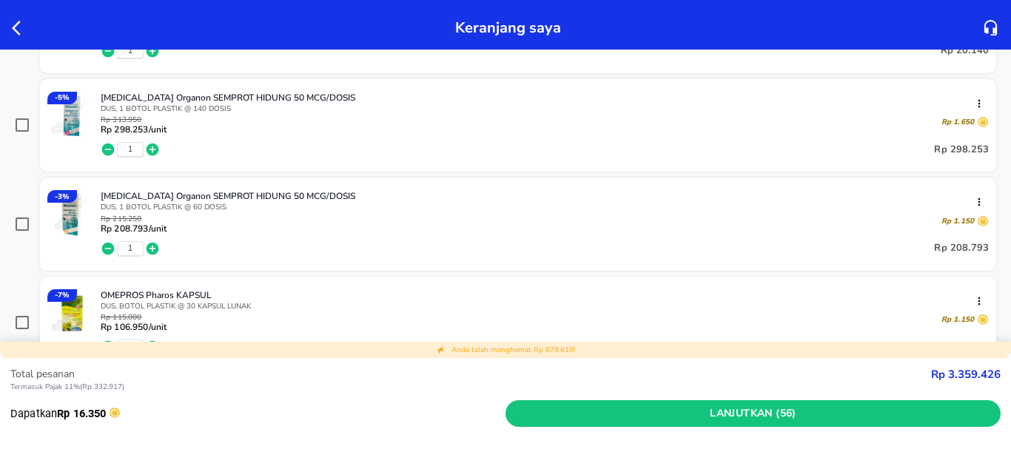
scroll to position [1529, 0]
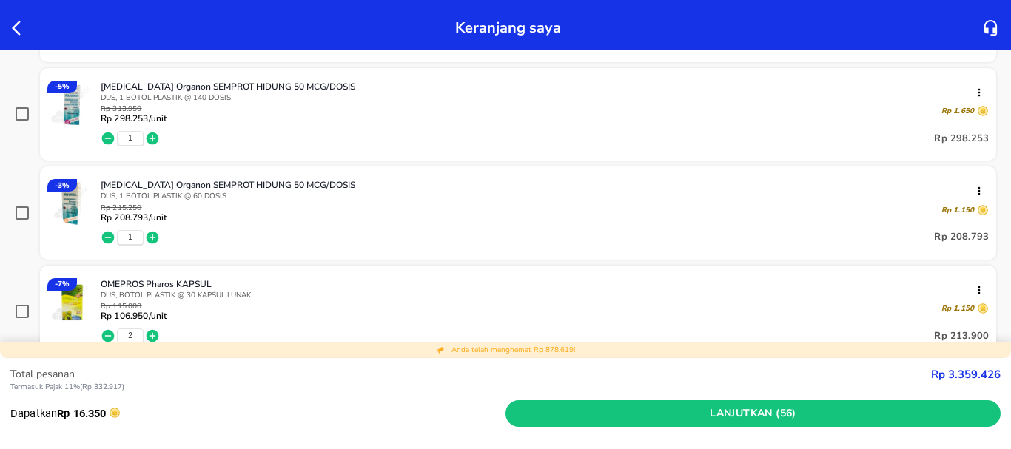
click at [103, 232] on icon "button" at bounding box center [108, 237] width 15 height 15
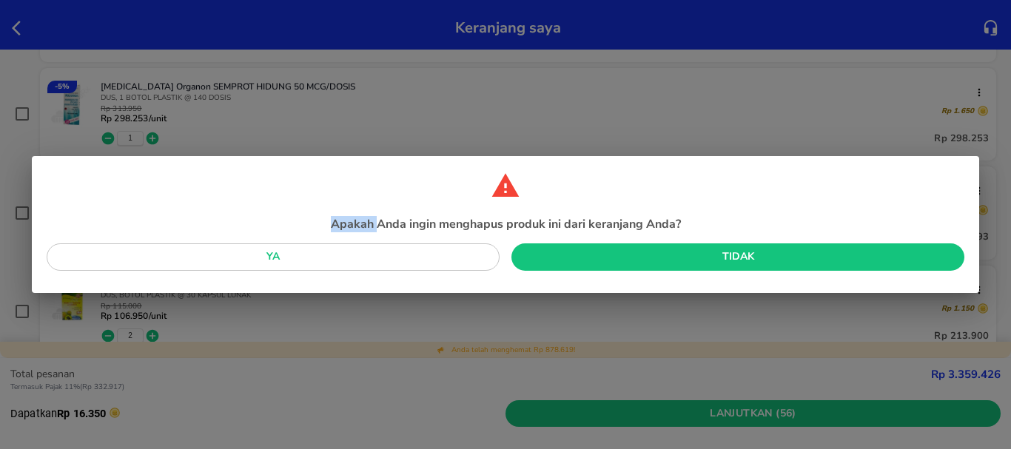
click at [103, 232] on p "Apakah Anda ingin menghapus produk ini dari keranjang Anda?" at bounding box center [505, 224] width 917 height 16
click at [307, 257] on span "Ya" at bounding box center [272, 257] width 429 height 18
click at [307, 266] on div "OMEPROS Pharos KAPSUL DUS, BOTOL PLASTIK @ 30 KAPSUL [PERSON_NAME] 115.000 Rp 1…" at bounding box center [518, 312] width 956 height 93
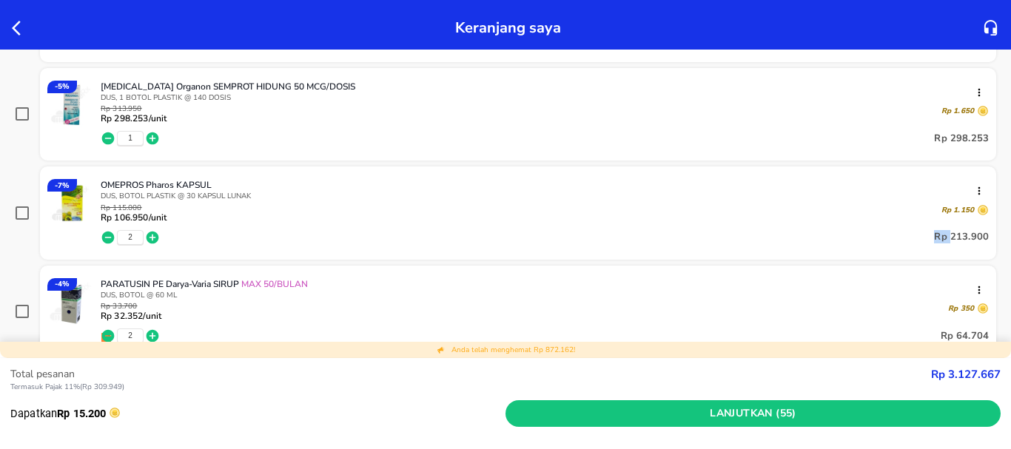
click at [109, 138] on icon "button" at bounding box center [108, 138] width 13 height 13
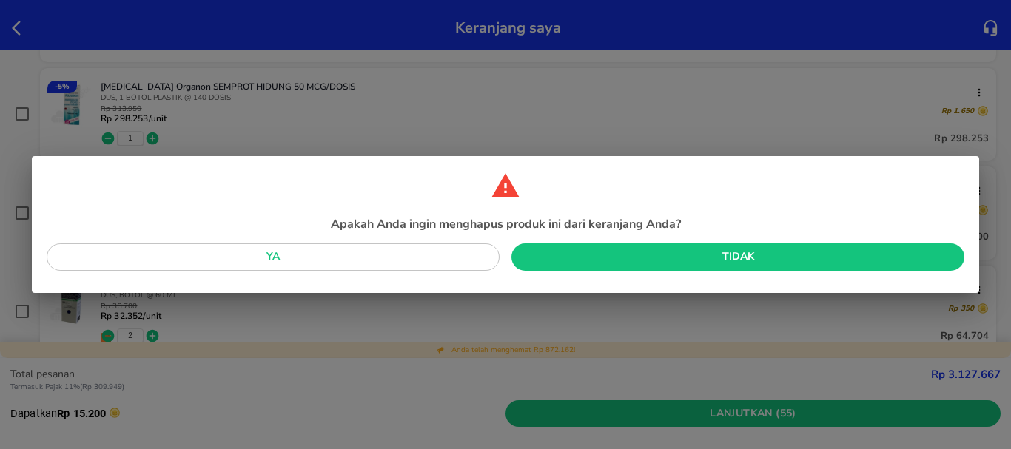
click at [360, 251] on span "Ya" at bounding box center [272, 257] width 429 height 18
click at [360, 321] on div "2 Rp 64.704" at bounding box center [545, 336] width 888 height 30
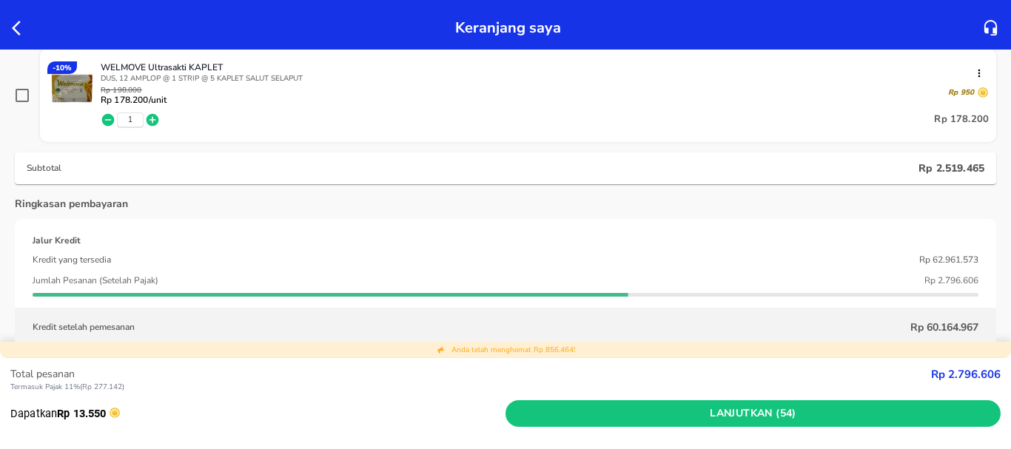
scroll to position [2047, 0]
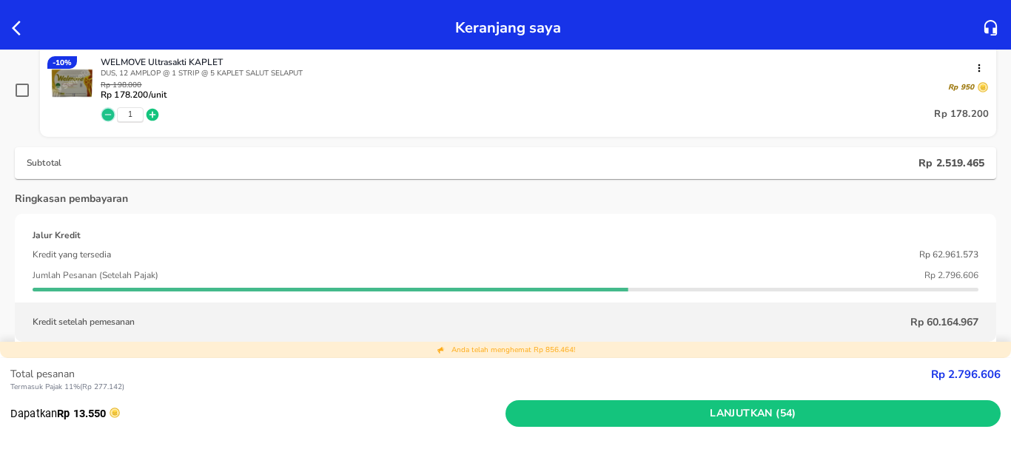
click at [107, 117] on icon "button" at bounding box center [108, 114] width 13 height 13
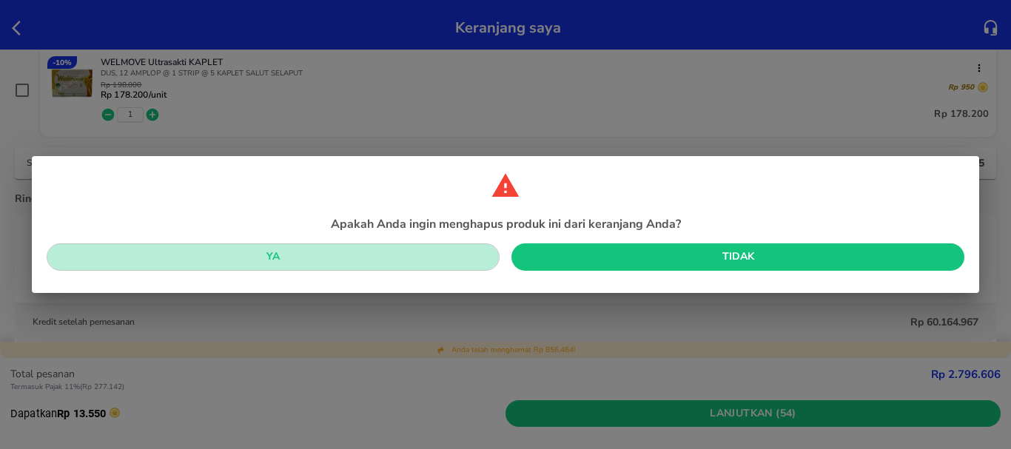
click at [305, 251] on span "Ya" at bounding box center [272, 257] width 429 height 18
click at [305, 251] on div "Kredit yang tersedia Rp 62.961.573" at bounding box center [505, 254] width 945 height 19
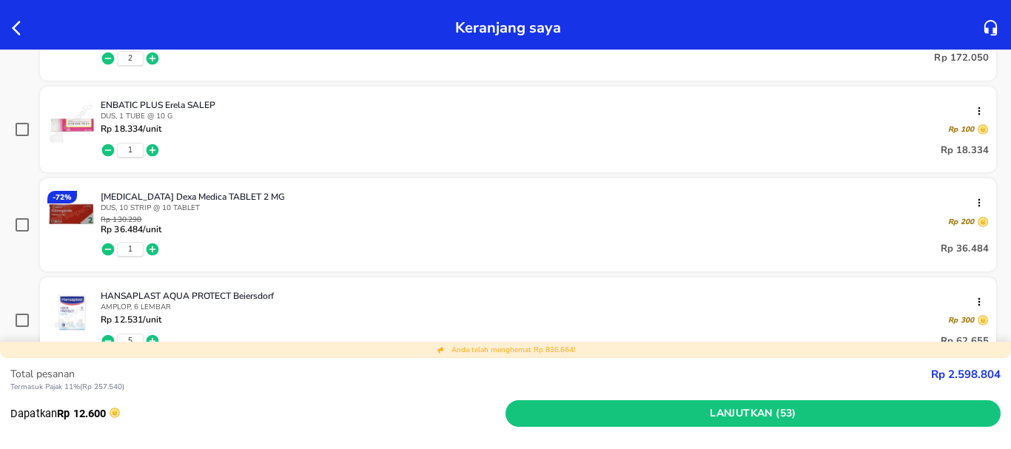
scroll to position [1110, 0]
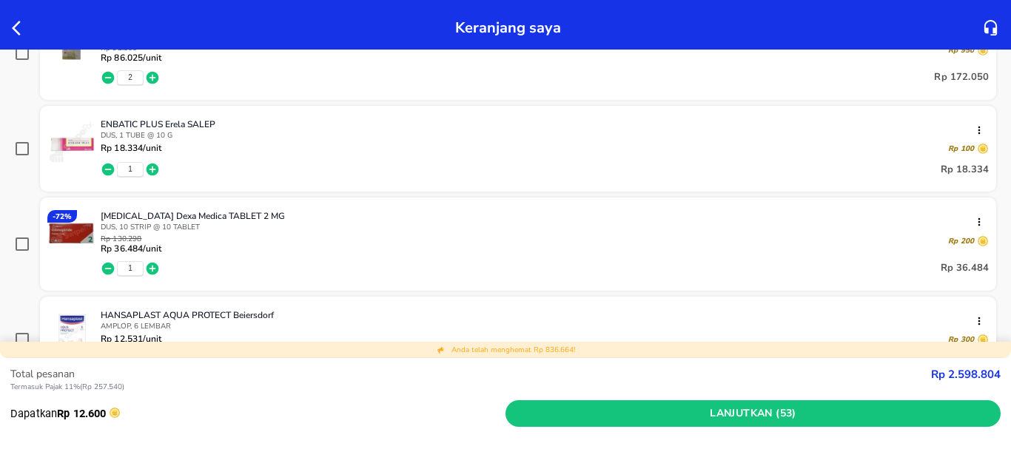
click at [107, 166] on icon "button" at bounding box center [108, 169] width 13 height 13
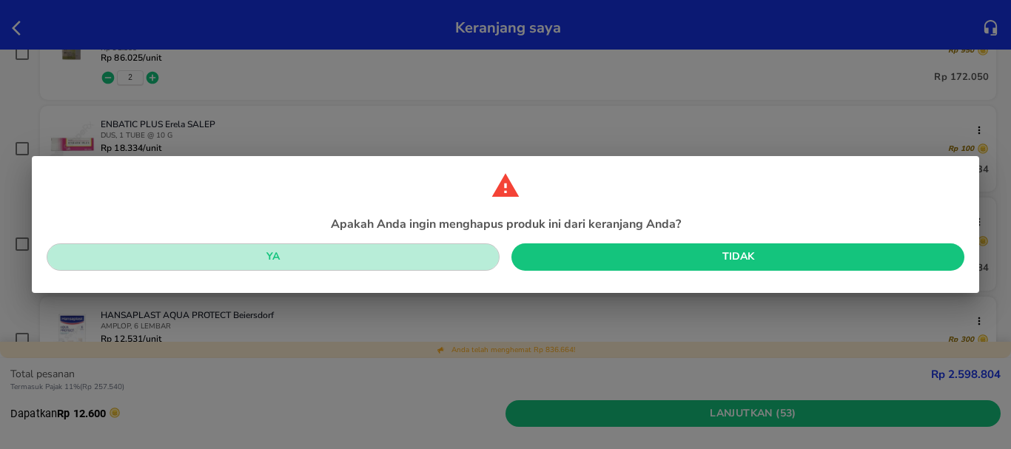
click at [318, 246] on button "Ya" at bounding box center [273, 256] width 453 height 27
click at [318, 334] on div "Rp 12.531 /unit Rp 300" at bounding box center [545, 340] width 888 height 12
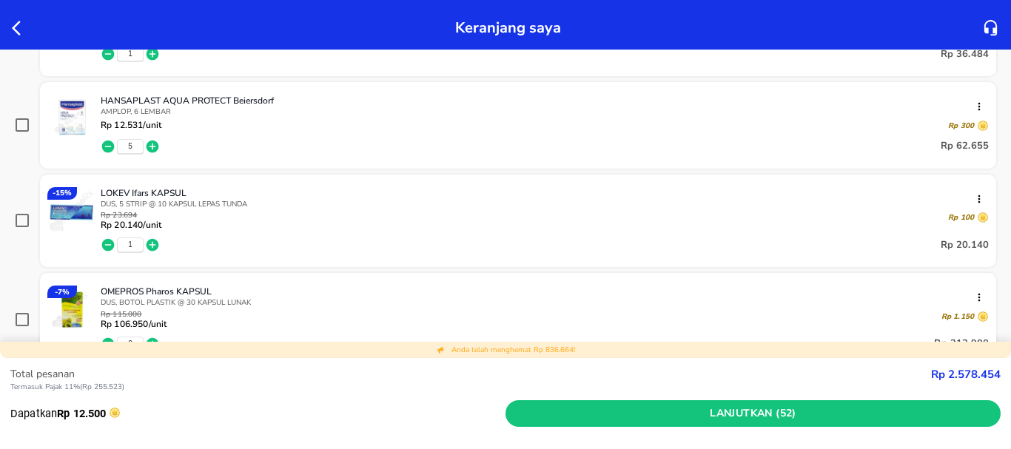
scroll to position [1258, 0]
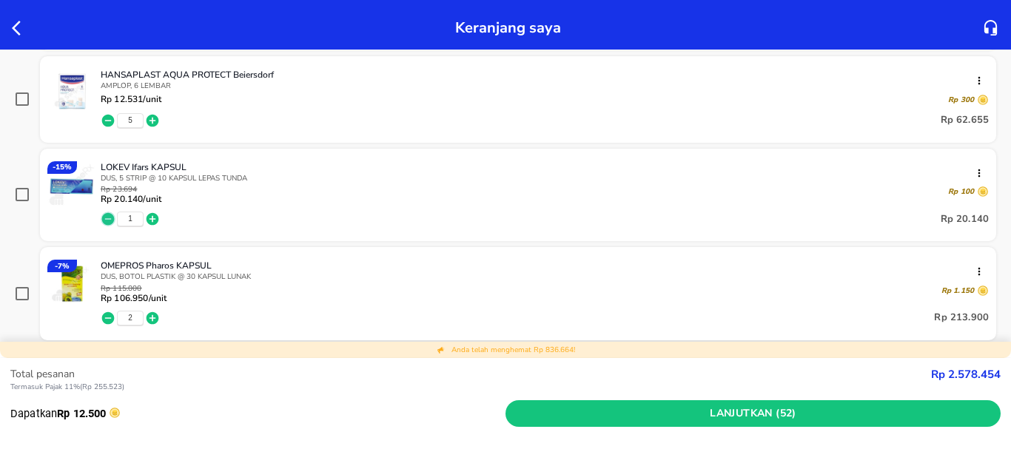
click at [105, 219] on icon "button" at bounding box center [108, 219] width 15 height 15
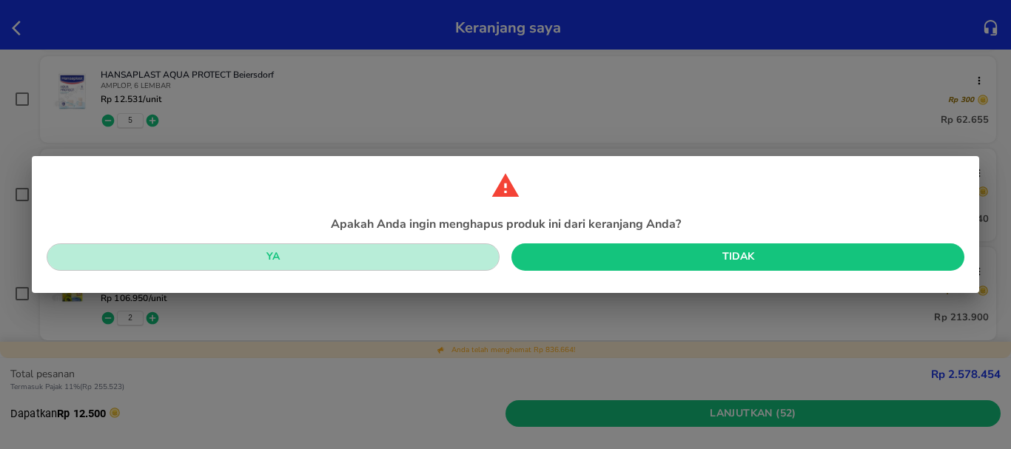
click at [297, 255] on span "Ya" at bounding box center [272, 257] width 429 height 18
click at [297, 346] on div "PARATUSIN PE Darya-Varia SIRUP MAX 50/BULAN DUS, BOTOL @ 60 ML Rp 33.700 Rp 32.…" at bounding box center [518, 392] width 956 height 93
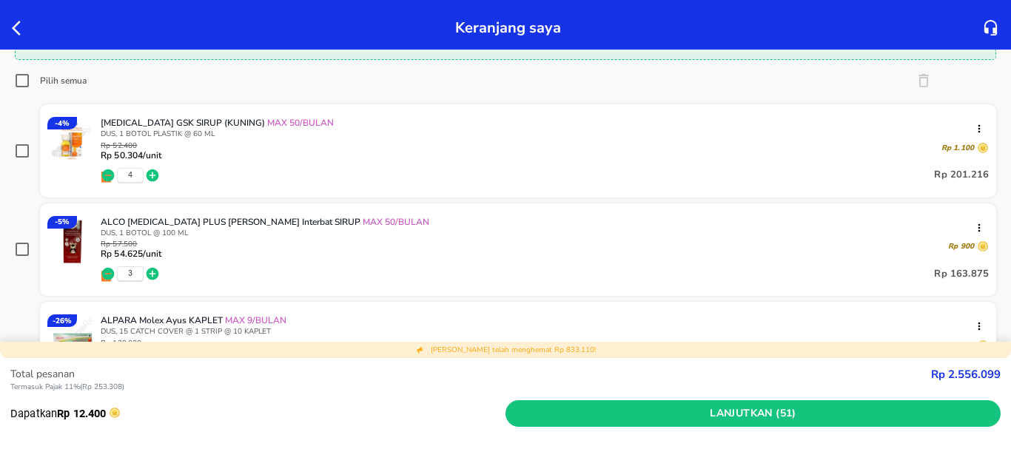
scroll to position [0, 0]
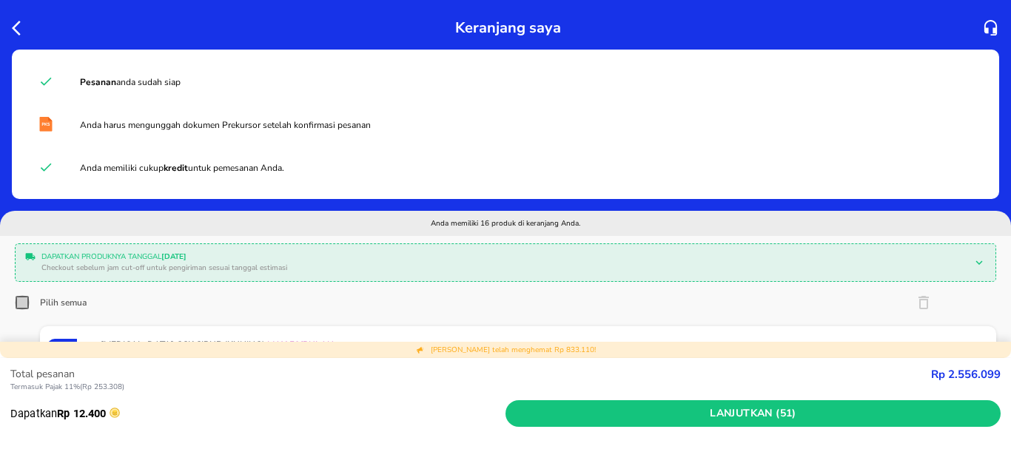
click at [22, 305] on input "Pilih semua" at bounding box center [22, 302] width 15 height 15
checkbox input "true"
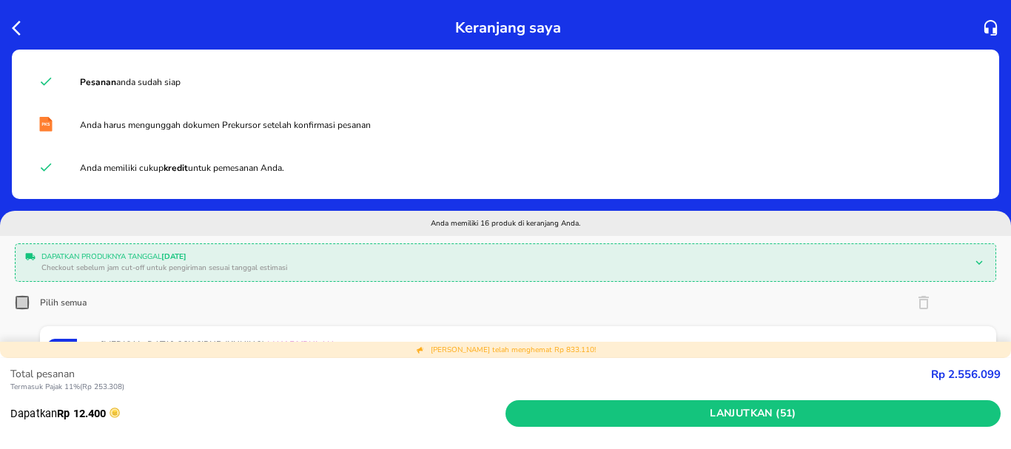
checkbox input "true"
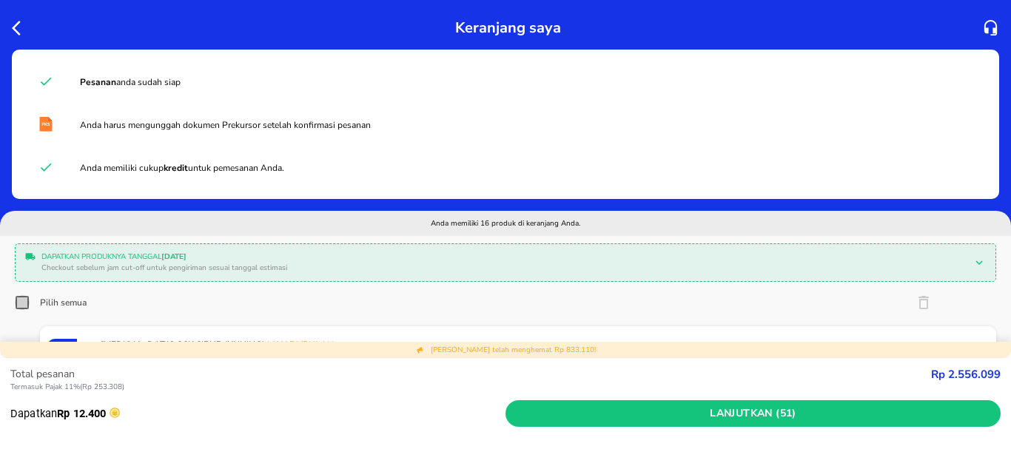
checkbox input "true"
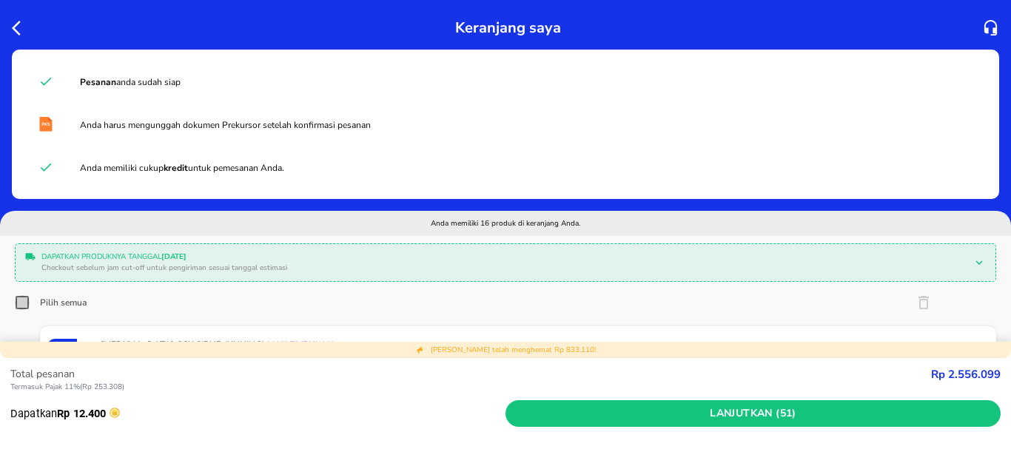
checkbox input "true"
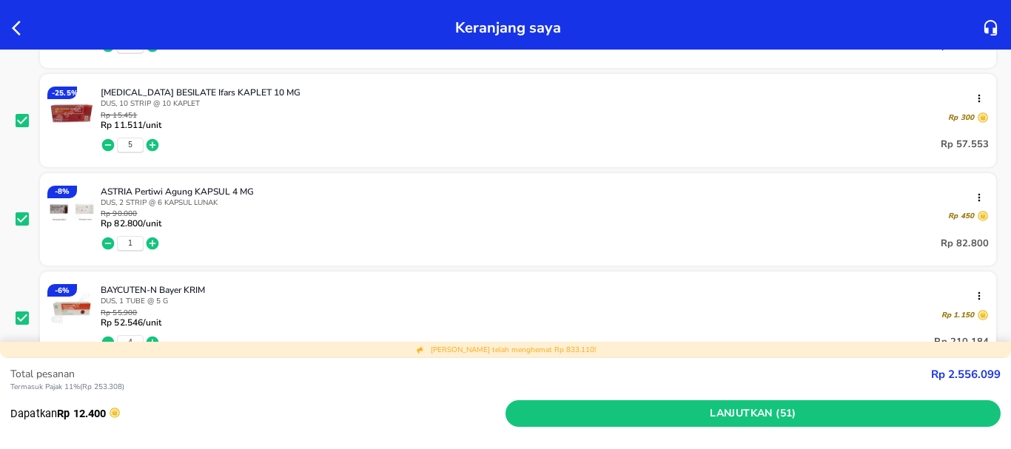
scroll to position [666, 0]
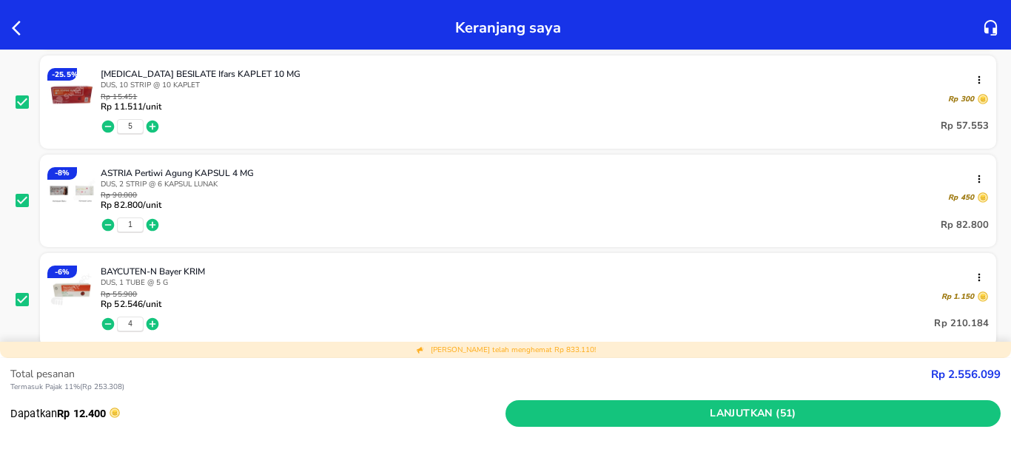
click at [241, 250] on li "BAYCUTEN-N Bayer KRIM DUS, 1 TUBE @ 5 G Rp 55.900 Rp 52.546 /unit Rp 1.150 4 Rp…" at bounding box center [505, 299] width 981 height 99
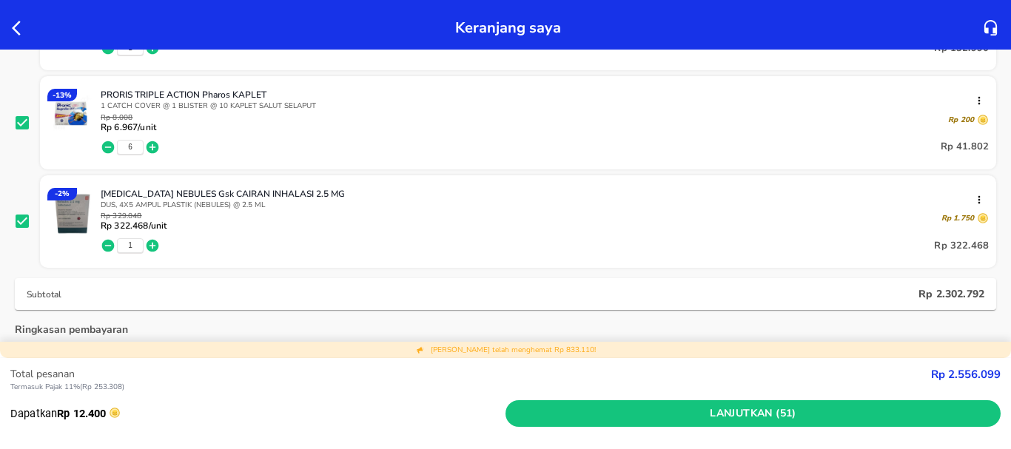
scroll to position [1701, 0]
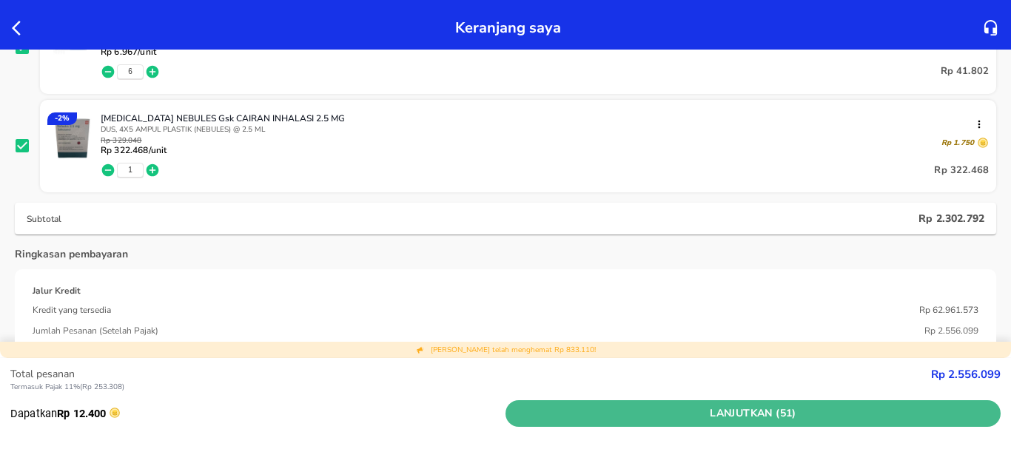
click at [584, 414] on span "Lanjutkan (51)" at bounding box center [752, 414] width 483 height 18
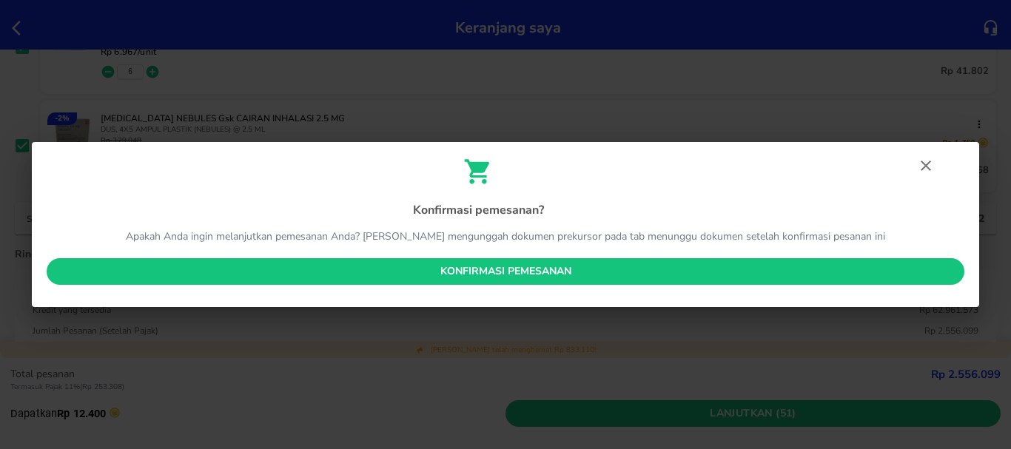
drag, startPoint x: 506, startPoint y: 273, endPoint x: 494, endPoint y: 289, distance: 19.5
click at [505, 272] on span "Konfirmasi pemesanan" at bounding box center [505, 272] width 894 height 18
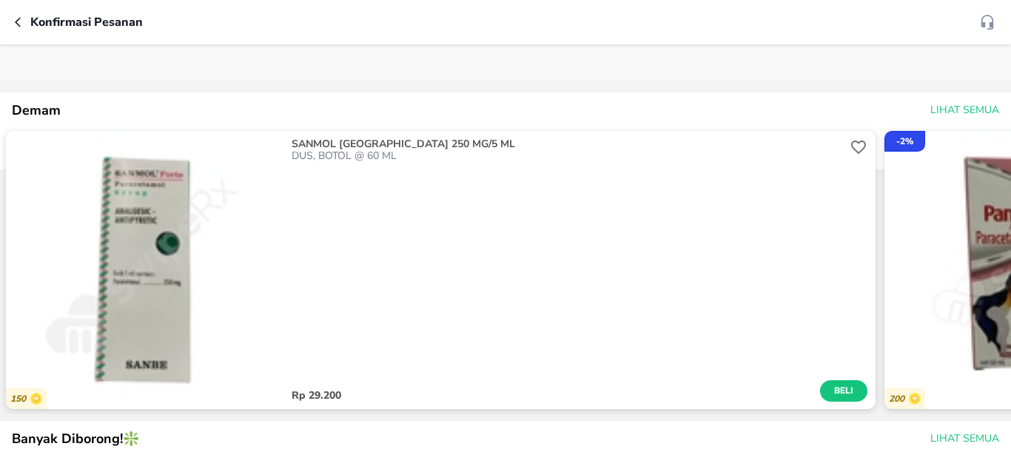
scroll to position [814, 0]
